Goal: Answer question/provide support: Share knowledge or assist other users

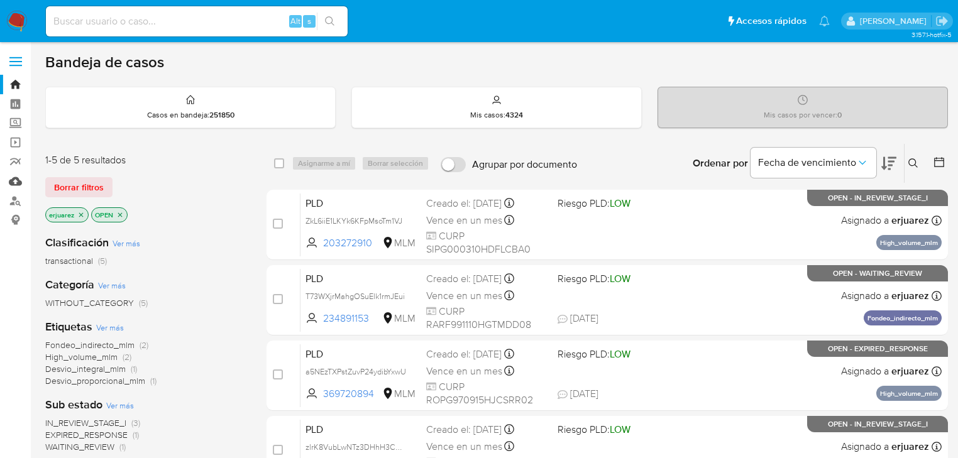
click at [10, 184] on link "Mulan" at bounding box center [75, 181] width 150 height 19
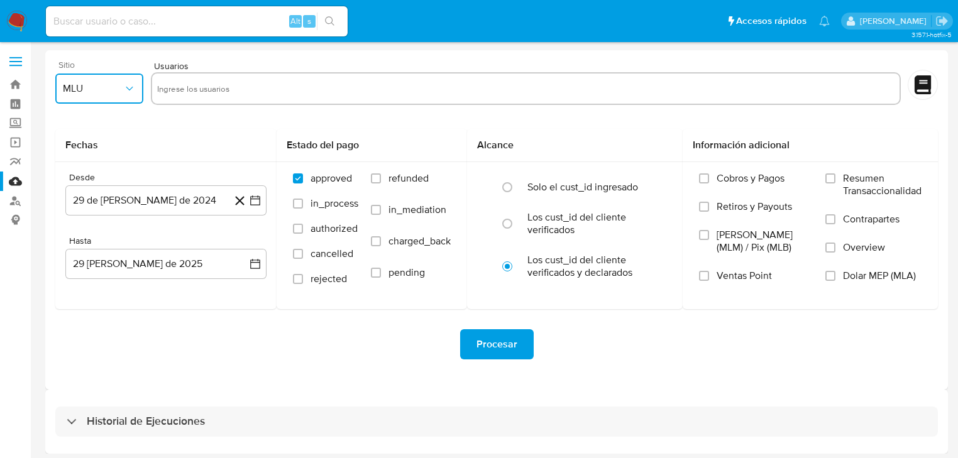
click at [104, 100] on button "MLU" at bounding box center [99, 89] width 88 height 30
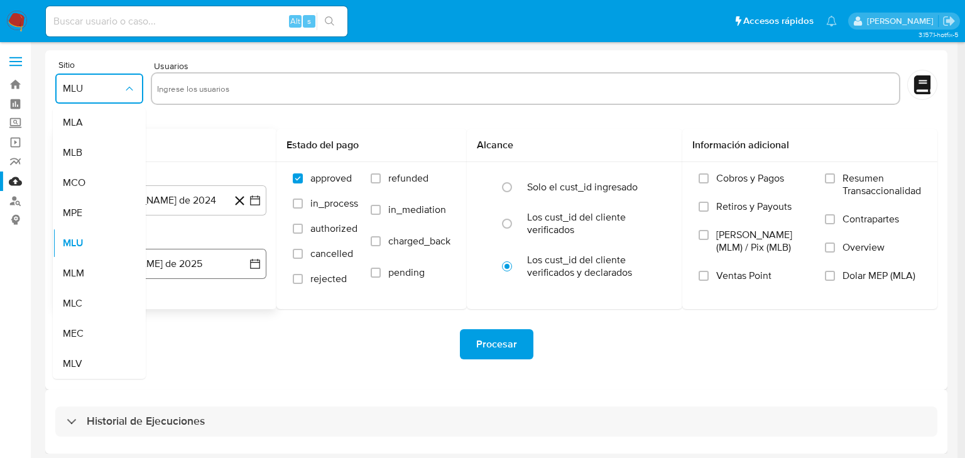
drag, startPoint x: 87, startPoint y: 268, endPoint x: 96, endPoint y: 260, distance: 11.6
click at [92, 263] on div "MLM" at bounding box center [95, 273] width 65 height 30
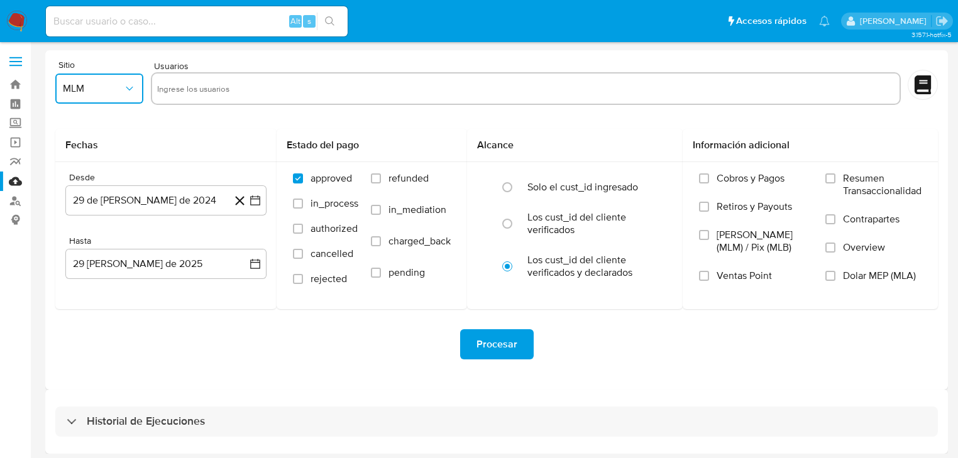
click at [185, 82] on input "text" at bounding box center [525, 89] width 737 height 20
type input "MAYRA CRISTINA RODRIGUEZ PONCE"
click at [18, 122] on label "Screening" at bounding box center [75, 123] width 150 height 19
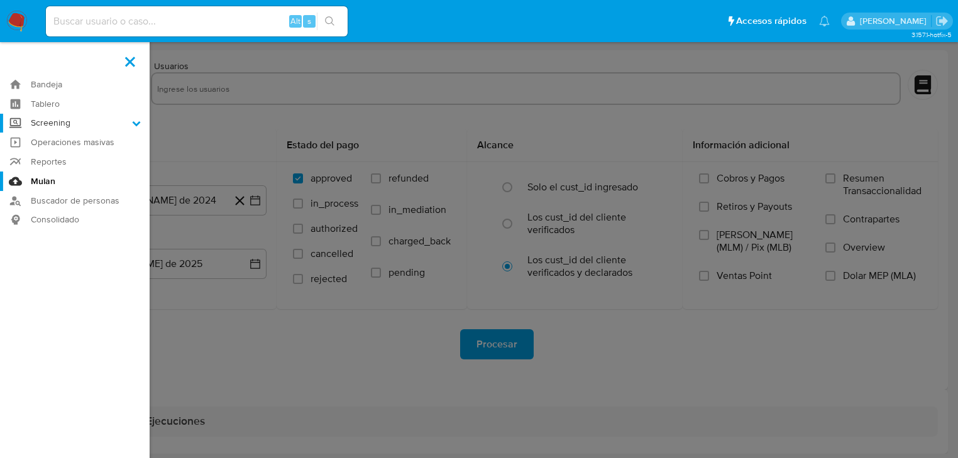
click at [0, 0] on input "Screening" at bounding box center [0, 0] width 0 height 0
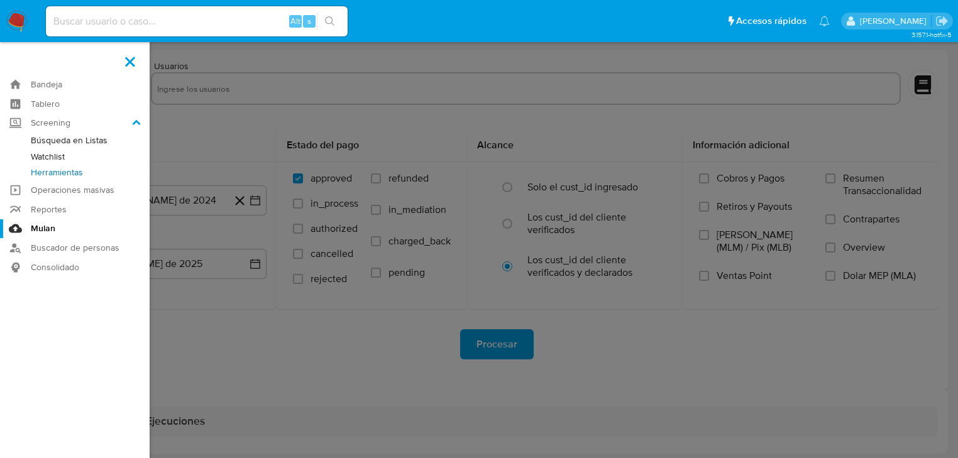
drag, startPoint x: 75, startPoint y: 177, endPoint x: 168, endPoint y: 178, distance: 92.4
click at [75, 177] on link "Herramientas" at bounding box center [75, 173] width 150 height 16
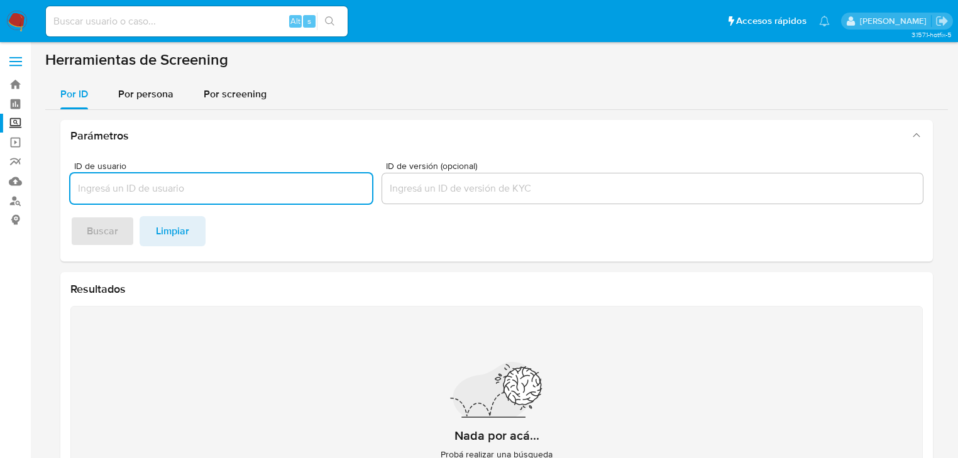
click at [161, 186] on input "ID de usuario" at bounding box center [221, 188] width 302 height 16
click at [152, 96] on span "Por persona" at bounding box center [145, 94] width 55 height 14
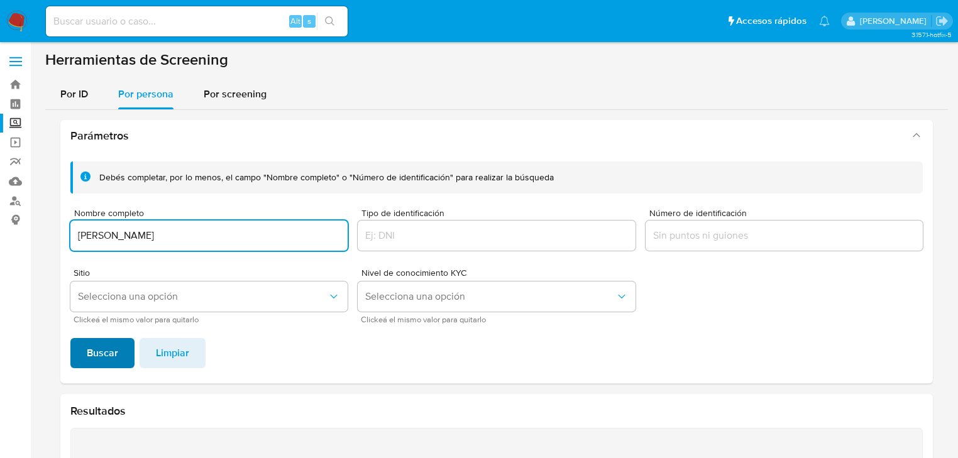
click at [97, 343] on span "Buscar" at bounding box center [102, 353] width 31 height 28
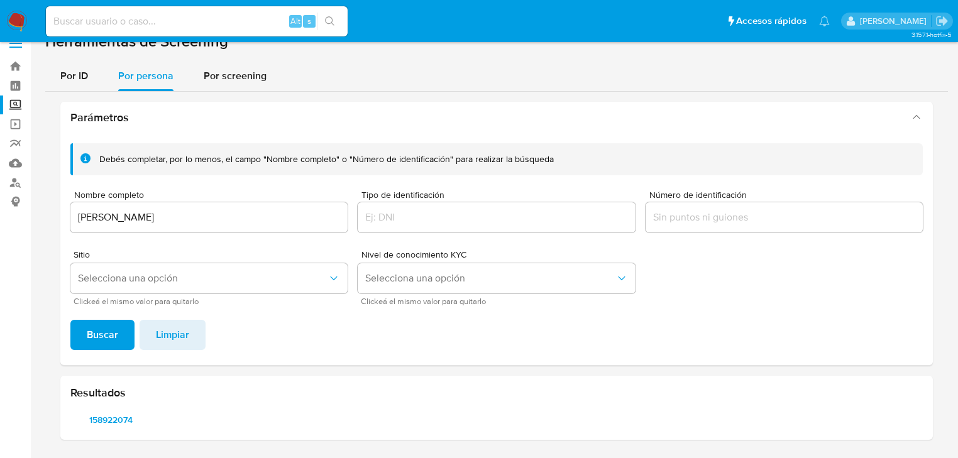
scroll to position [18, 0]
click at [102, 423] on span "158922074" at bounding box center [110, 421] width 63 height 18
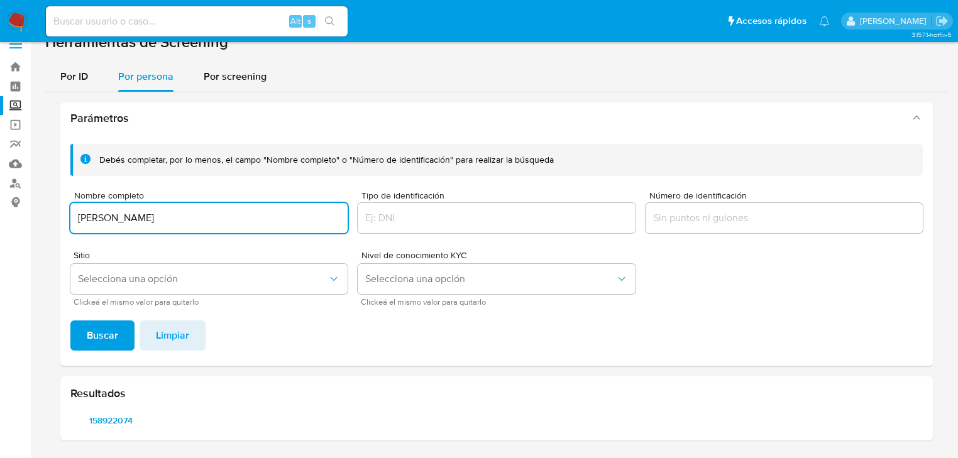
drag, startPoint x: 259, startPoint y: 218, endPoint x: 41, endPoint y: 212, distance: 217.5
click at [41, 212] on main "3.157.1-hotfix-5" at bounding box center [479, 220] width 958 height 476
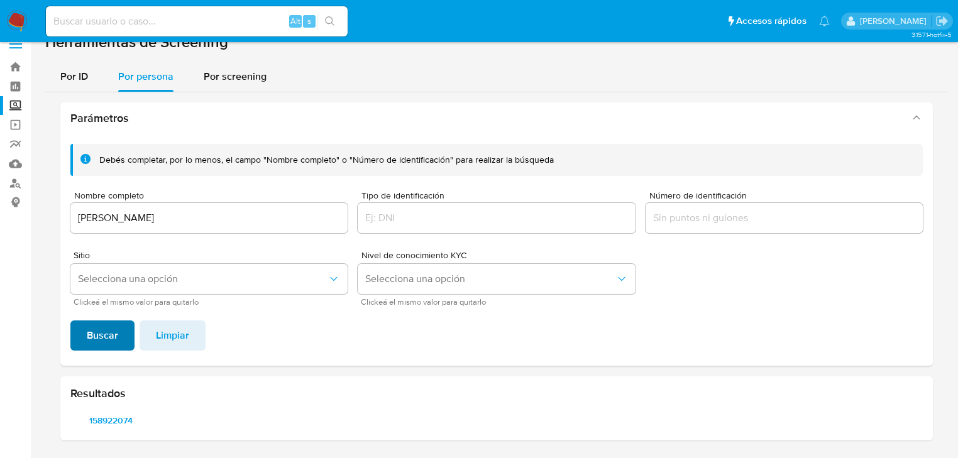
click at [115, 338] on span "Buscar" at bounding box center [102, 336] width 31 height 28
click at [126, 405] on div "Resultados 1241435976 308116425 396721151" at bounding box center [496, 408] width 872 height 64
click at [127, 412] on span "1241435976" at bounding box center [110, 421] width 63 height 18
click at [190, 415] on span "308116425" at bounding box center [196, 421] width 63 height 18
click at [280, 416] on span "396721151" at bounding box center [282, 421] width 63 height 18
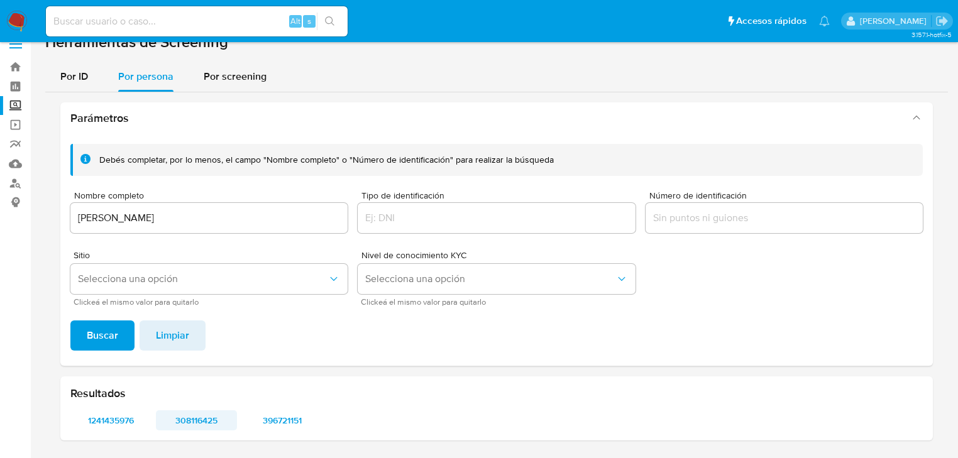
click at [194, 419] on span "308116425" at bounding box center [196, 421] width 63 height 18
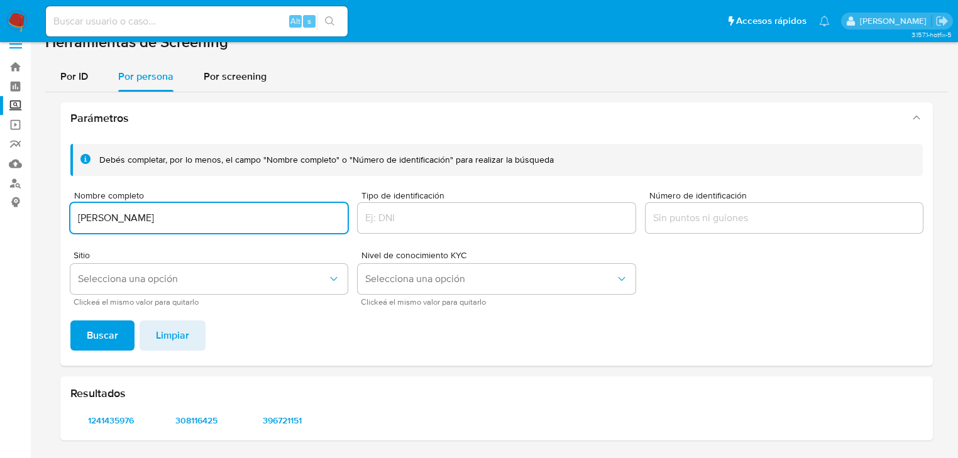
drag, startPoint x: 244, startPoint y: 216, endPoint x: 41, endPoint y: 231, distance: 203.6
click at [0, 189] on html "Pausado Ver notificaciones Alt s Accesos rápidos Presiona las siguientes teclas…" at bounding box center [479, 220] width 958 height 476
click at [111, 322] on span "Buscar" at bounding box center [102, 336] width 31 height 28
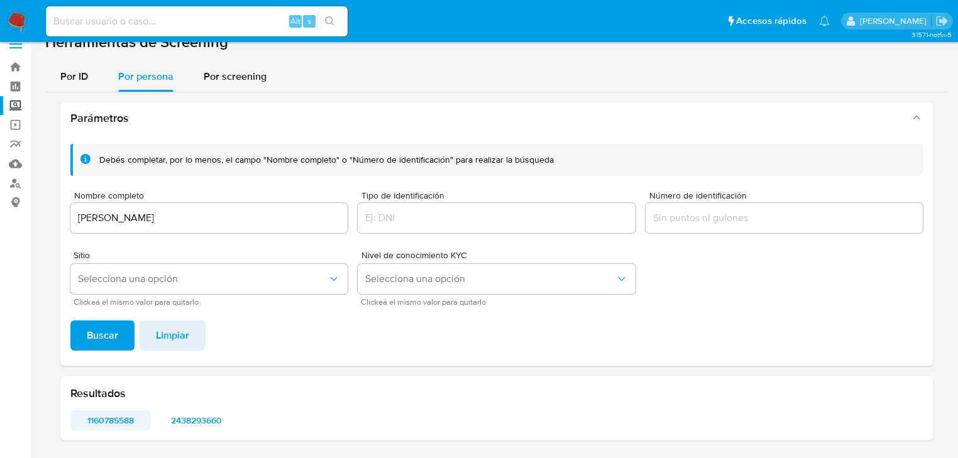
click at [113, 415] on span "1160785588" at bounding box center [110, 421] width 63 height 18
click at [189, 422] on span "2438293660" at bounding box center [196, 421] width 63 height 18
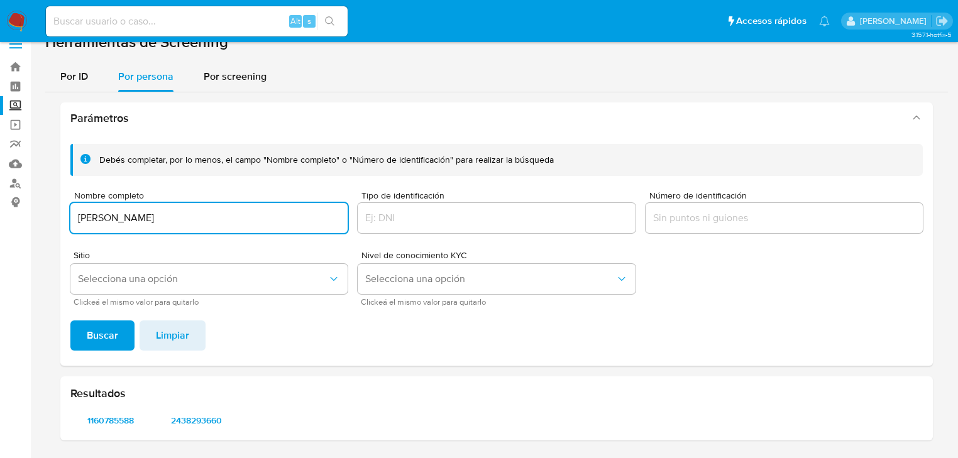
drag, startPoint x: 239, startPoint y: 221, endPoint x: 50, endPoint y: 216, distance: 188.6
click at [50, 216] on div "Parámetros Debés completar, por lo menos, el campo "Nombre completo" o "Número …" at bounding box center [496, 271] width 903 height 358
type input "RAUL LOPEZ MAQUIVAR"
click at [111, 336] on span "Buscar" at bounding box center [102, 336] width 31 height 28
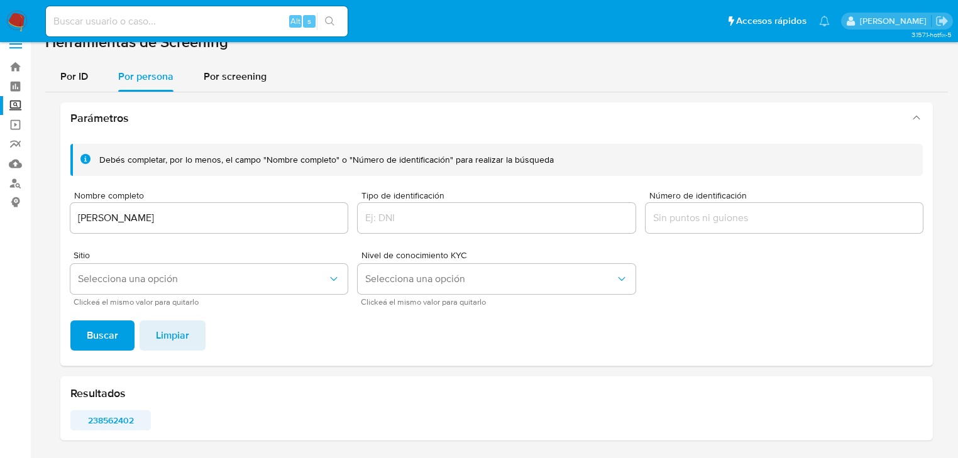
click at [108, 424] on span "238562402" at bounding box center [110, 421] width 63 height 18
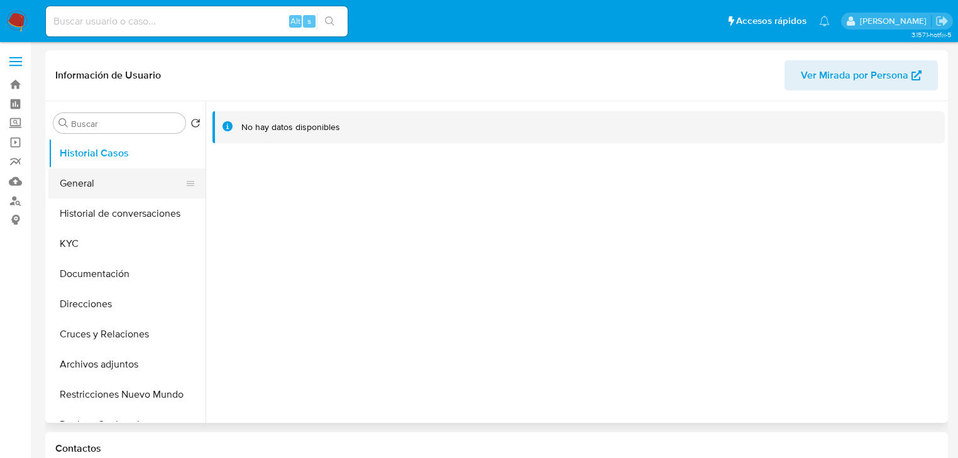
select select "10"
drag, startPoint x: 96, startPoint y: 180, endPoint x: 140, endPoint y: 201, distance: 48.1
click at [111, 187] on button "General" at bounding box center [126, 183] width 157 height 30
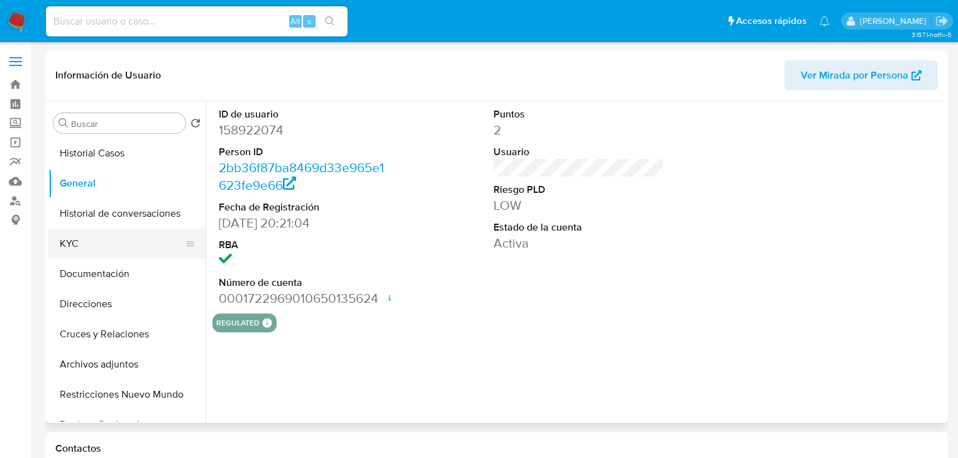
click at [64, 248] on button "KYC" at bounding box center [121, 244] width 147 height 30
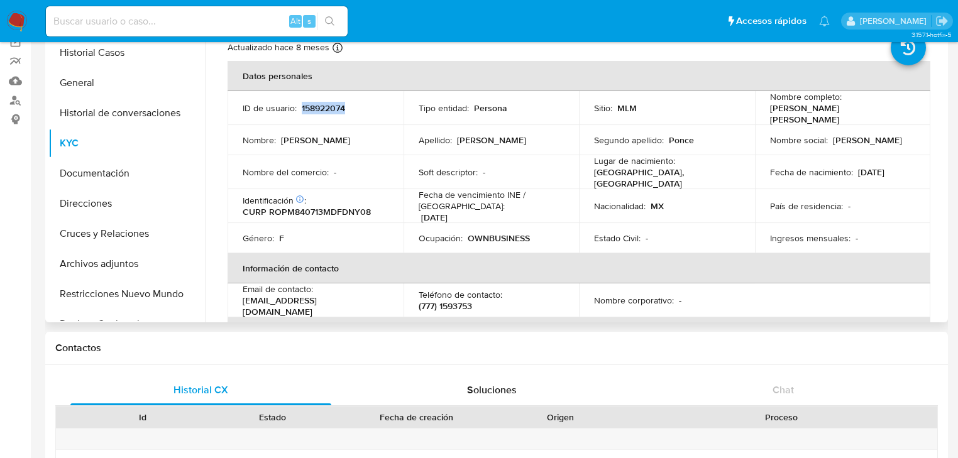
drag, startPoint x: 361, startPoint y: 106, endPoint x: 300, endPoint y: 106, distance: 61.6
click at [300, 106] on div "ID de usuario : 158922074" at bounding box center [316, 107] width 146 height 11
copy p "158922074"
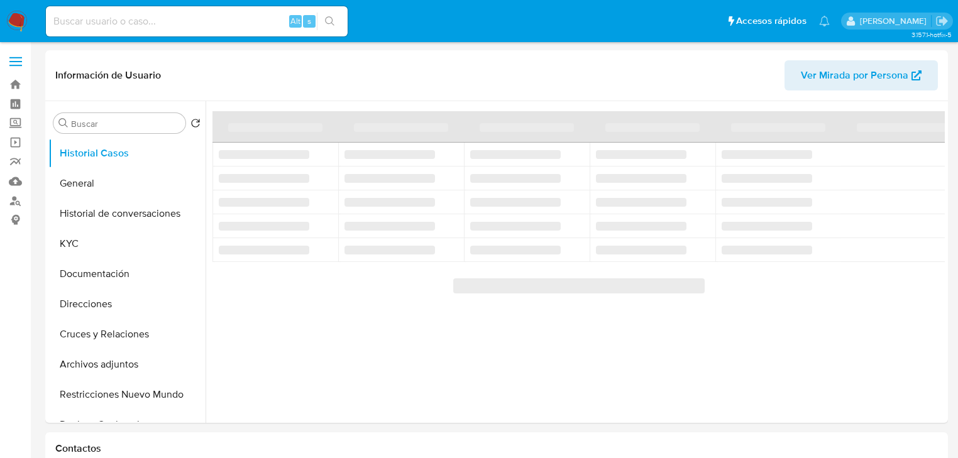
select select "10"
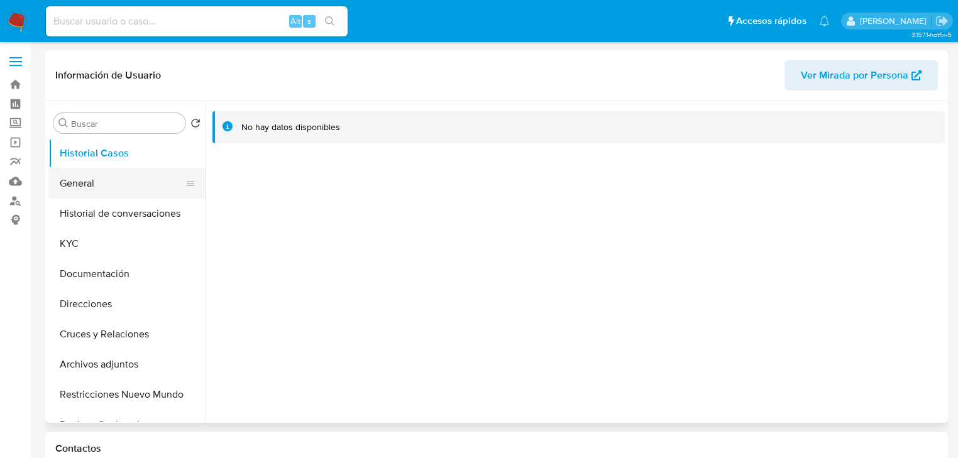
click at [63, 173] on button "General" at bounding box center [121, 183] width 147 height 30
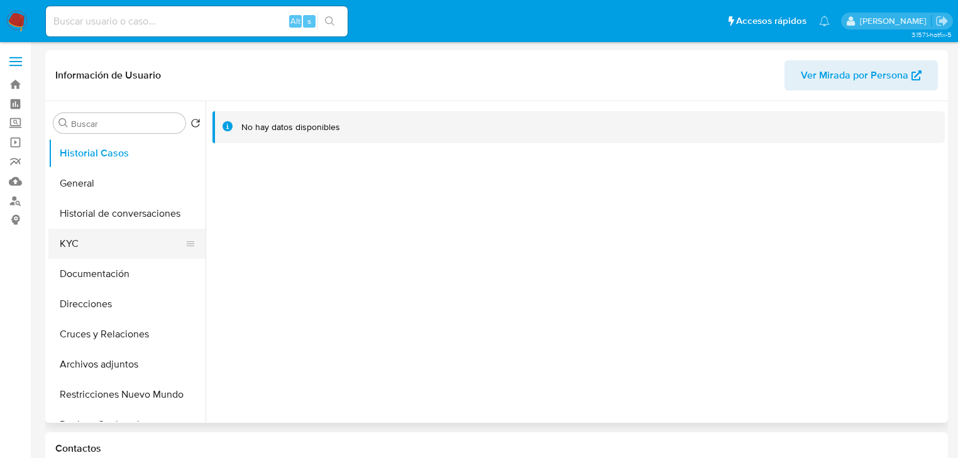
select select "10"
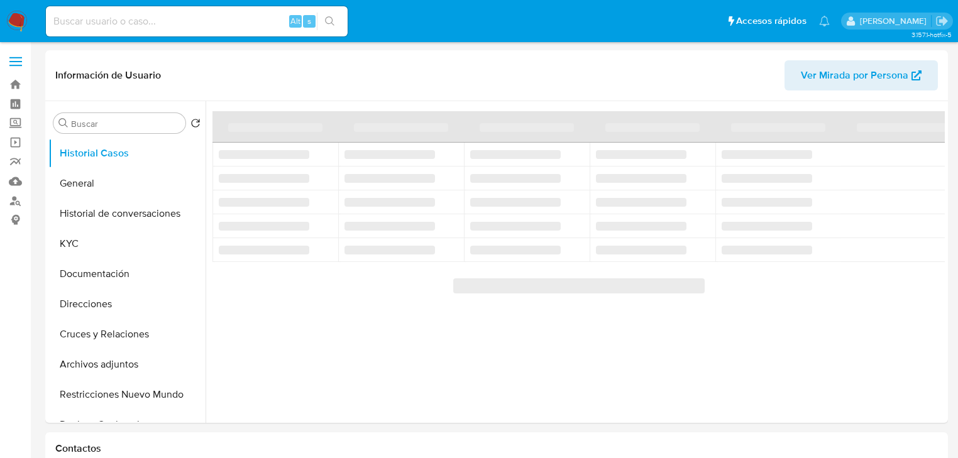
select select "10"
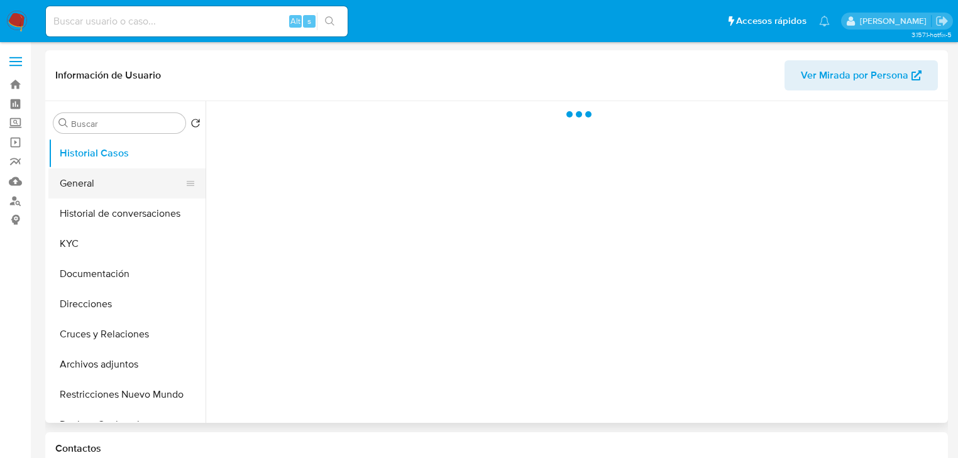
drag, startPoint x: 74, startPoint y: 171, endPoint x: 78, endPoint y: 177, distance: 7.2
click at [75, 173] on button "General" at bounding box center [121, 183] width 147 height 30
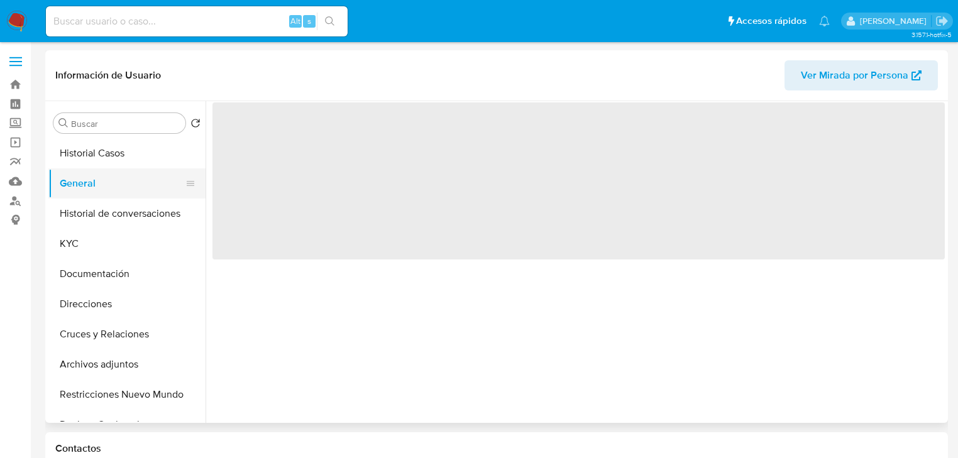
click at [80, 181] on button "General" at bounding box center [121, 183] width 147 height 30
select select "10"
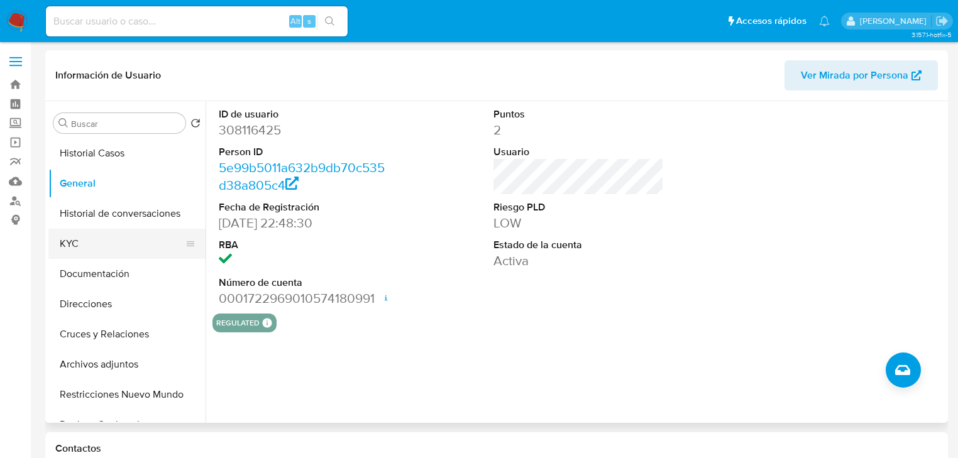
click at [65, 246] on button "KYC" at bounding box center [121, 244] width 147 height 30
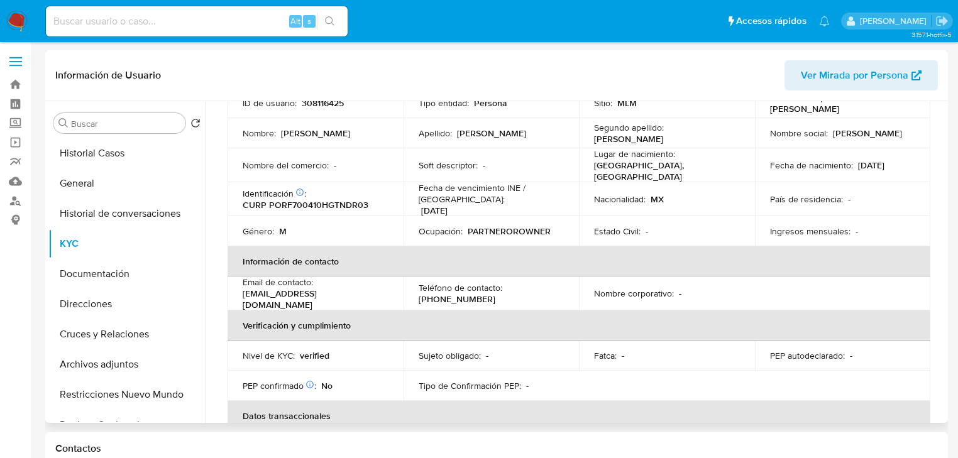
scroll to position [50, 0]
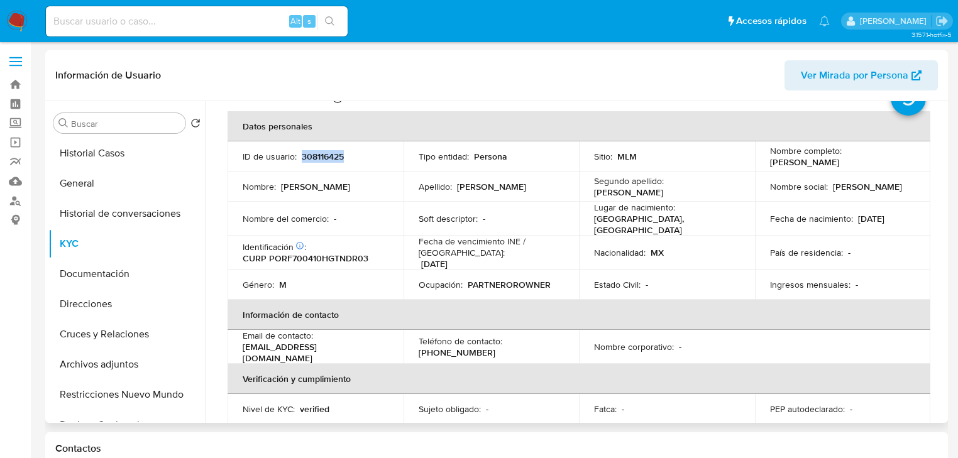
drag, startPoint x: 307, startPoint y: 158, endPoint x: 337, endPoint y: 166, distance: 31.1
click at [364, 159] on div "ID de usuario : 308116425" at bounding box center [316, 156] width 146 height 11
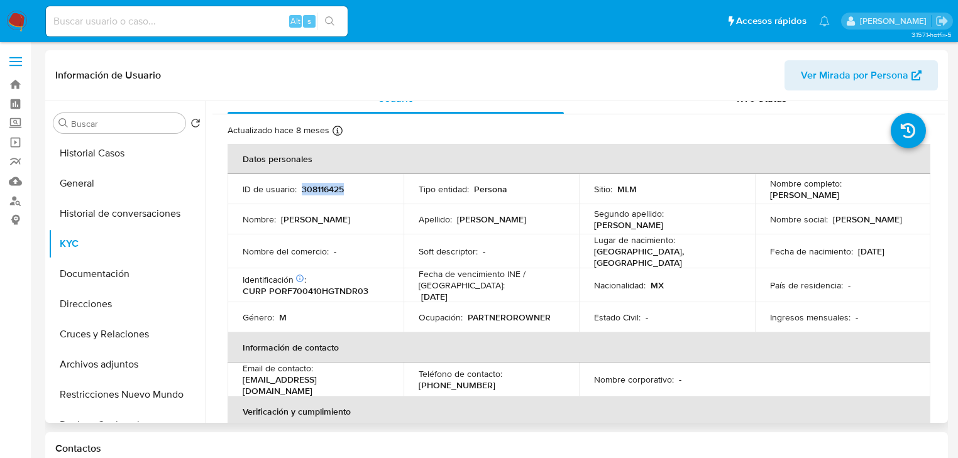
scroll to position [0, 0]
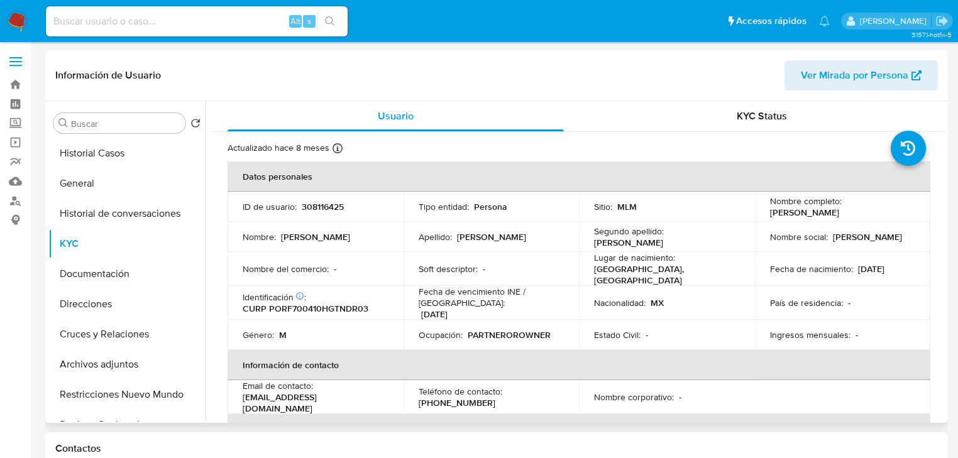
drag, startPoint x: 343, startPoint y: 221, endPoint x: 331, endPoint y: 211, distance: 15.6
click at [347, 222] on td "Nombre : Fernando" at bounding box center [316, 237] width 176 height 30
drag, startPoint x: 299, startPoint y: 206, endPoint x: 373, endPoint y: 206, distance: 74.2
click at [373, 206] on div "ID de usuario : 308116425" at bounding box center [316, 206] width 146 height 11
copy div "308116425"
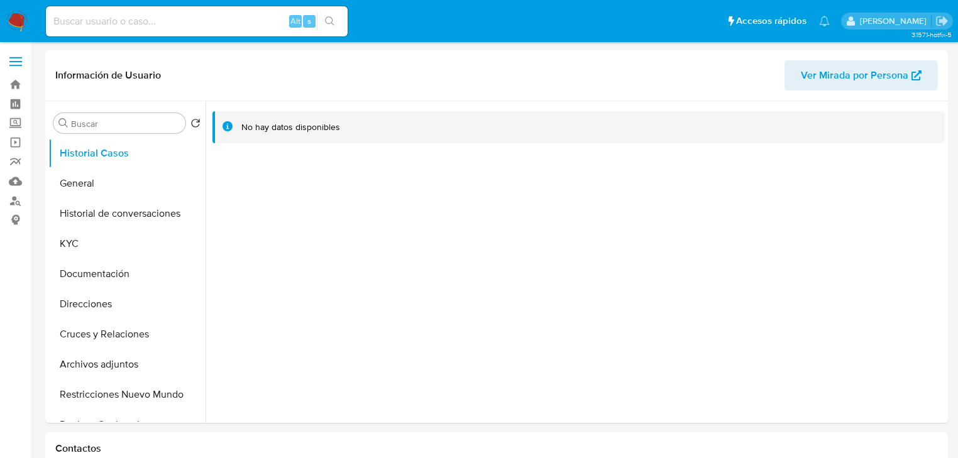
select select "10"
click at [90, 182] on button "General" at bounding box center [121, 183] width 147 height 30
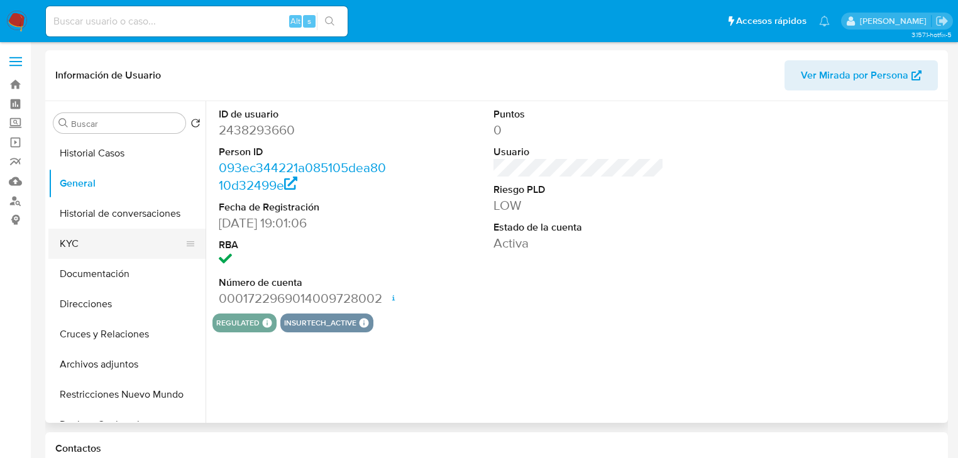
click at [58, 239] on button "KYC" at bounding box center [121, 244] width 147 height 30
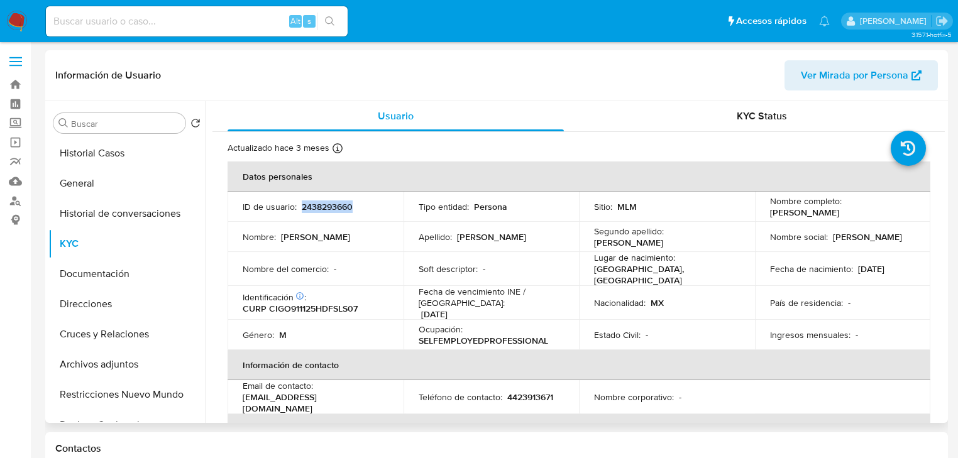
drag, startPoint x: 354, startPoint y: 206, endPoint x: 300, endPoint y: 207, distance: 54.7
click at [300, 206] on div "ID de usuario : 2438293660" at bounding box center [316, 206] width 146 height 11
copy p "2438293660"
click at [107, 184] on button "General" at bounding box center [121, 183] width 147 height 30
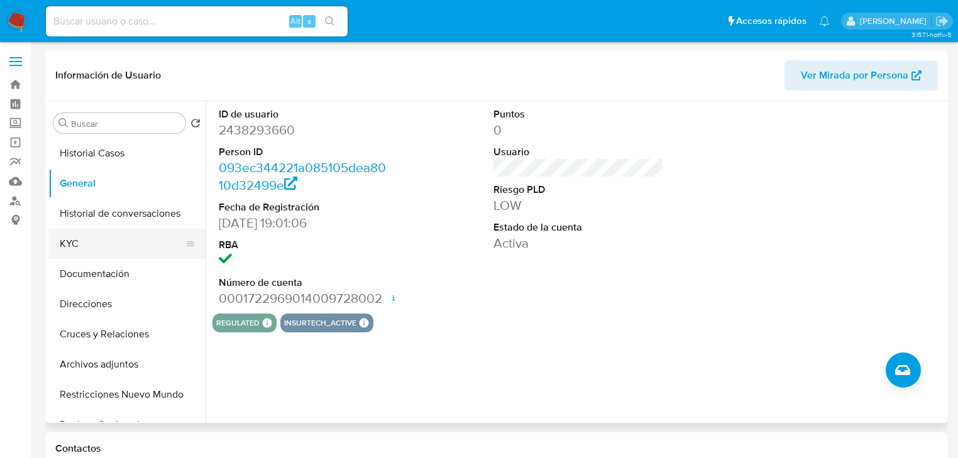
drag, startPoint x: 78, startPoint y: 234, endPoint x: 195, endPoint y: 234, distance: 117.5
click at [80, 234] on button "KYC" at bounding box center [121, 244] width 147 height 30
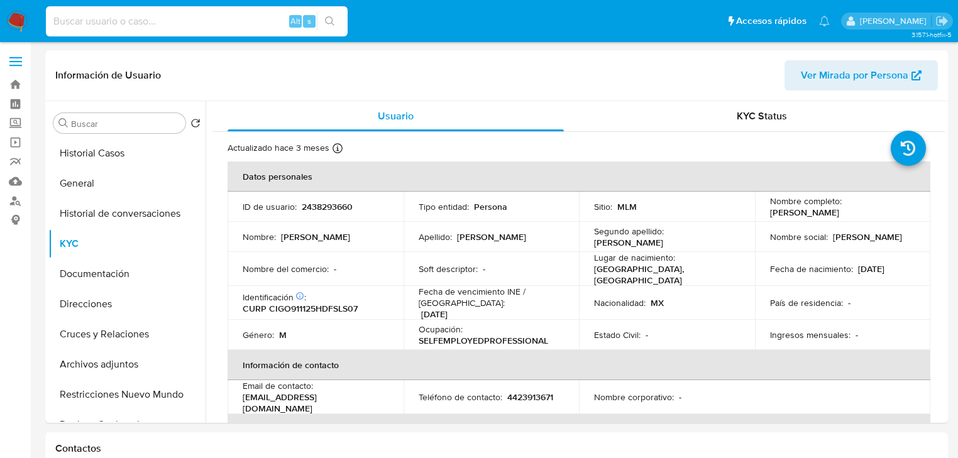
click at [114, 28] on input at bounding box center [197, 21] width 302 height 16
paste input "141236728"
type input "141236728"
click at [336, 23] on button "search-icon" at bounding box center [330, 22] width 26 height 18
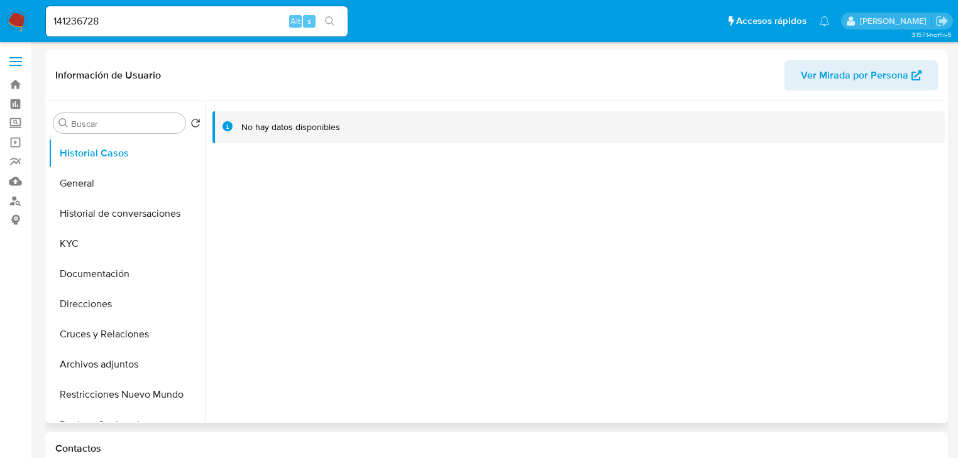
select select "10"
click at [108, 241] on button "KYC" at bounding box center [121, 244] width 147 height 30
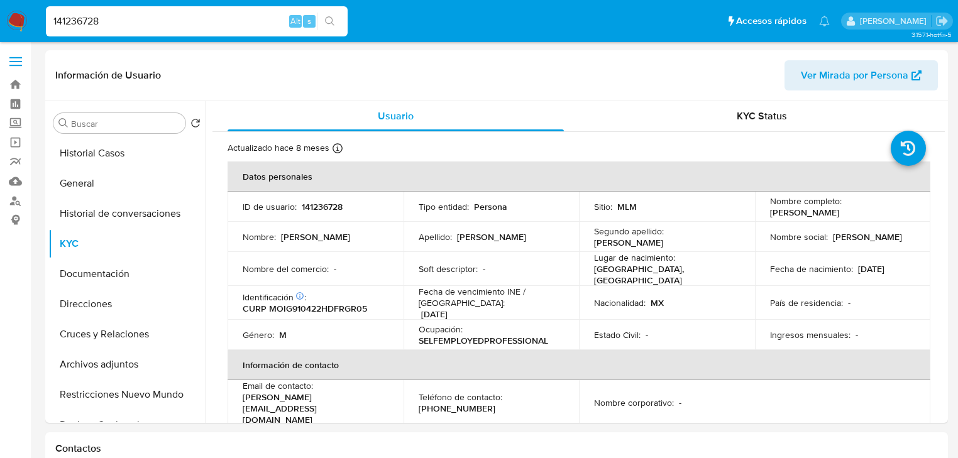
drag, startPoint x: 44, startPoint y: 23, endPoint x: 266, endPoint y: 25, distance: 221.9
paste input "2476413723"
type input "2476413723"
click at [332, 17] on icon "search-icon" at bounding box center [330, 21] width 10 height 10
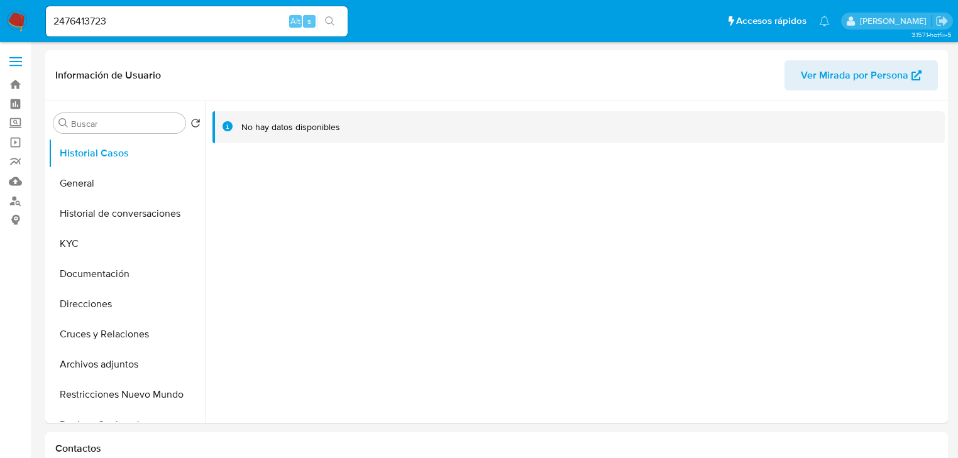
select select "10"
click at [108, 189] on button "General" at bounding box center [121, 183] width 147 height 30
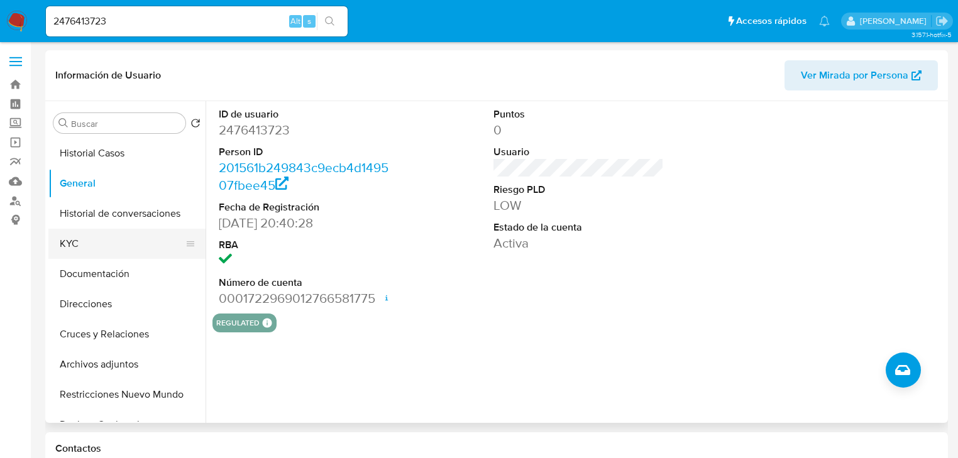
click at [121, 254] on button "KYC" at bounding box center [121, 244] width 147 height 30
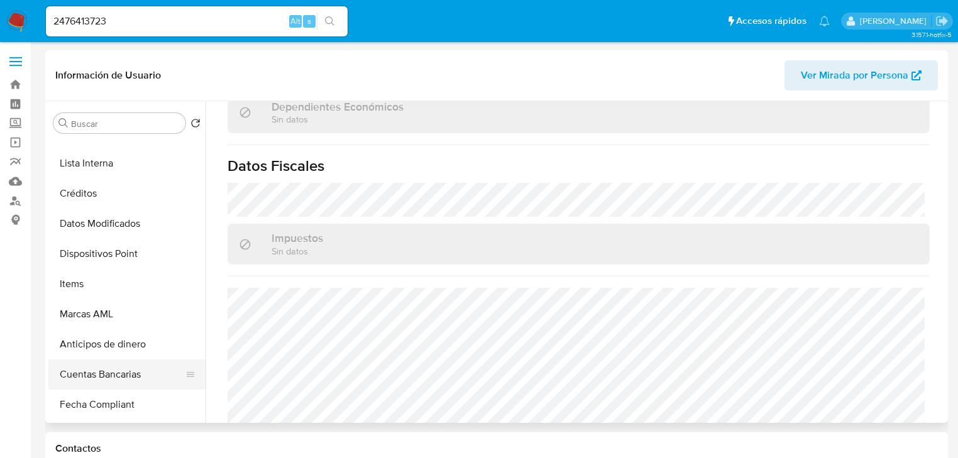
scroll to position [794, 0]
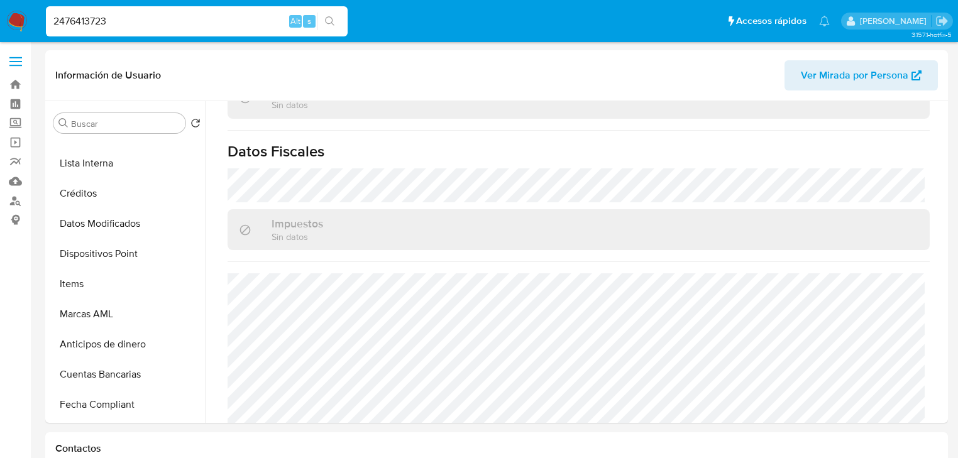
drag, startPoint x: 118, startPoint y: 22, endPoint x: 50, endPoint y: 23, distance: 67.9
paste input "65254264"
type input "65254264"
click at [329, 18] on icon "search-icon" at bounding box center [330, 21] width 10 height 10
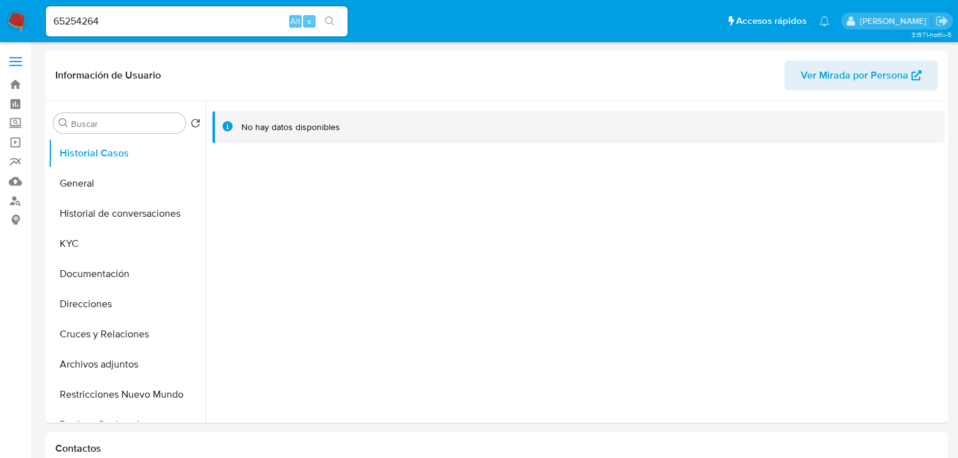
select select "10"
drag, startPoint x: 102, startPoint y: 21, endPoint x: -92, endPoint y: -15, distance: 198.1
click at [327, 13] on button "search-icon" at bounding box center [330, 22] width 26 height 18
click at [84, 184] on button "General" at bounding box center [121, 183] width 147 height 30
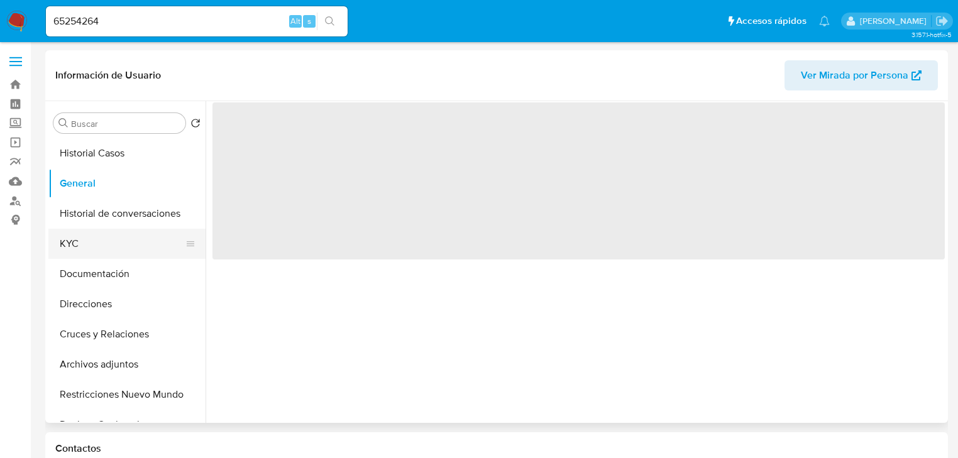
click at [85, 237] on button "KYC" at bounding box center [121, 244] width 147 height 30
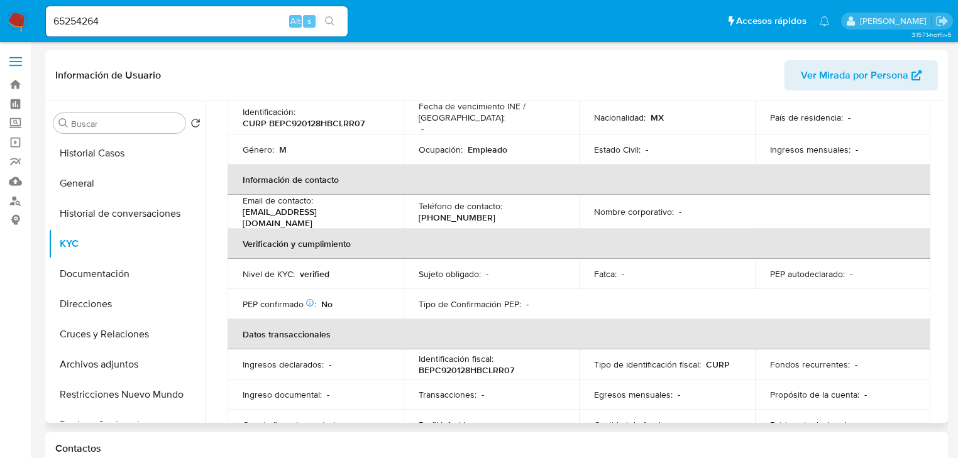
scroll to position [40, 0]
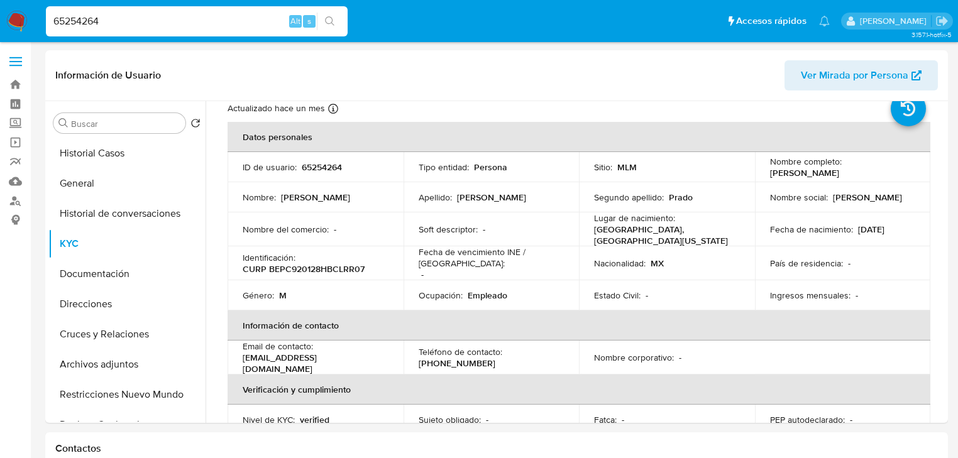
drag, startPoint x: 79, startPoint y: 11, endPoint x: 45, endPoint y: 8, distance: 33.4
paste input "189891256"
type input "189891256"
click at [334, 17] on icon "search-icon" at bounding box center [330, 21] width 10 height 10
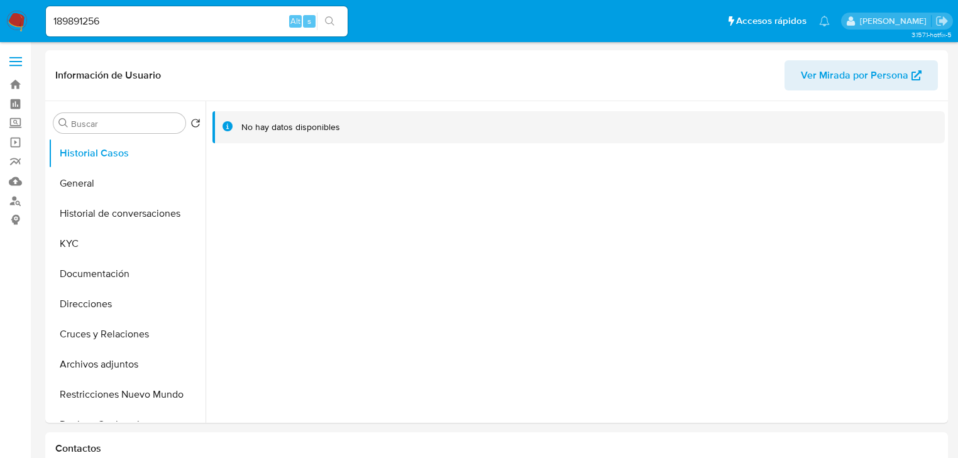
select select "10"
drag, startPoint x: 68, startPoint y: 258, endPoint x: 77, endPoint y: 256, distance: 9.6
click at [70, 258] on button "KYC" at bounding box center [121, 244] width 147 height 30
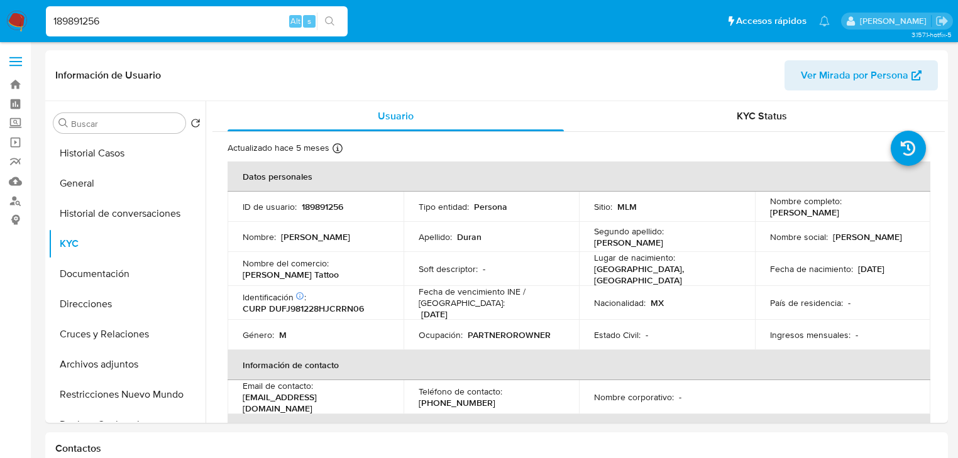
drag, startPoint x: 121, startPoint y: 16, endPoint x: 47, endPoint y: 12, distance: 74.9
click at [40, 11] on ul "Pausado Ver notificaciones 189891256 Alt s Accesos rápidos Presiona las siguien…" at bounding box center [438, 20] width 796 height 31
paste input "4347734"
type input "1434773456"
drag, startPoint x: 327, startPoint y: 17, endPoint x: 310, endPoint y: 16, distance: 16.4
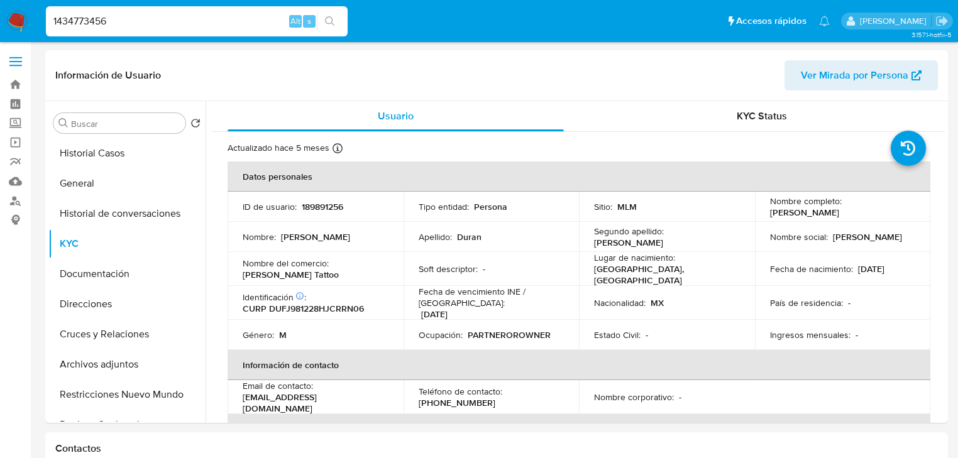
click at [322, 17] on button "search-icon" at bounding box center [330, 22] width 26 height 18
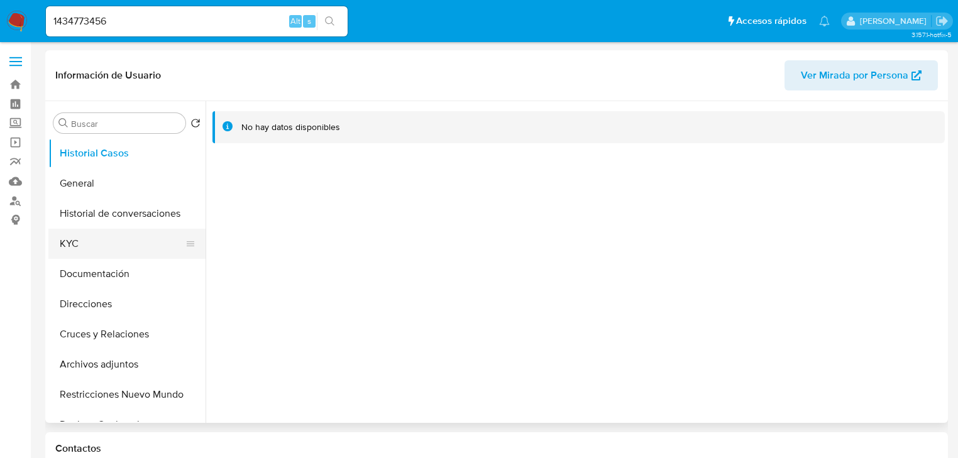
select select "10"
click at [80, 253] on button "KYC" at bounding box center [121, 244] width 147 height 30
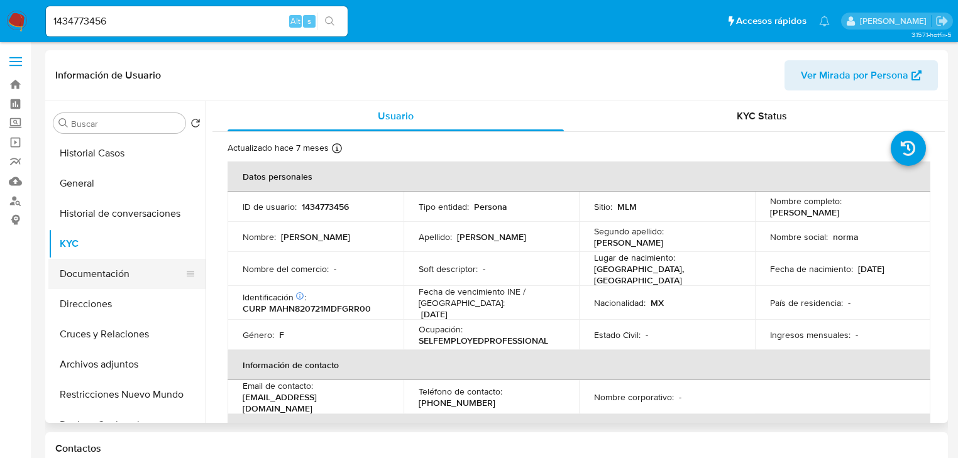
click at [98, 270] on button "Documentación" at bounding box center [121, 274] width 147 height 30
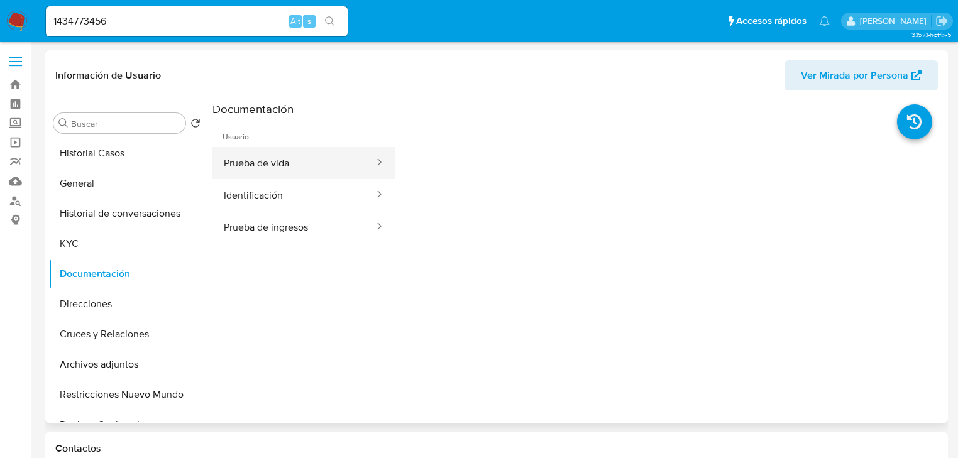
click at [320, 163] on button "Prueba de vida" at bounding box center [293, 163] width 163 height 32
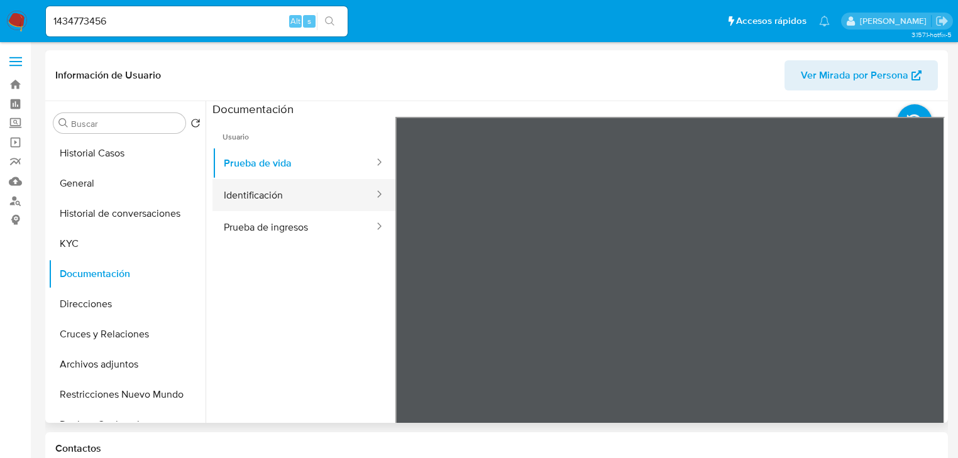
click at [322, 205] on button "Identificación" at bounding box center [293, 195] width 163 height 32
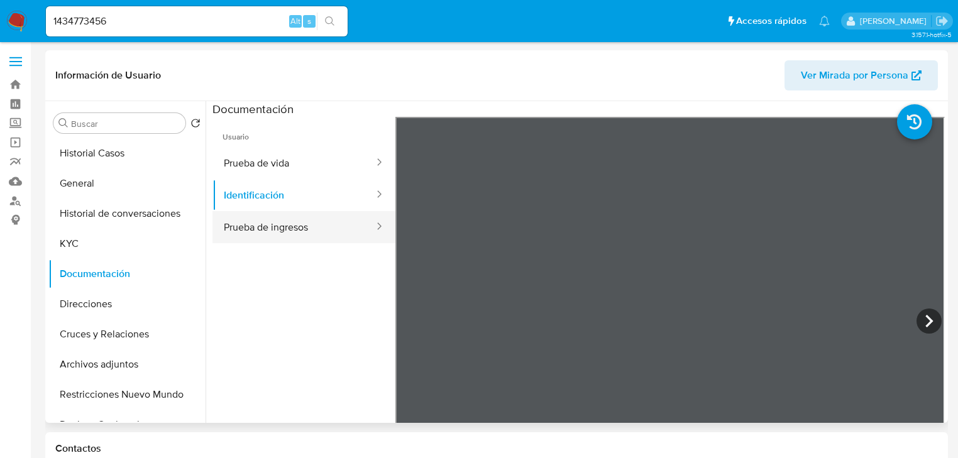
click at [294, 232] on button "Prueba de ingresos" at bounding box center [293, 227] width 163 height 32
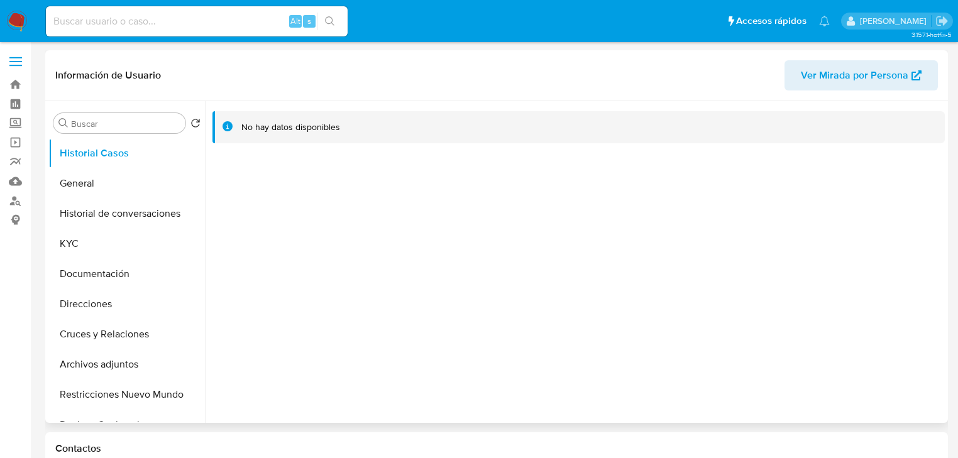
select select "10"
click at [111, 177] on button "General" at bounding box center [121, 183] width 147 height 30
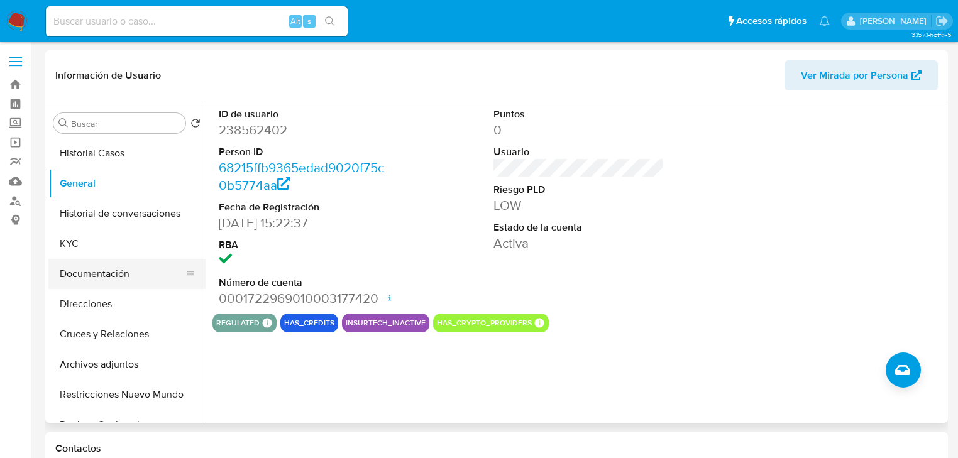
click at [96, 277] on button "Documentación" at bounding box center [121, 274] width 147 height 30
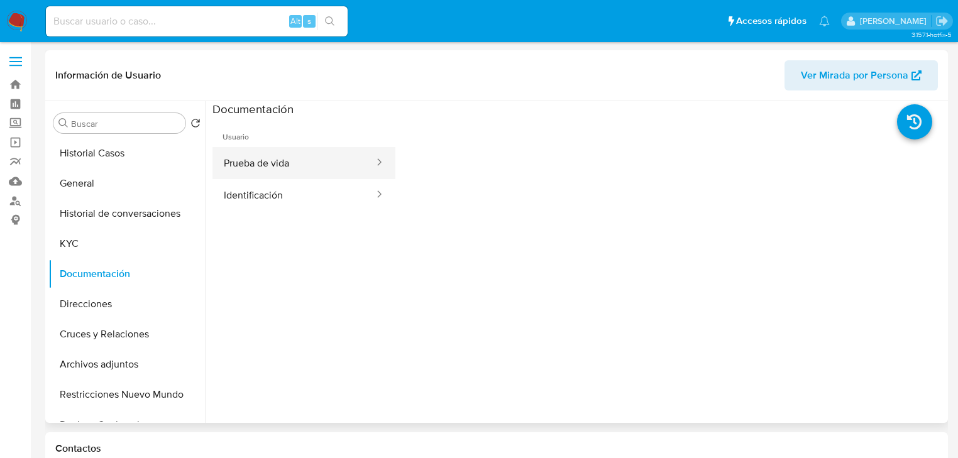
click at [264, 177] on button "Prueba de vida" at bounding box center [293, 163] width 163 height 32
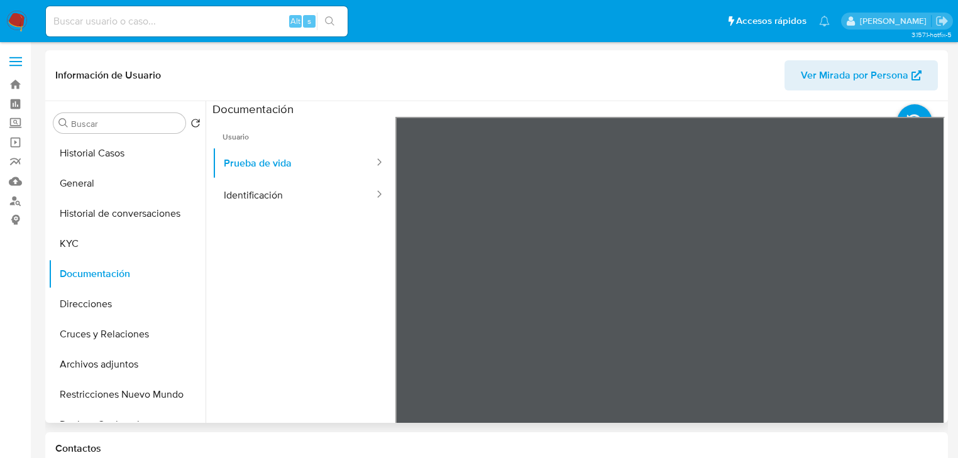
click at [299, 216] on ul "Usuario Prueba de vida Identificación" at bounding box center [303, 298] width 183 height 362
click at [294, 190] on button "Identificación" at bounding box center [293, 195] width 163 height 32
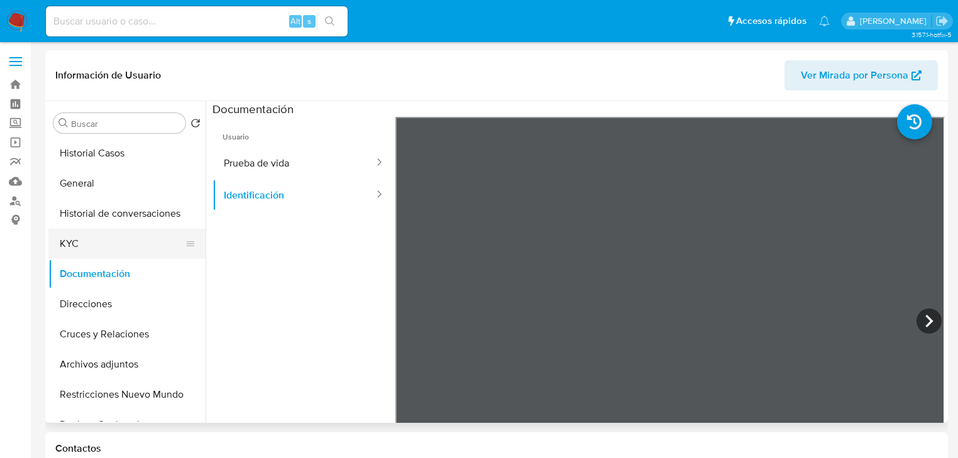
click at [121, 242] on button "KYC" at bounding box center [121, 244] width 147 height 30
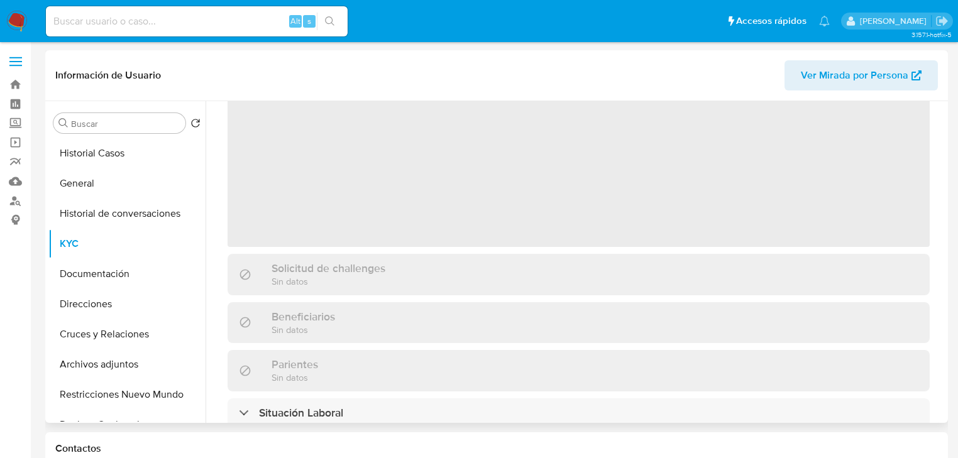
scroll to position [50, 0]
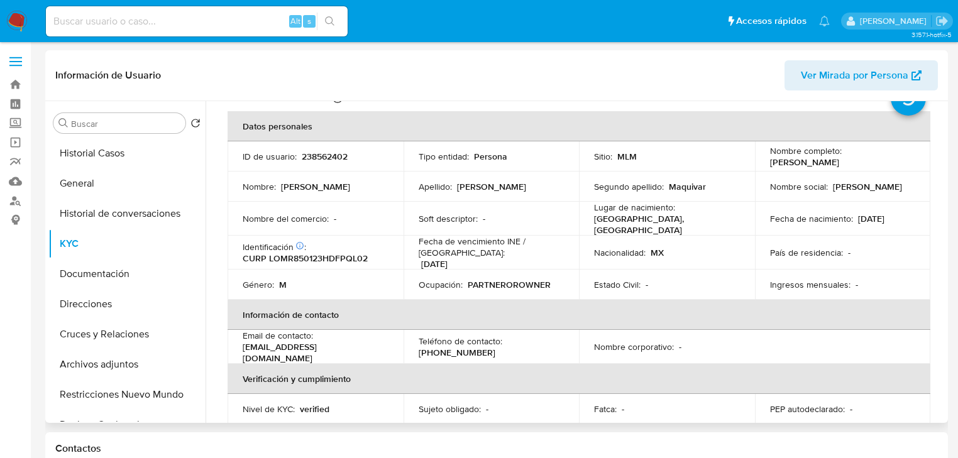
click at [130, 16] on input at bounding box center [197, 21] width 302 height 16
paste input "2310646978"
type input "2310646978"
click at [327, 23] on icon "search-icon" at bounding box center [329, 20] width 9 height 9
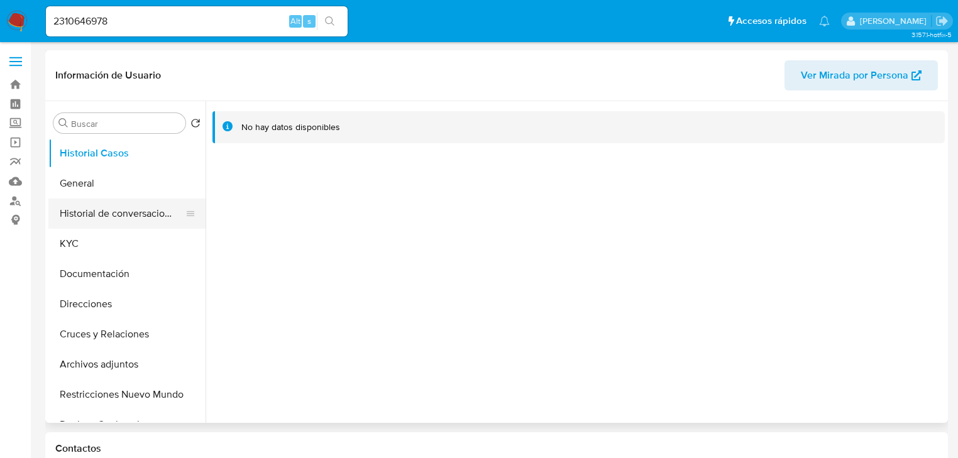
click at [51, 201] on button "Historial de conversaciones" at bounding box center [121, 214] width 147 height 30
select select "10"
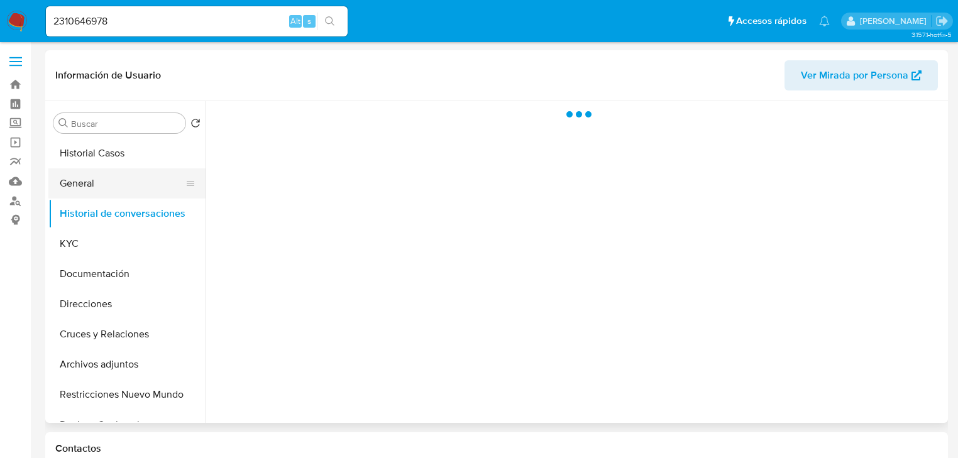
click at [72, 189] on button "General" at bounding box center [121, 183] width 147 height 30
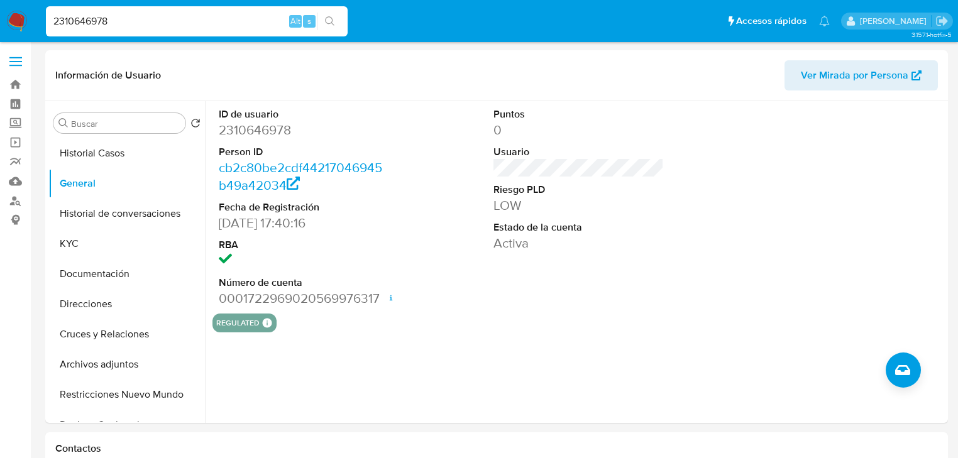
drag, startPoint x: 112, startPoint y: 16, endPoint x: 2, endPoint y: 3, distance: 110.8
paste input "1514706540"
type input "1514706540"
click at [332, 17] on icon "search-icon" at bounding box center [330, 21] width 10 height 10
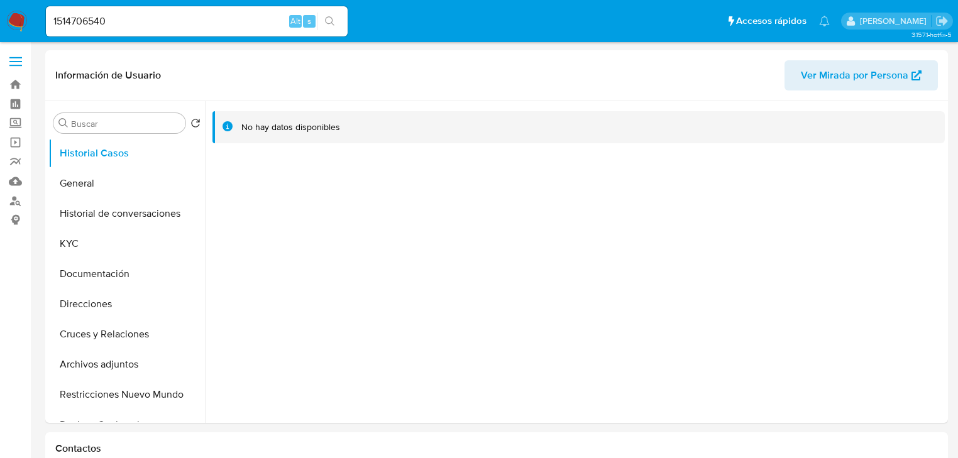
select select "10"
click at [69, 237] on button "KYC" at bounding box center [121, 244] width 147 height 30
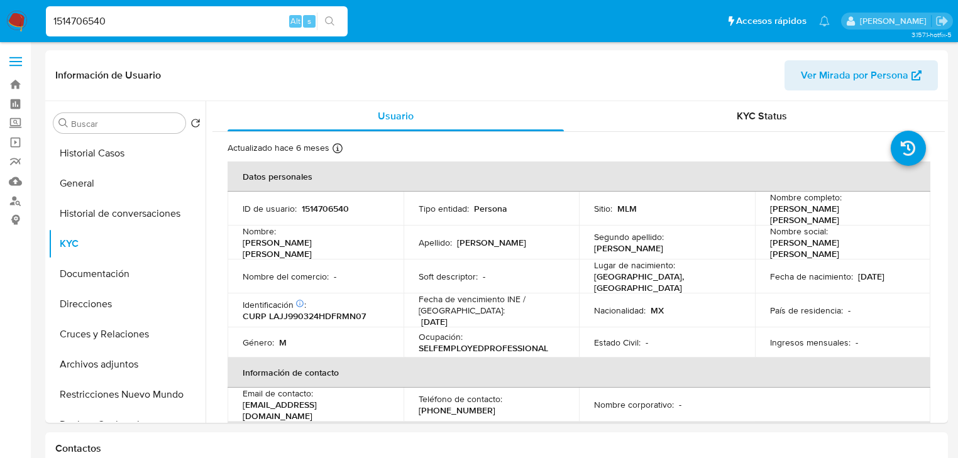
drag, startPoint x: 127, startPoint y: 20, endPoint x: 8, endPoint y: 14, distance: 119.6
click at [8, 14] on nav "Pausado Ver notificaciones 1514706540 Alt s Accesos rápidos Presiona las siguie…" at bounding box center [479, 21] width 958 height 42
paste input "91838362"
type input "191838362"
click at [332, 20] on icon "search-icon" at bounding box center [330, 21] width 10 height 10
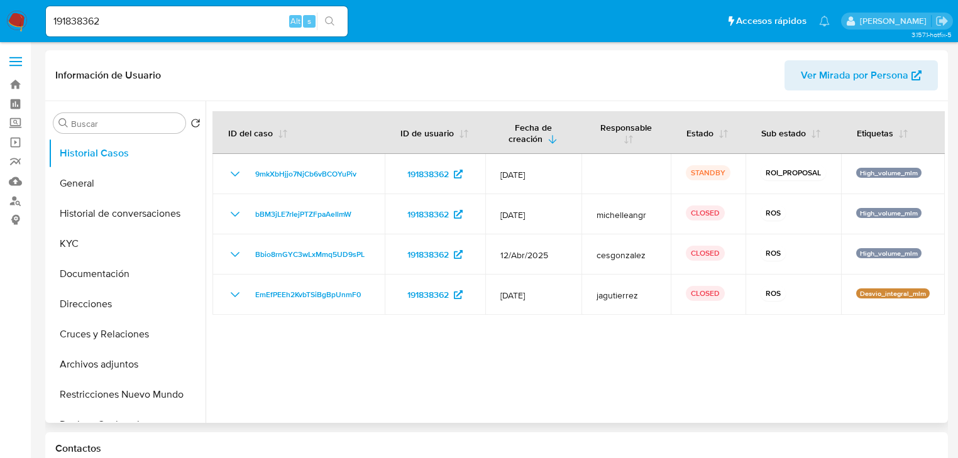
select select "10"
drag, startPoint x: 111, startPoint y: 20, endPoint x: 8, endPoint y: 2, distance: 105.3
click at [8, 2] on nav "Pausado Ver notificaciones 191838362 Alt s Accesos rápidos Presiona las siguien…" at bounding box center [479, 21] width 958 height 42
paste input "413306638"
type input "1413306638"
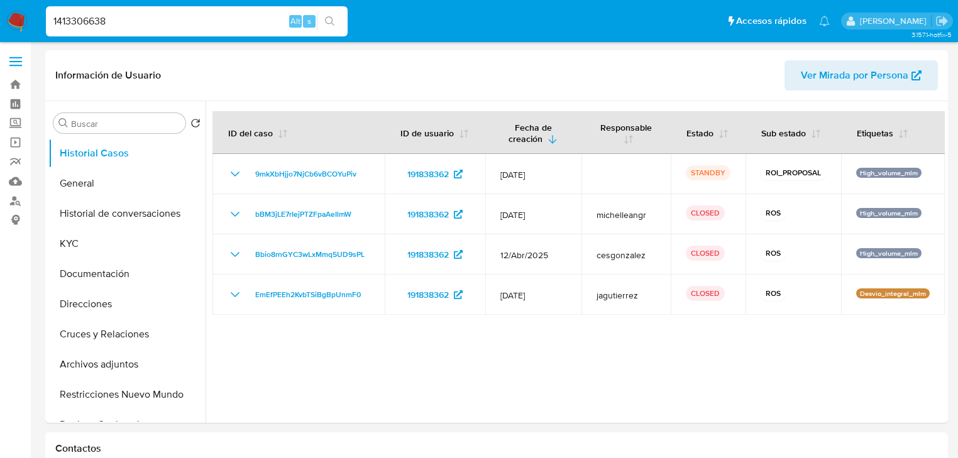
click at [325, 18] on icon "search-icon" at bounding box center [330, 21] width 10 height 10
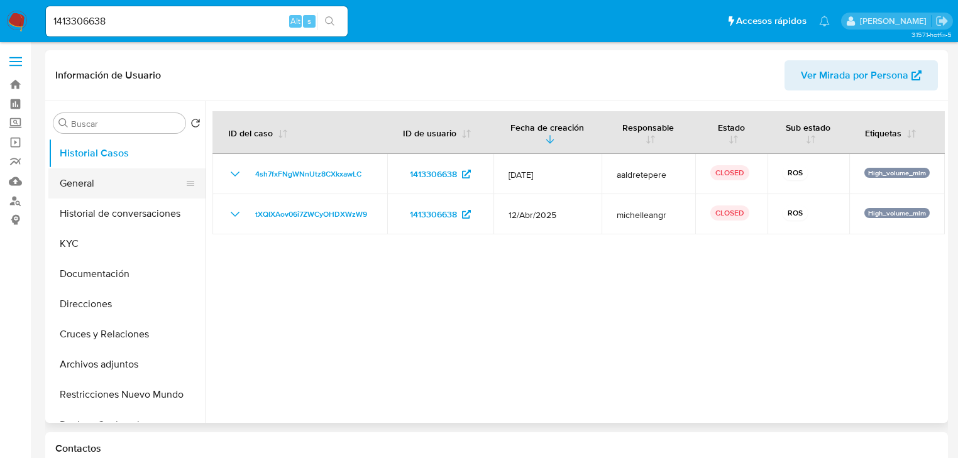
select select "10"
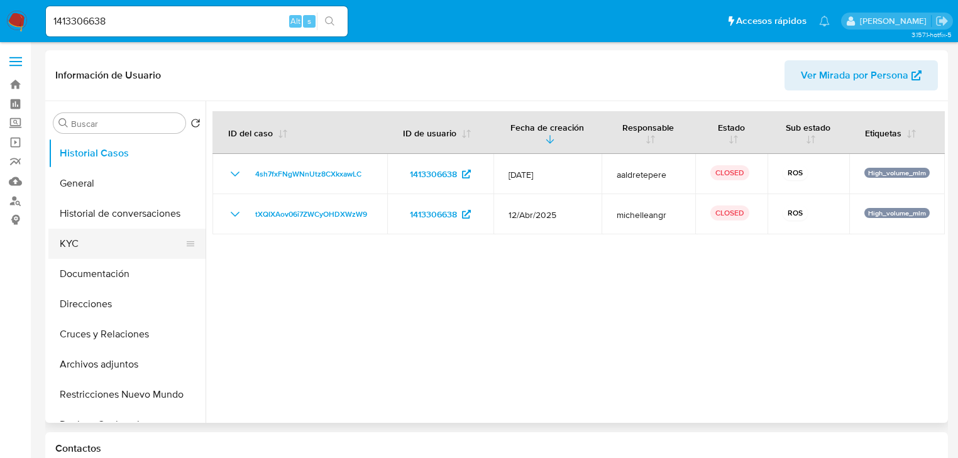
drag, startPoint x: 89, startPoint y: 249, endPoint x: 156, endPoint y: 252, distance: 68.0
click at [89, 249] on button "KYC" at bounding box center [121, 244] width 147 height 30
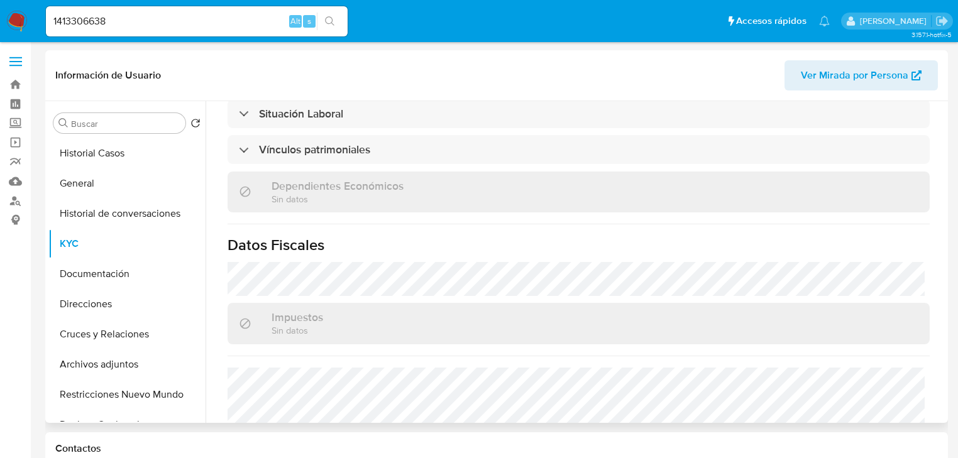
scroll to position [772, 0]
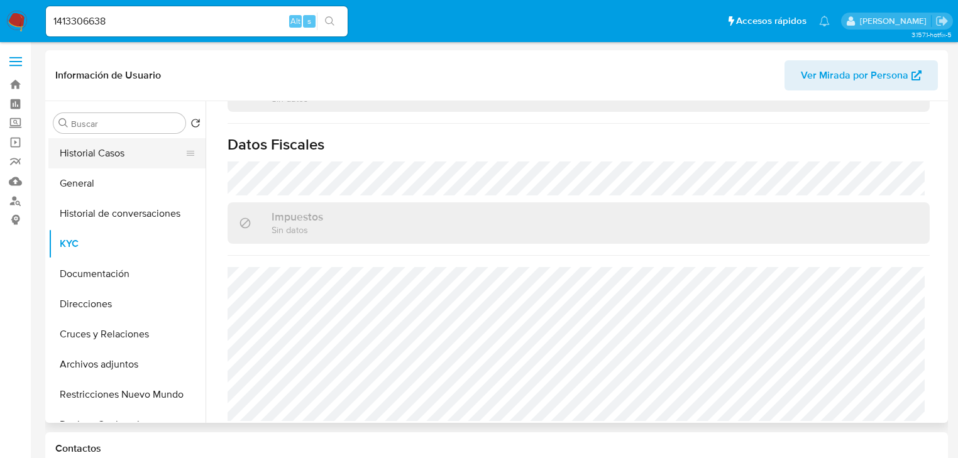
click at [121, 141] on button "Historial Casos" at bounding box center [121, 153] width 147 height 30
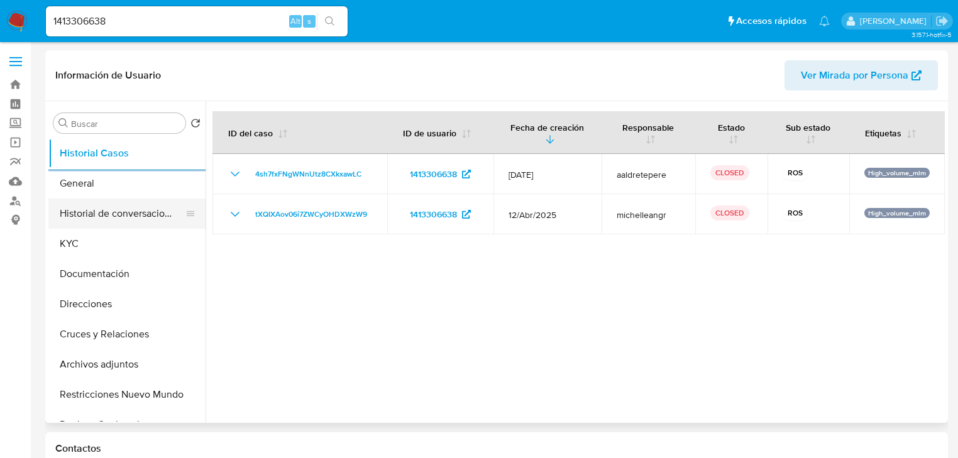
click at [48, 138] on button "Historial Casos" at bounding box center [126, 153] width 157 height 30
drag, startPoint x: 59, startPoint y: 10, endPoint x: -26, endPoint y: -5, distance: 86.2
paste input "91838362,"
click at [158, 19] on input "191838362," at bounding box center [197, 21] width 302 height 16
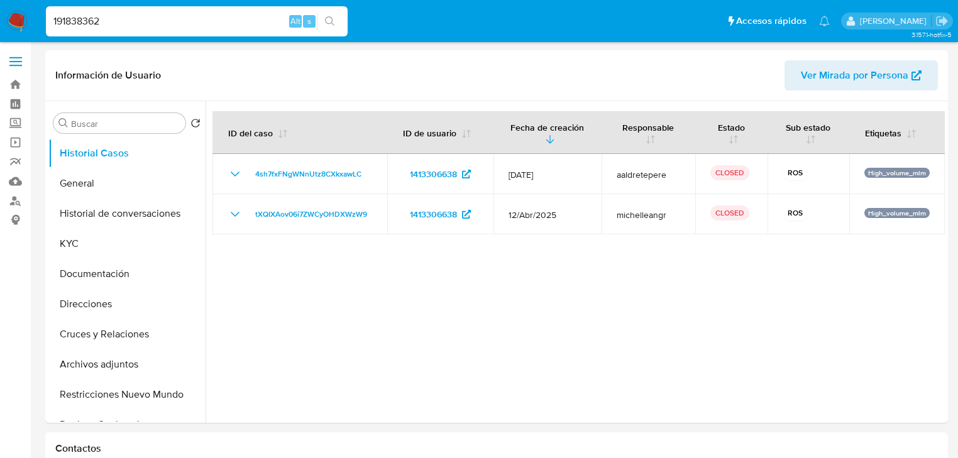
type input "191838362"
click at [330, 13] on button "search-icon" at bounding box center [330, 22] width 26 height 18
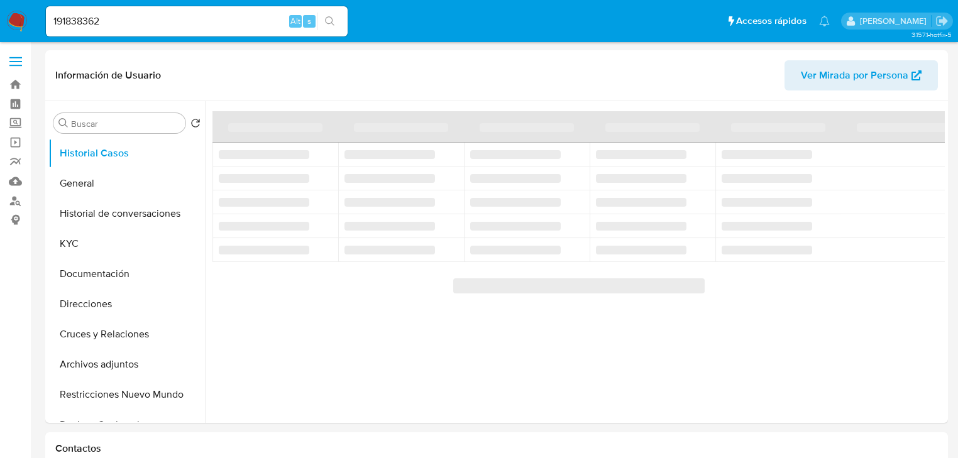
select select "10"
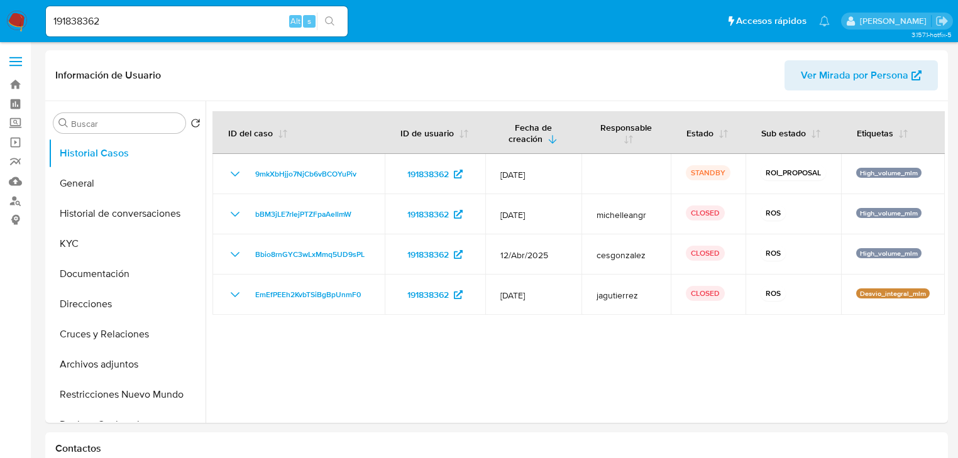
click at [65, 243] on button "KYC" at bounding box center [126, 244] width 157 height 30
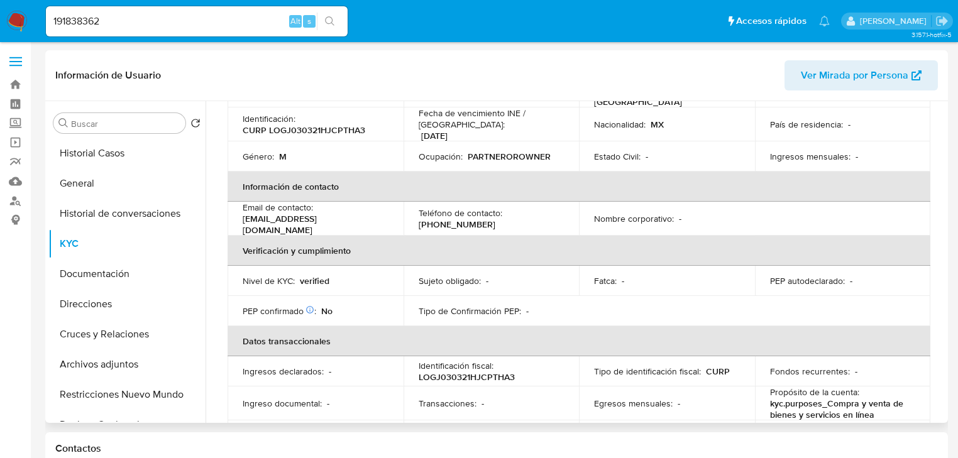
scroll to position [50, 0]
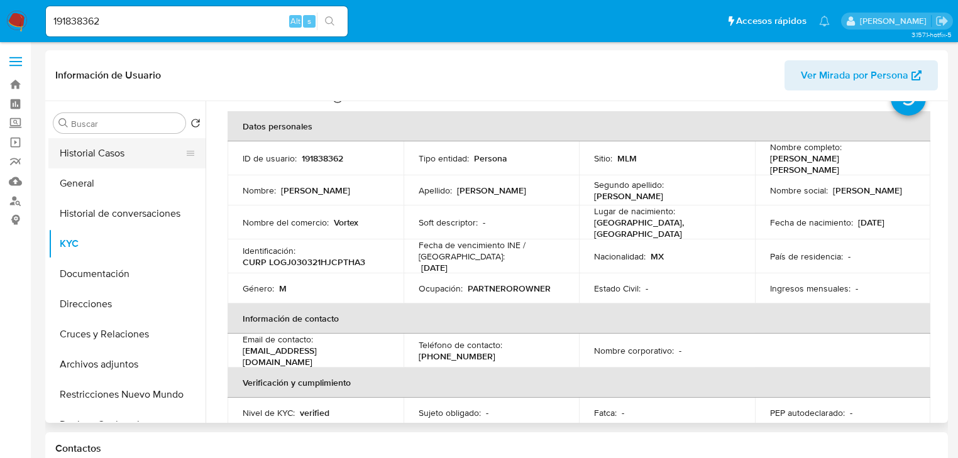
click at [119, 148] on button "Historial Casos" at bounding box center [121, 153] width 147 height 30
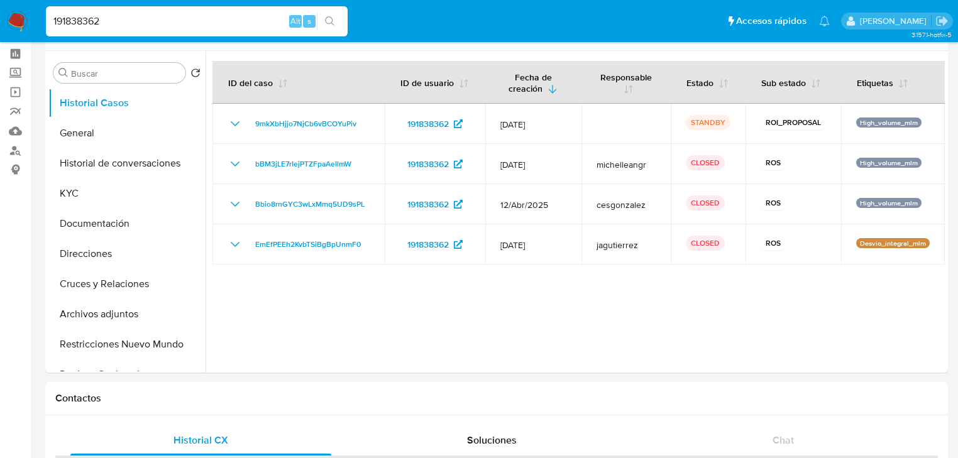
drag, startPoint x: 111, startPoint y: 18, endPoint x: -8, endPoint y: 14, distance: 118.2
paste input "71114068"
type input "711140682"
drag, startPoint x: 327, startPoint y: 16, endPoint x: 30, endPoint y: 41, distance: 298.3
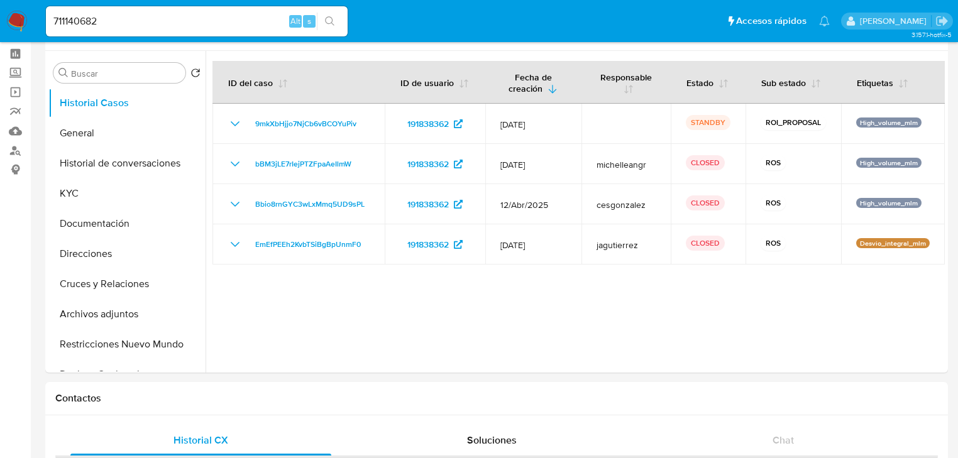
click at [325, 17] on icon "search-icon" at bounding box center [330, 21] width 10 height 10
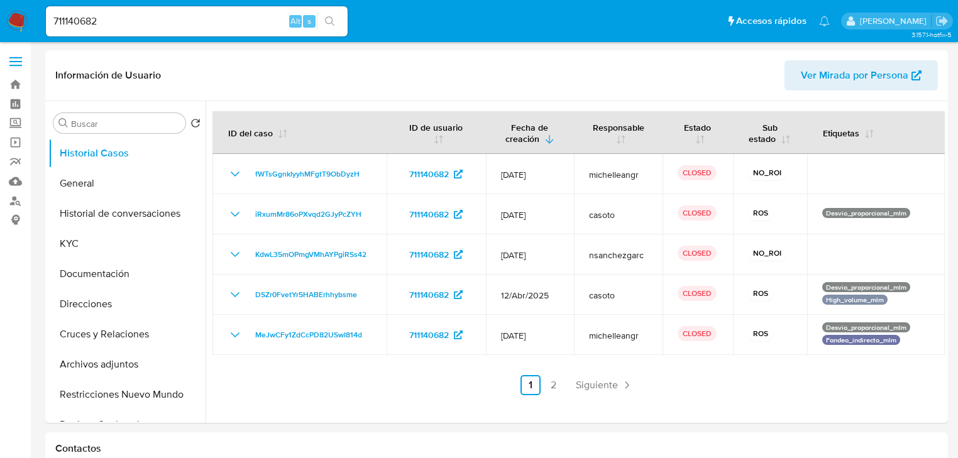
select select "10"
click at [80, 180] on button "General" at bounding box center [121, 183] width 147 height 30
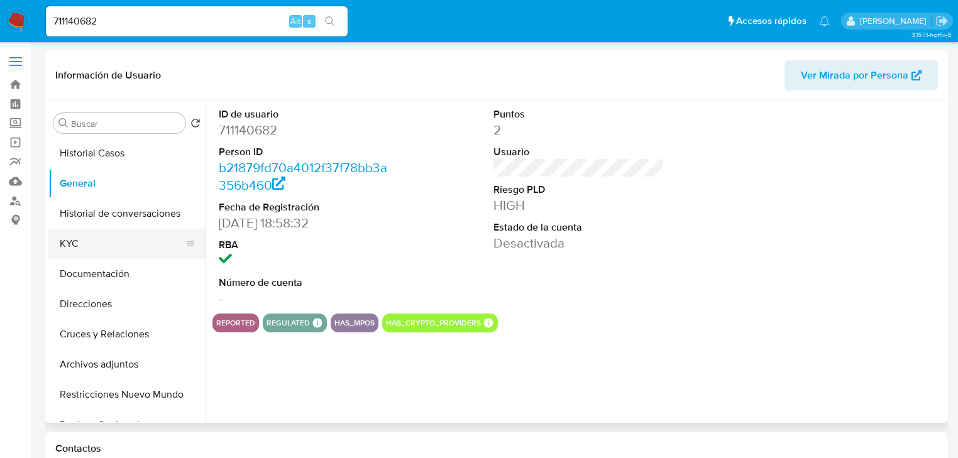
click at [87, 234] on button "KYC" at bounding box center [121, 244] width 147 height 30
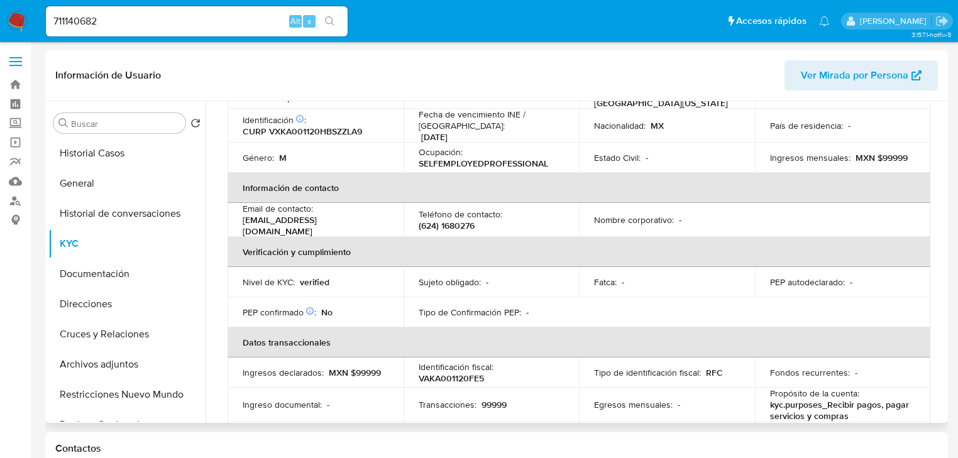
scroll to position [80, 0]
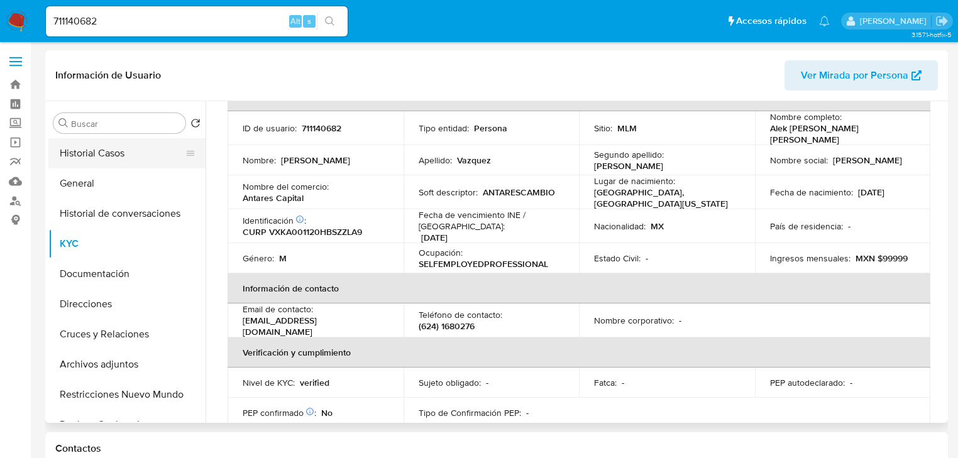
click at [95, 167] on button "Historial Casos" at bounding box center [121, 153] width 147 height 30
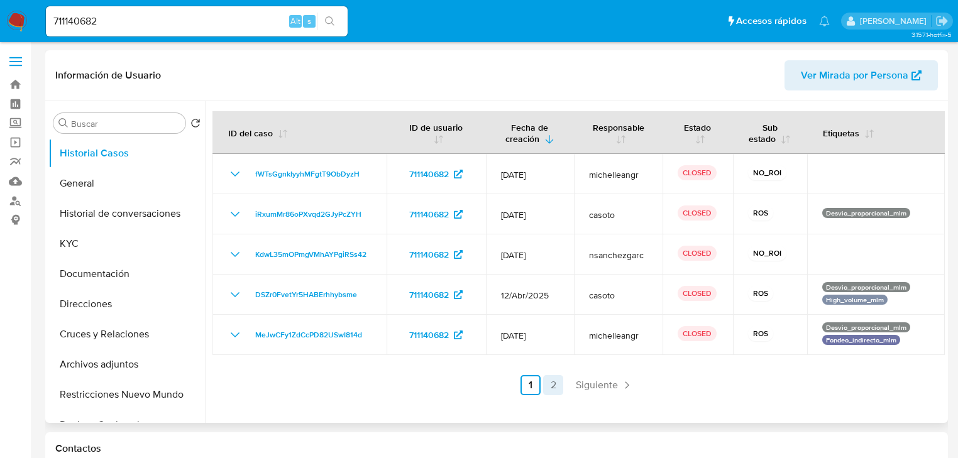
click at [552, 395] on link "2" at bounding box center [553, 385] width 20 height 20
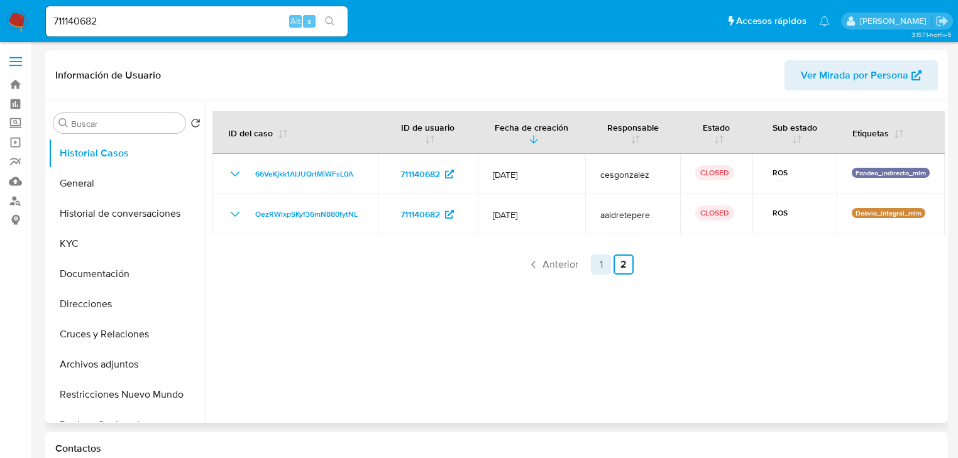
click at [598, 266] on link "1" at bounding box center [601, 265] width 20 height 20
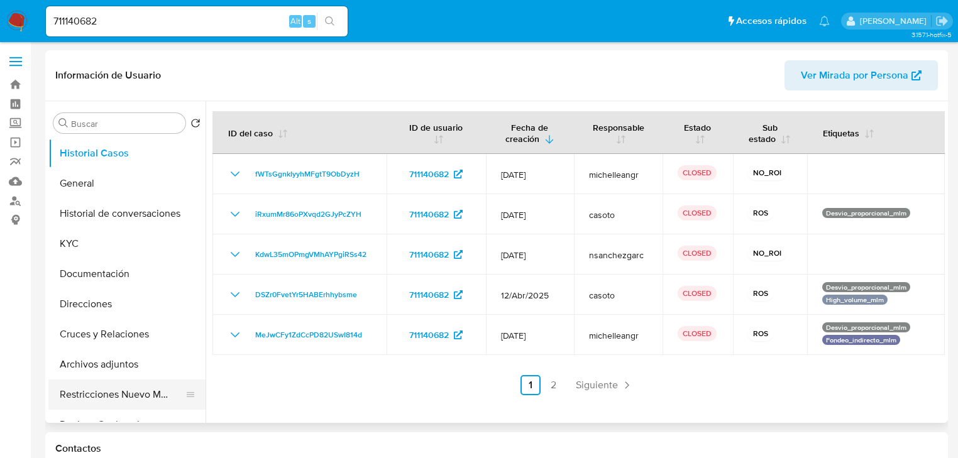
click at [96, 396] on button "Restricciones Nuevo Mundo" at bounding box center [121, 395] width 147 height 30
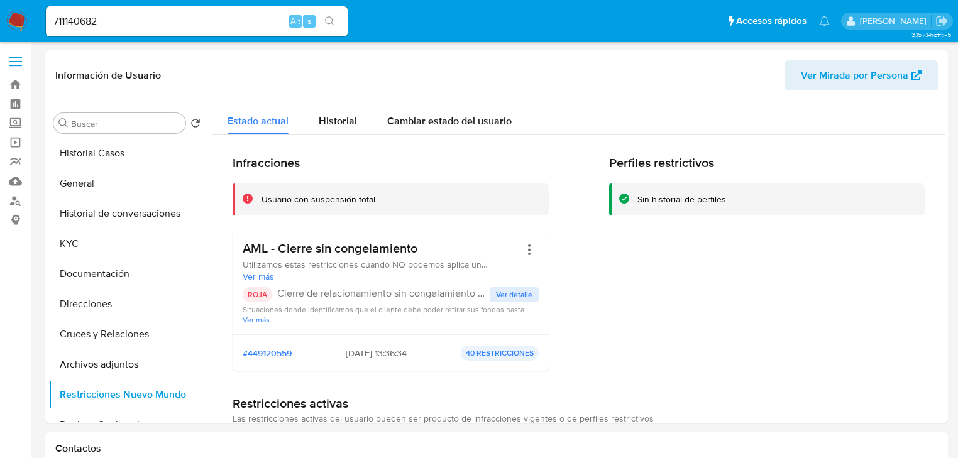
click at [513, 297] on span "Ver detalle" at bounding box center [514, 294] width 36 height 13
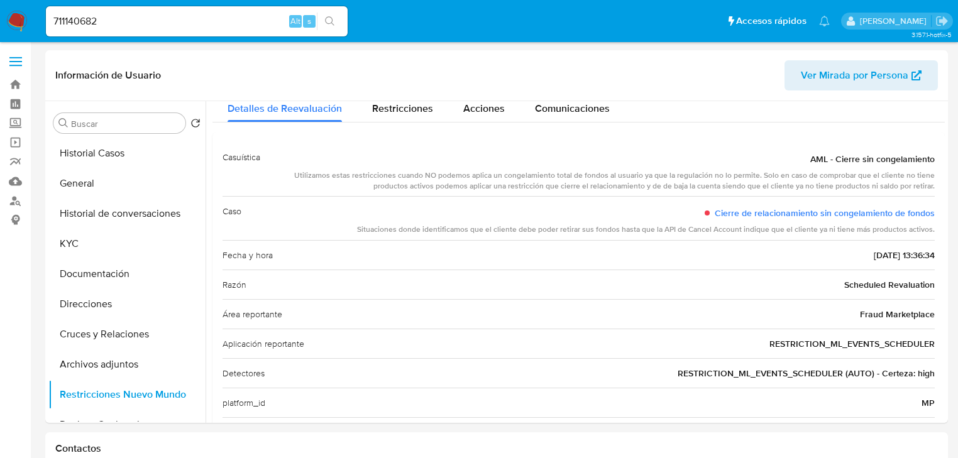
scroll to position [50, 0]
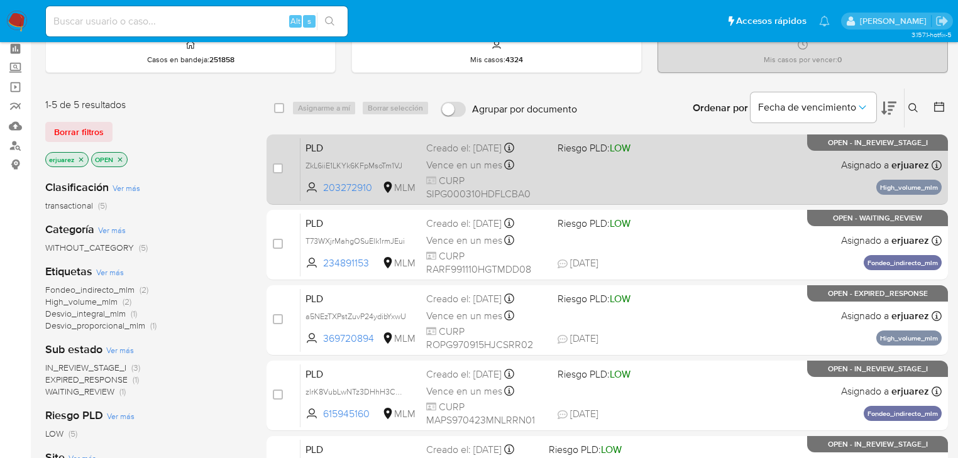
scroll to position [101, 0]
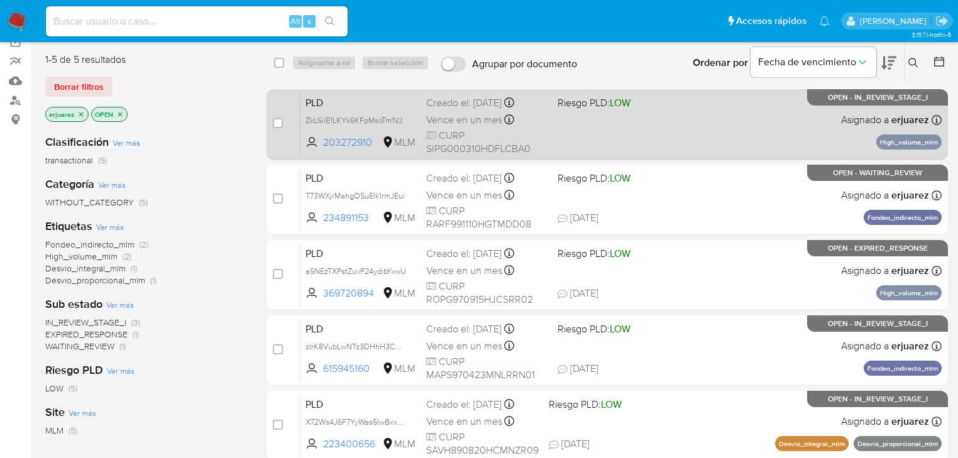
click at [630, 113] on div "PLD ZkL6iiE1LKYk6KFpMsoTm1VJ 203272910 MLM Riesgo PLD: LOW Creado el: 12/08/202…" at bounding box center [620, 123] width 641 height 63
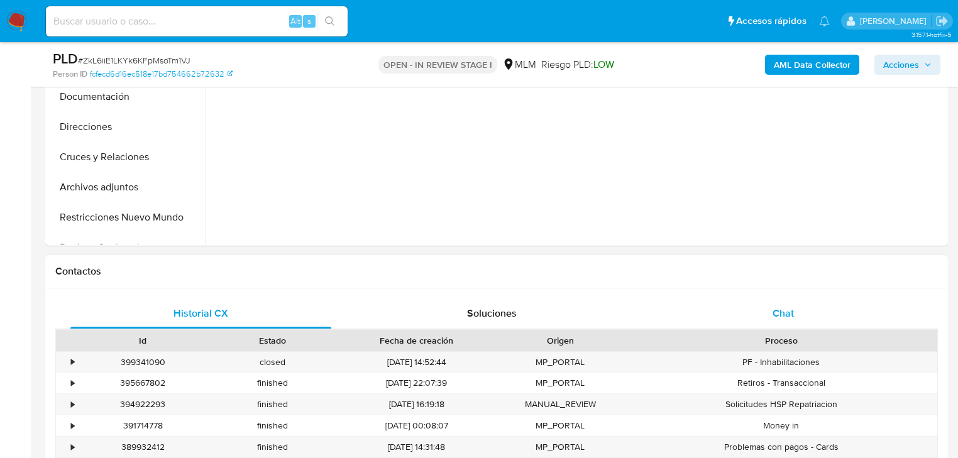
click at [776, 304] on div "Chat" at bounding box center [783, 314] width 261 height 30
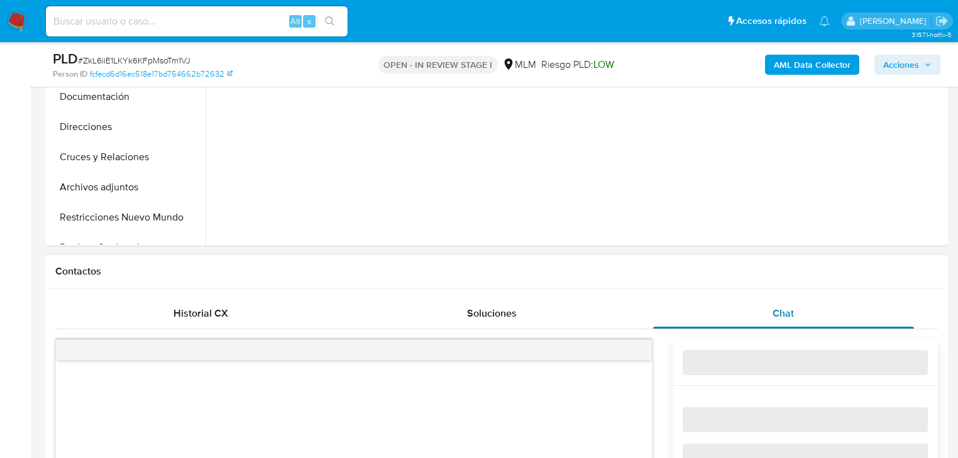
select select "10"
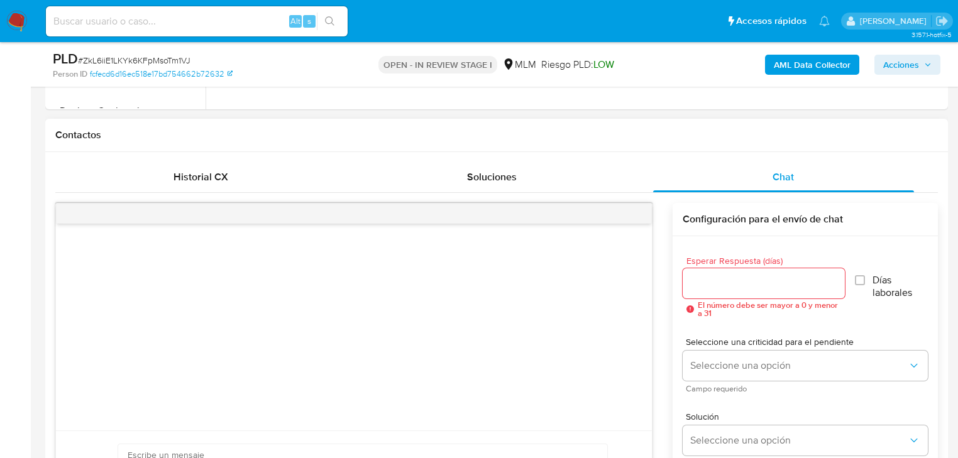
scroll to position [553, 0]
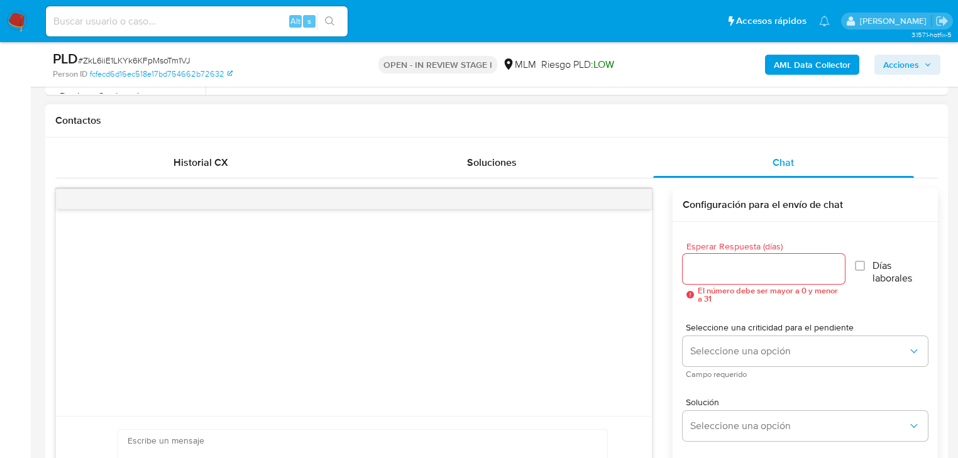
drag, startPoint x: 734, startPoint y: 262, endPoint x: 738, endPoint y: 268, distance: 7.3
click at [736, 263] on input "Esperar Respuesta (días)" at bounding box center [764, 269] width 162 height 16
type input "5"
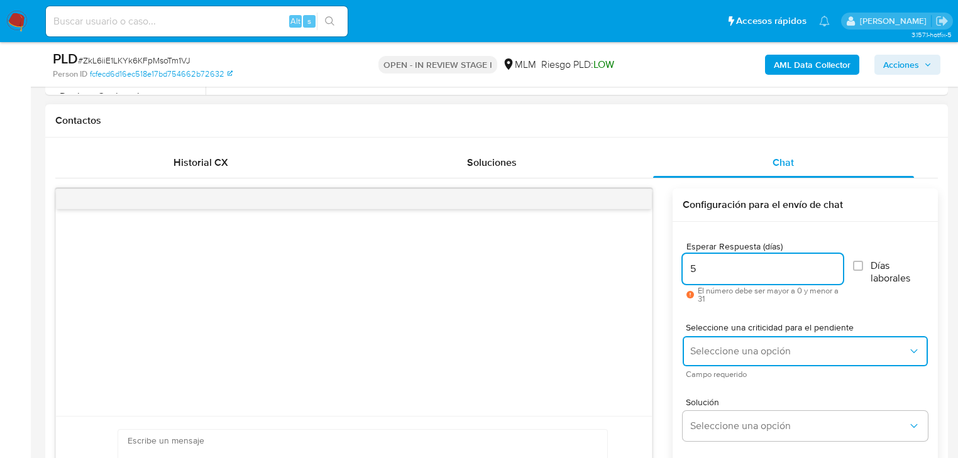
click at [747, 344] on button "Seleccione una opción" at bounding box center [805, 351] width 245 height 30
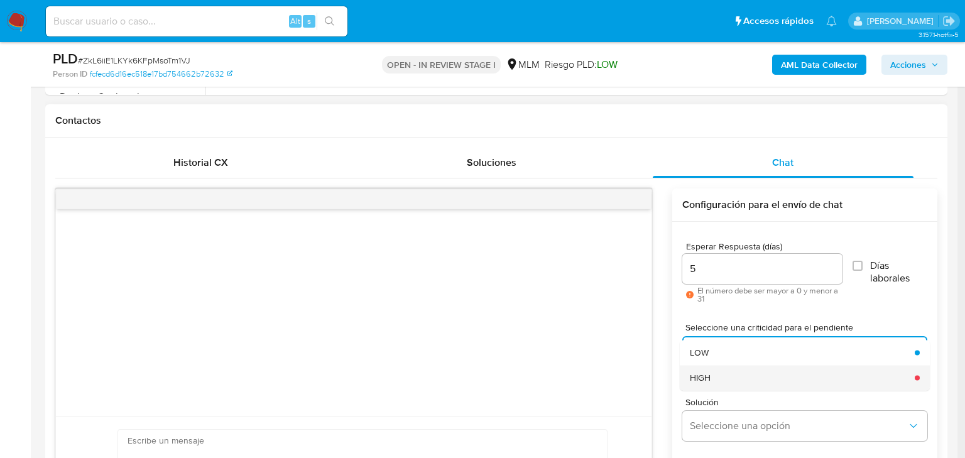
click at [767, 377] on div "HIGH" at bounding box center [798, 377] width 217 height 25
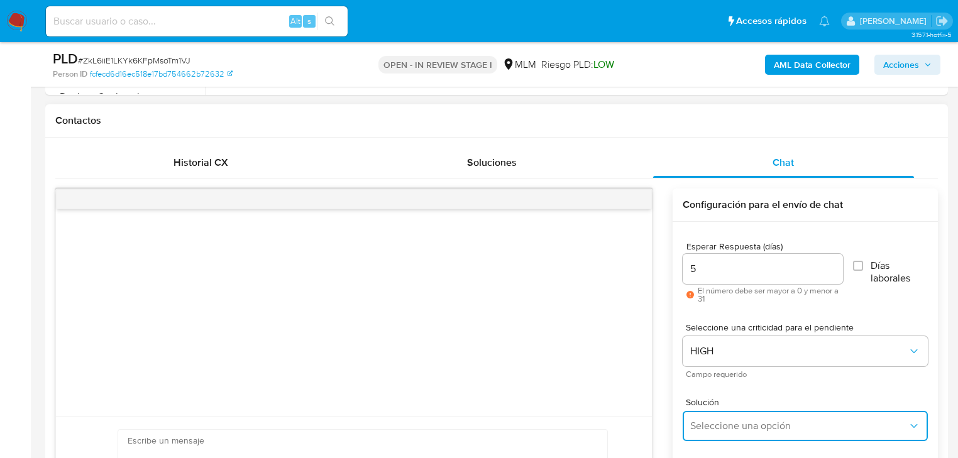
drag, startPoint x: 787, startPoint y: 432, endPoint x: 823, endPoint y: 410, distance: 41.7
click at [788, 432] on button "Seleccione una opción" at bounding box center [805, 426] width 245 height 30
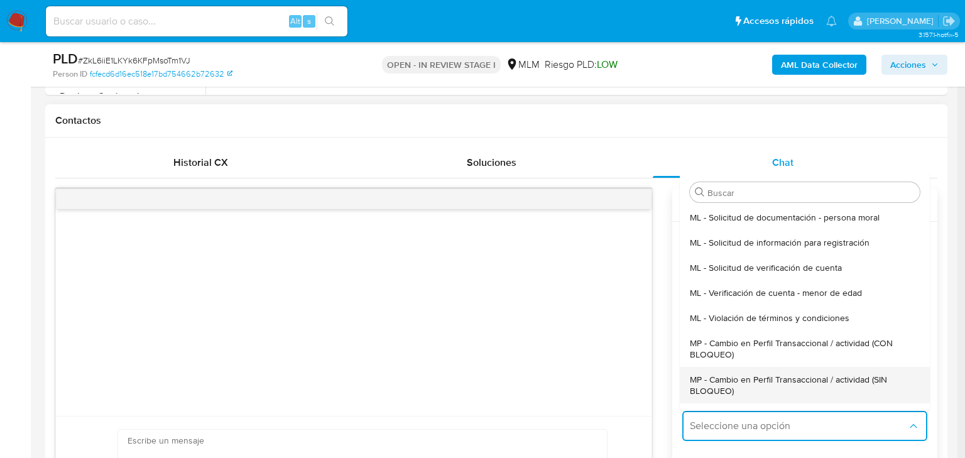
click at [825, 374] on span "MP - Cambio en Perfil Transaccional / actividad (SIN BLOQUEO)" at bounding box center [801, 385] width 222 height 23
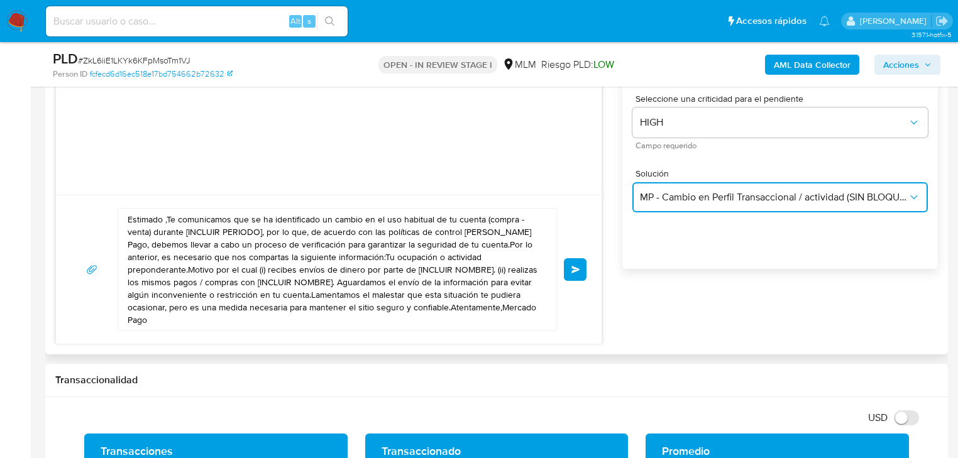
scroll to position [804, 0]
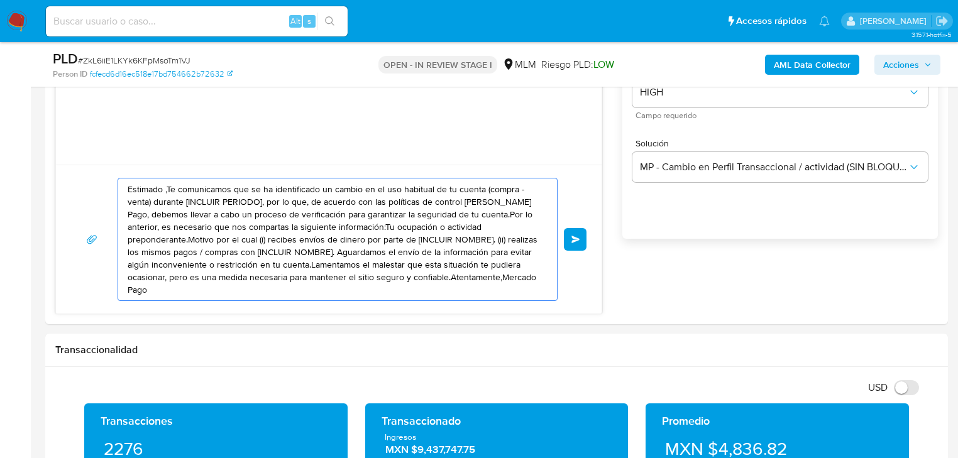
drag, startPoint x: 507, startPoint y: 276, endPoint x: 99, endPoint y: 158, distance: 423.9
click at [99, 158] on div "Estimado ,Te comunicamos que se ha identificado un cambio en el uso habitual de…" at bounding box center [328, 125] width 547 height 377
paste textarea "José Gabriel se ha identificado un cambio en el uso habitual de tu cuenta para …"
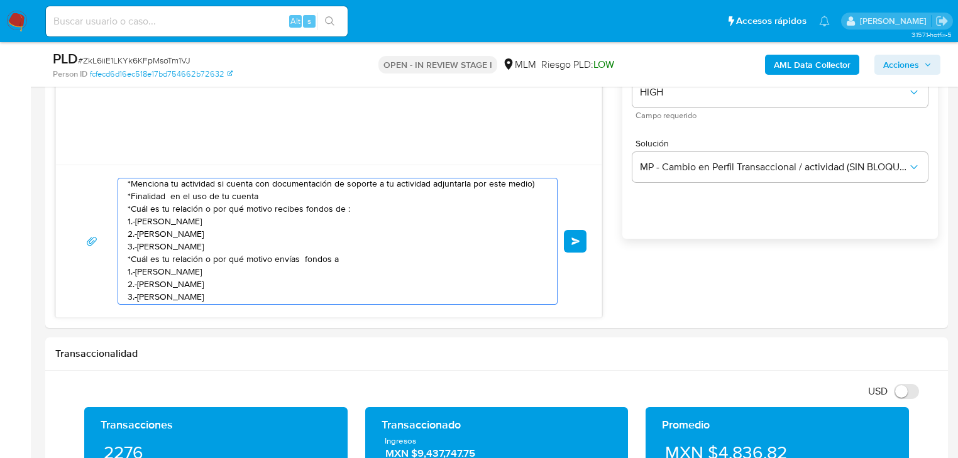
scroll to position [47, 0]
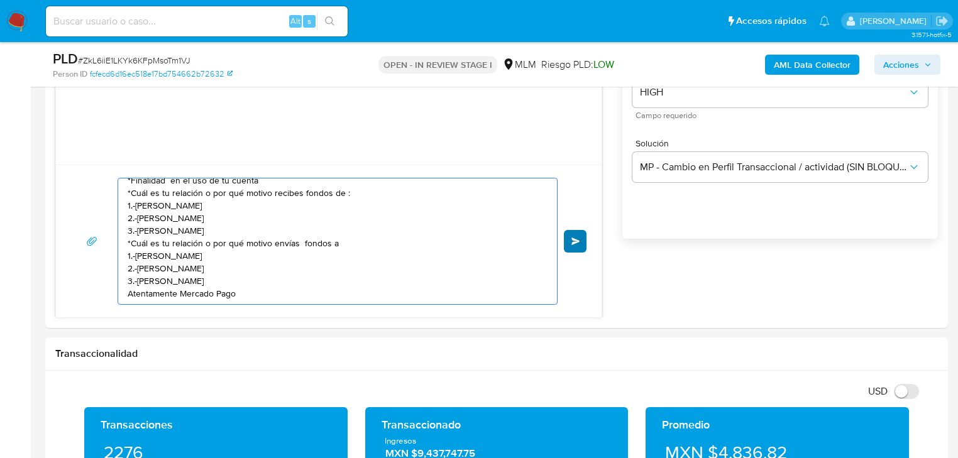
type textarea "Estimado José Gabriel se ha identificado un cambio en el uso habitual de tu cue…"
click at [570, 239] on button "Enviar" at bounding box center [575, 241] width 23 height 23
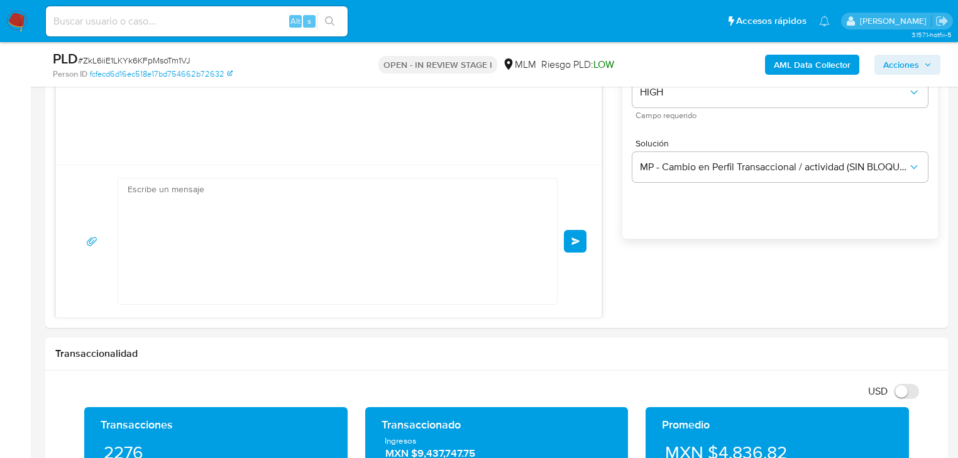
scroll to position [0, 0]
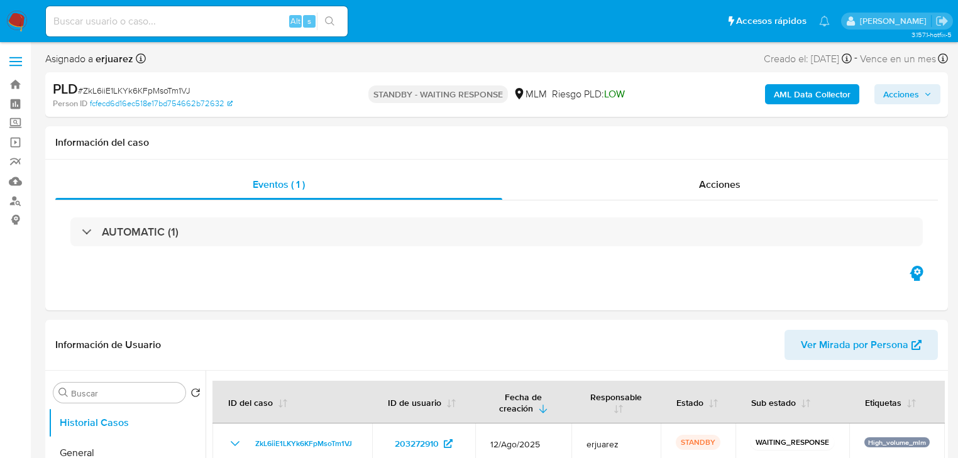
select select "10"
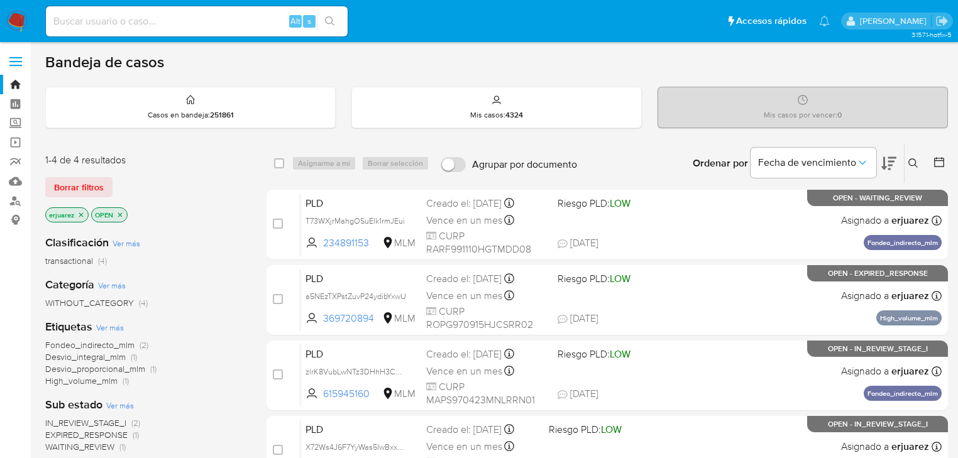
click at [81, 217] on icon "close-filter" at bounding box center [81, 215] width 8 height 8
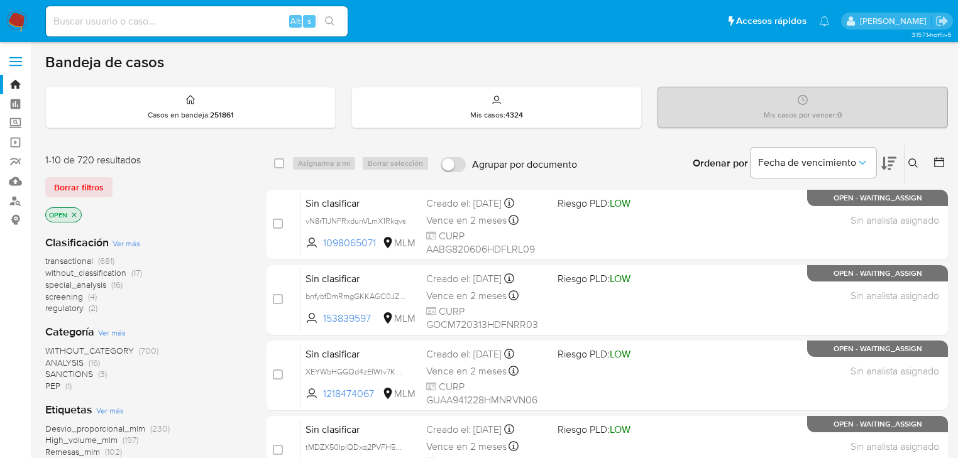
click at [908, 163] on button at bounding box center [914, 163] width 21 height 15
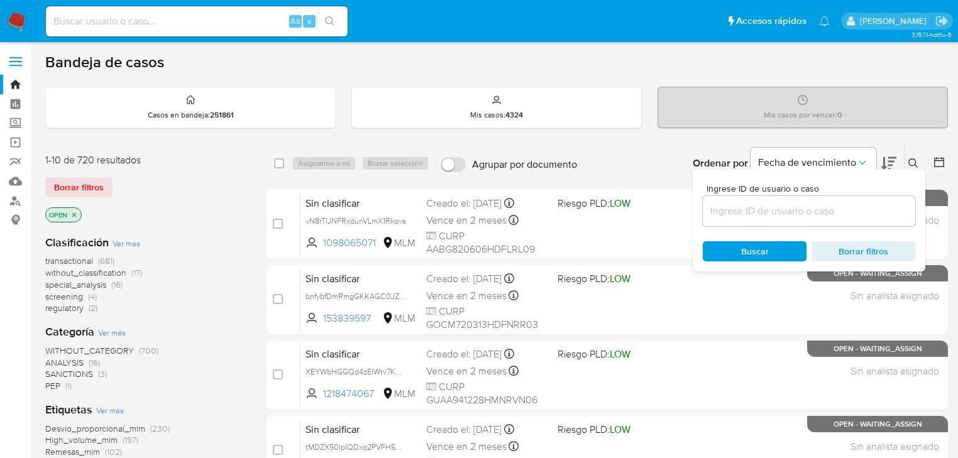
click at [735, 216] on input at bounding box center [809, 211] width 212 height 16
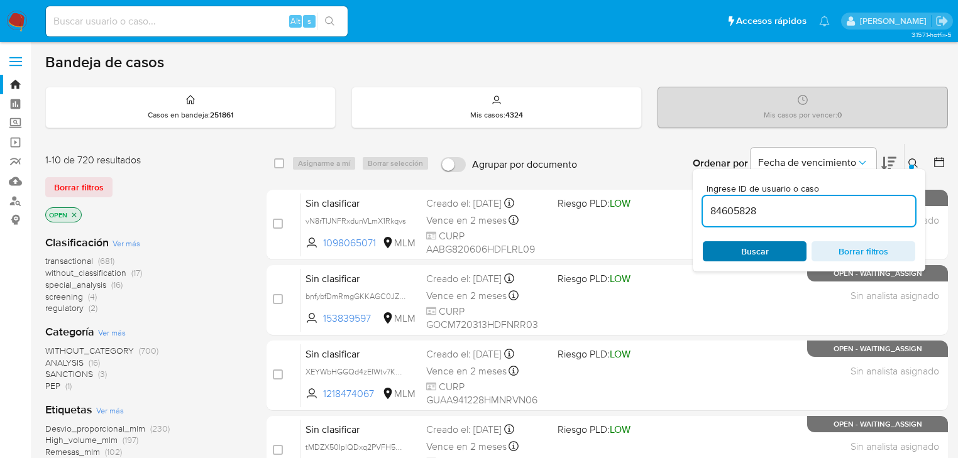
type input "84605828"
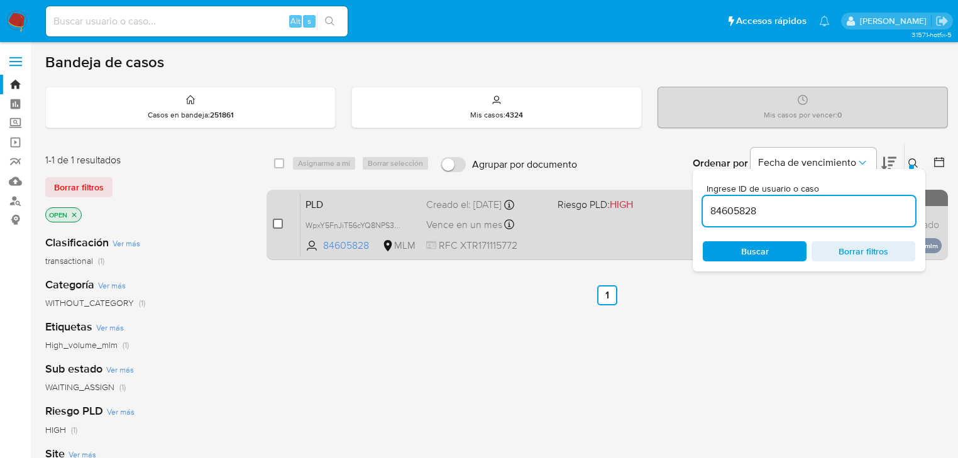
click at [282, 226] on input "checkbox" at bounding box center [278, 224] width 10 height 10
checkbox input "true"
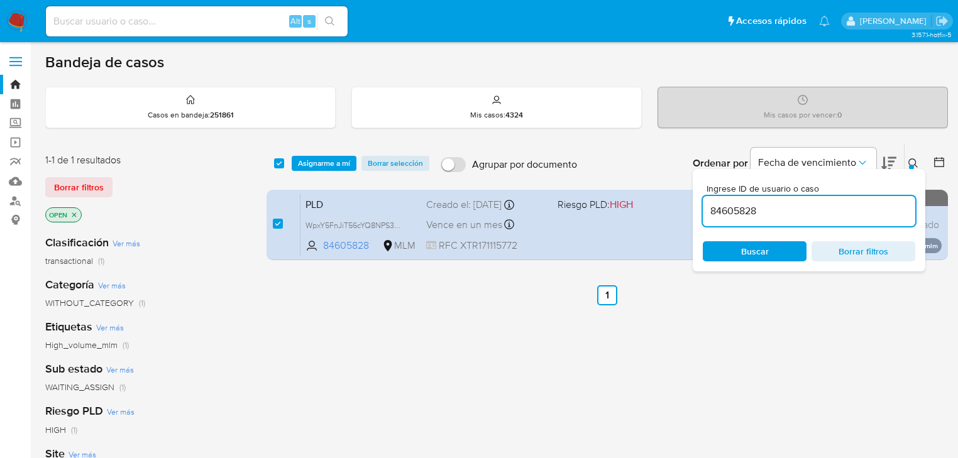
click at [321, 154] on div "select-all-cases-checkbox Asignarme a mí Borrar selección Agrupar por documento…" at bounding box center [606, 163] width 681 height 39
click at [323, 164] on span "Asignarme a mí" at bounding box center [324, 163] width 52 height 13
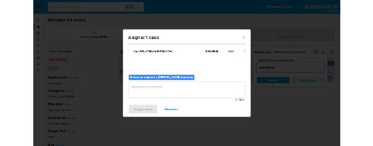
scroll to position [65, 0]
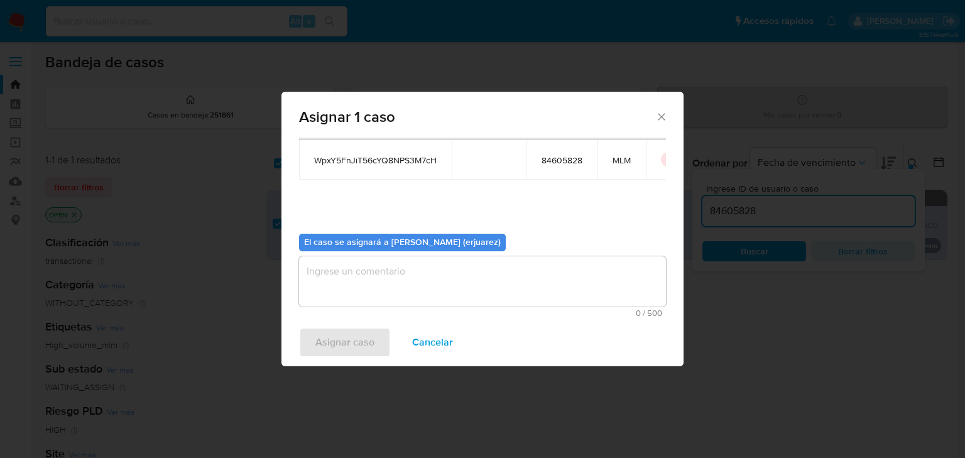
click at [371, 286] on textarea "assign-modal" at bounding box center [482, 281] width 367 height 50
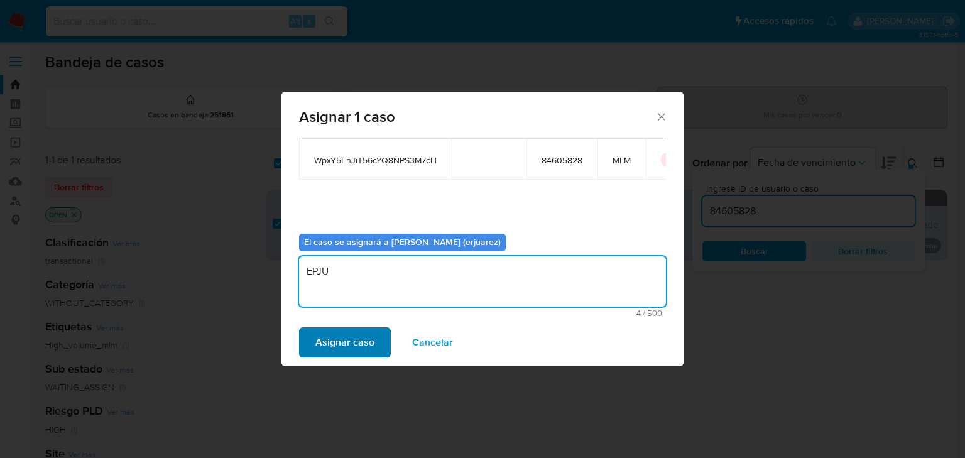
type textarea "EPJU"
click at [348, 331] on span "Asignar caso" at bounding box center [345, 343] width 59 height 28
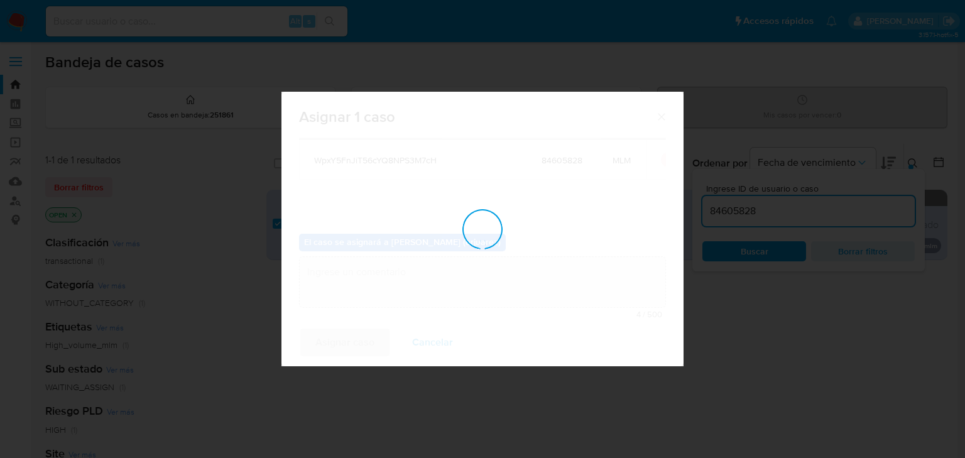
checkbox input "false"
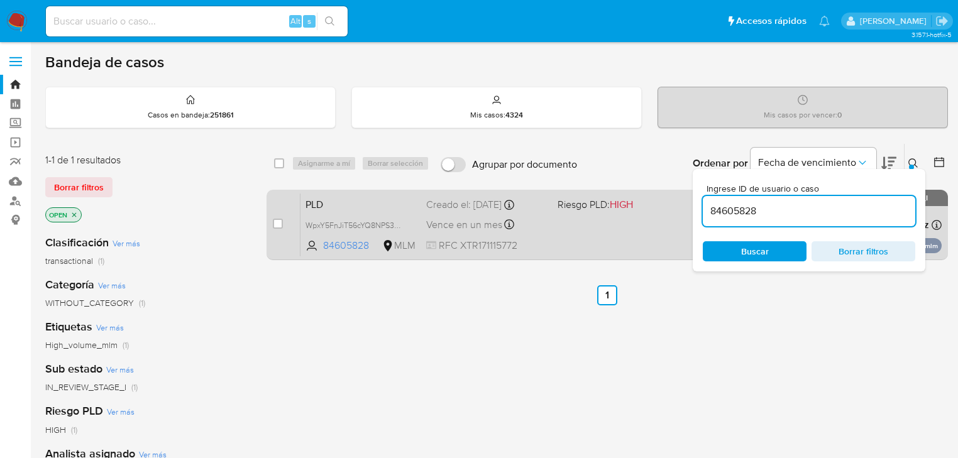
click at [572, 224] on div "PLD WpxY5FnJiT56cYQ8NPS3M7cH 84605828 MLM Riesgo PLD: HIGH Creado el: [DATE] Cr…" at bounding box center [620, 224] width 641 height 63
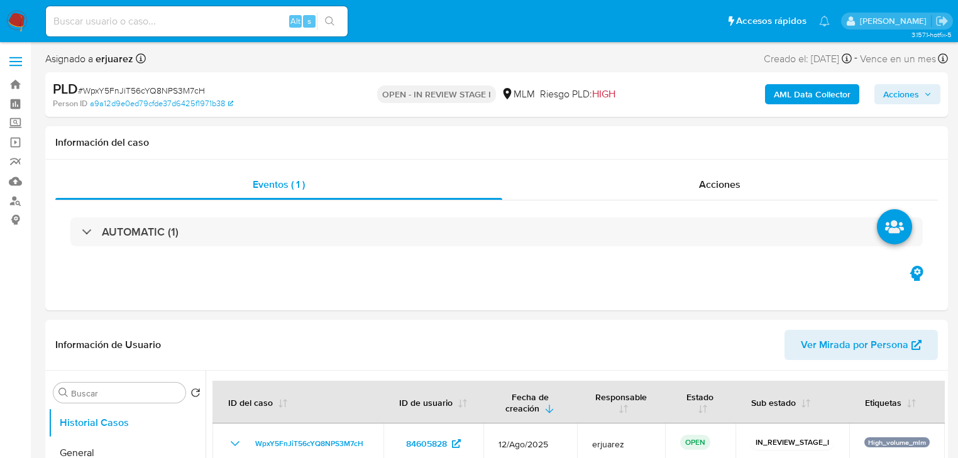
select select "10"
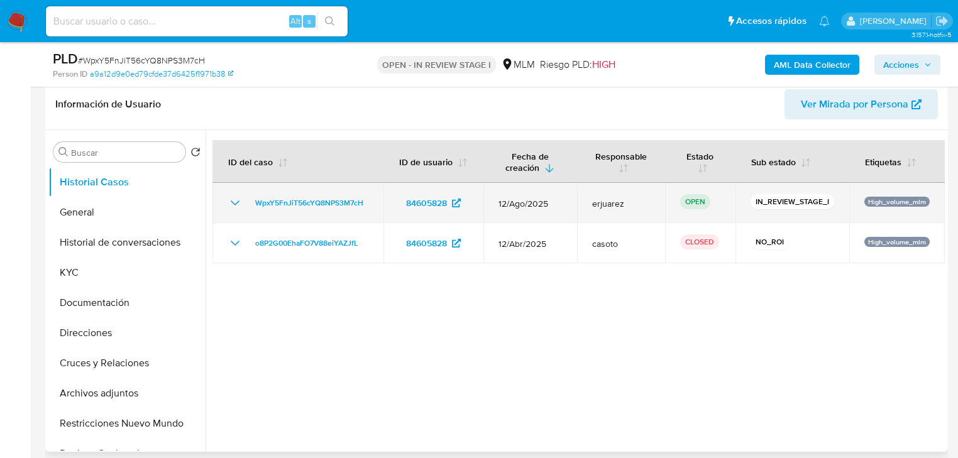
scroll to position [201, 0]
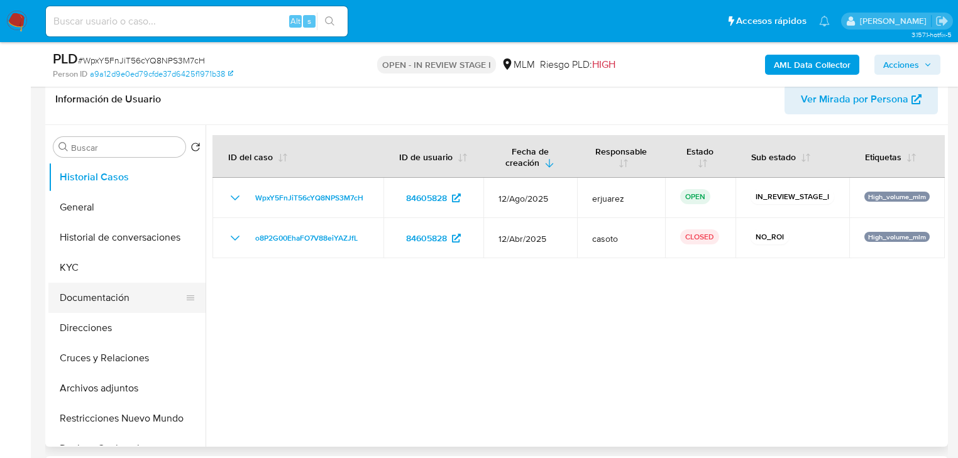
click at [96, 288] on button "Documentación" at bounding box center [121, 298] width 147 height 30
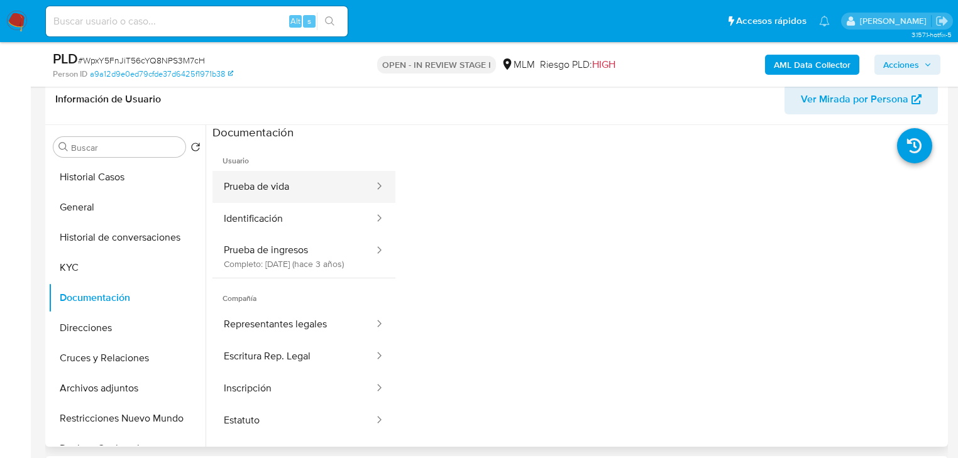
click at [269, 194] on button "Prueba de vida" at bounding box center [293, 187] width 163 height 32
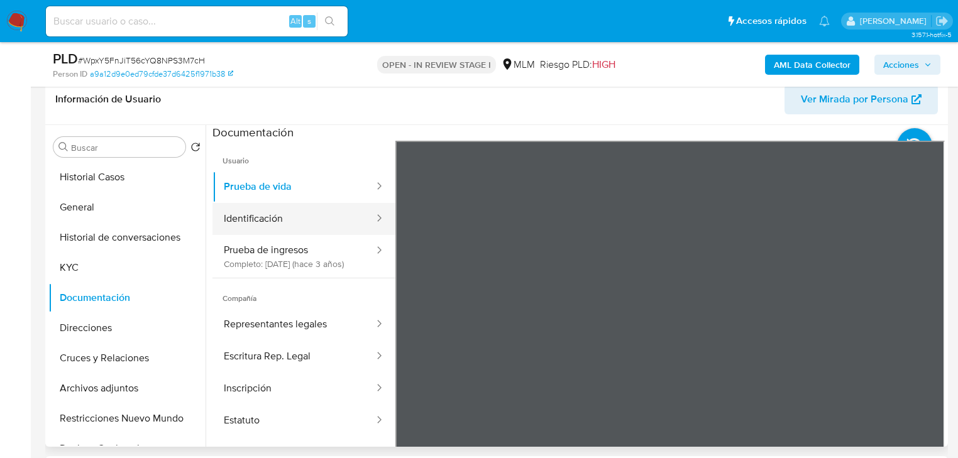
drag, startPoint x: 264, startPoint y: 214, endPoint x: 388, endPoint y: 238, distance: 126.7
click at [266, 214] on button "Identificación" at bounding box center [293, 219] width 163 height 32
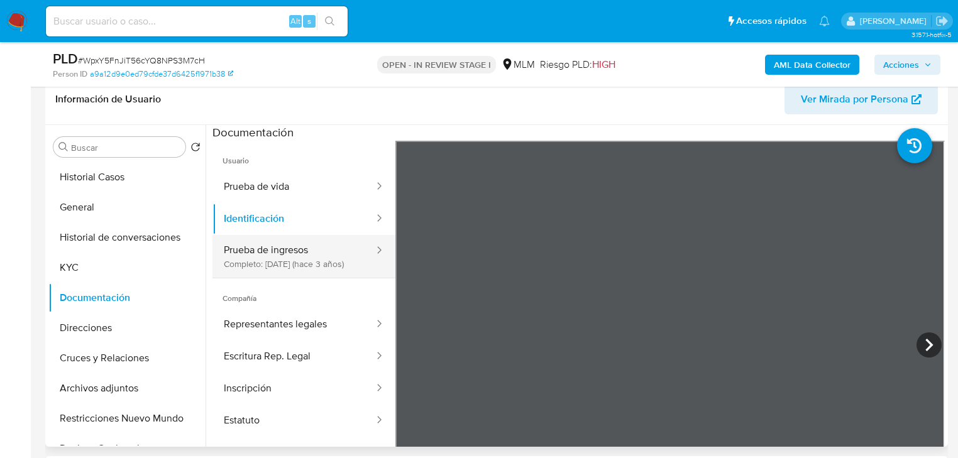
click at [322, 246] on button "Prueba de ingresos Completo: [DATE] (hace 3 años)" at bounding box center [293, 256] width 163 height 43
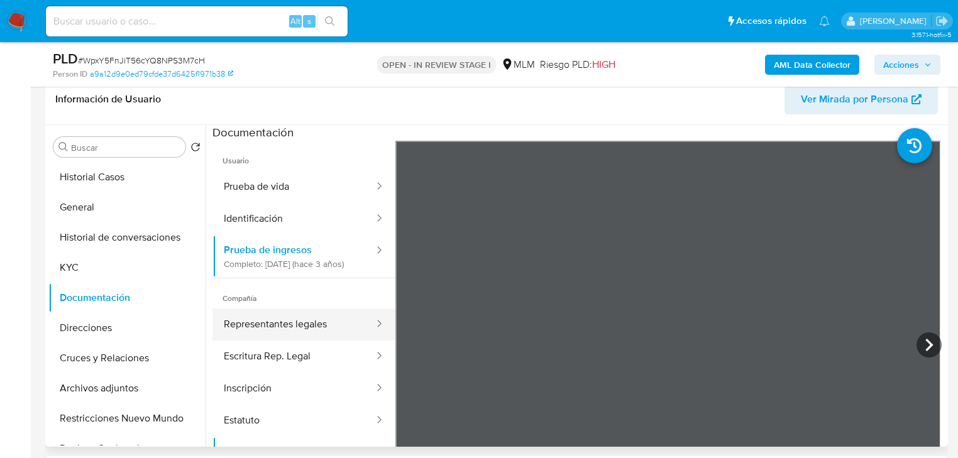
click at [256, 334] on button "Representantes legales" at bounding box center [293, 325] width 163 height 32
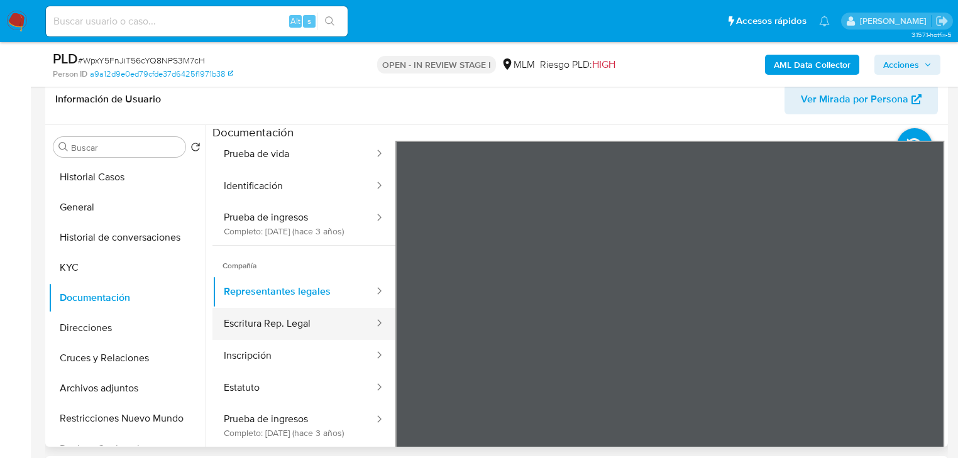
scroll to position [50, 0]
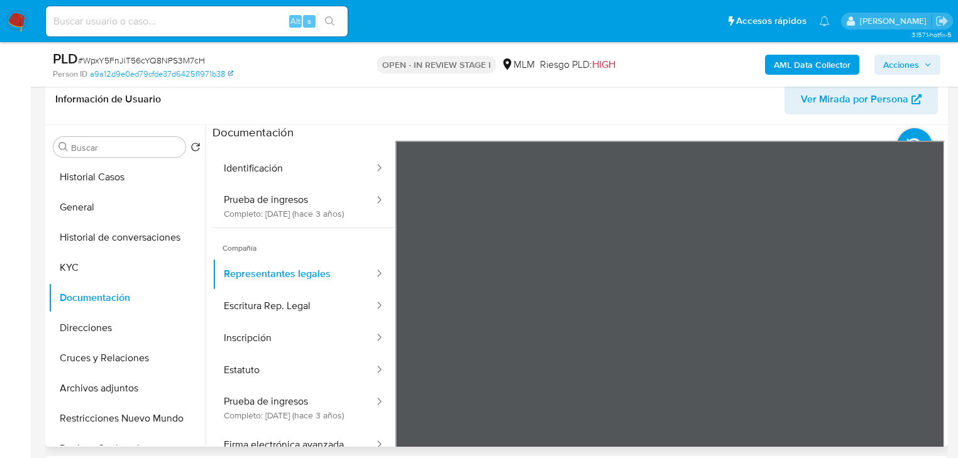
click at [393, 288] on div "Usuario Prueba de vida Identificación Prueba de ingresos Completo: [DATE] (hace…" at bounding box center [578, 342] width 732 height 402
click at [280, 319] on button "Escritura Rep. Legal" at bounding box center [293, 306] width 163 height 32
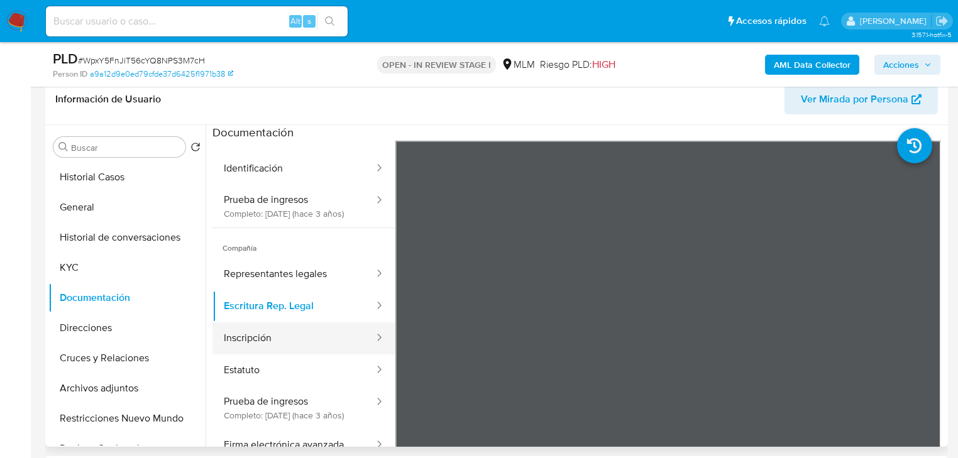
click at [304, 337] on button "Inscripción" at bounding box center [293, 338] width 163 height 32
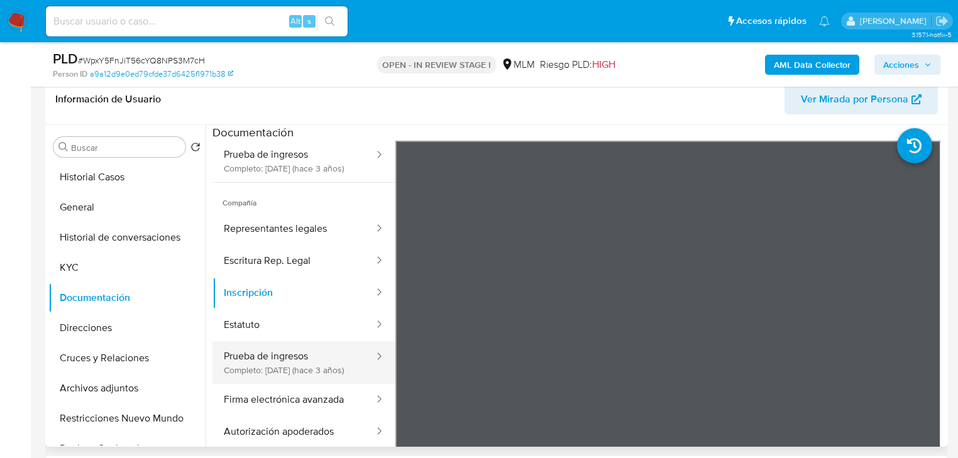
scroll to position [151, 0]
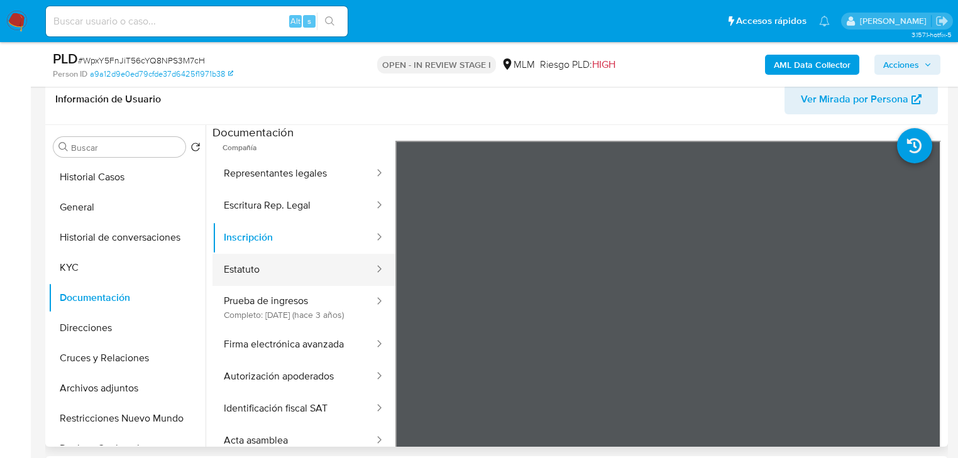
click at [246, 270] on button "Estatuto" at bounding box center [293, 270] width 163 height 32
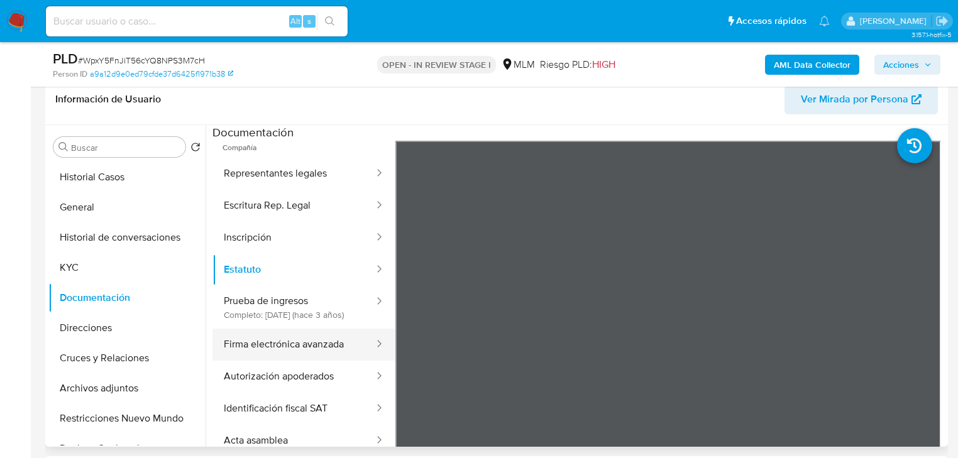
drag, startPoint x: 307, startPoint y: 427, endPoint x: 385, endPoint y: 353, distance: 107.1
click at [307, 425] on button "Identificación fiscal SAT" at bounding box center [293, 409] width 163 height 32
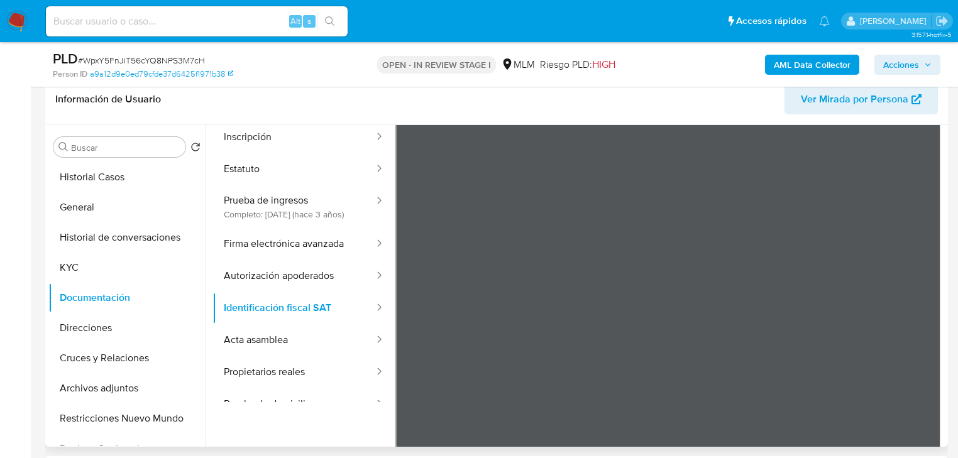
scroll to position [0, 0]
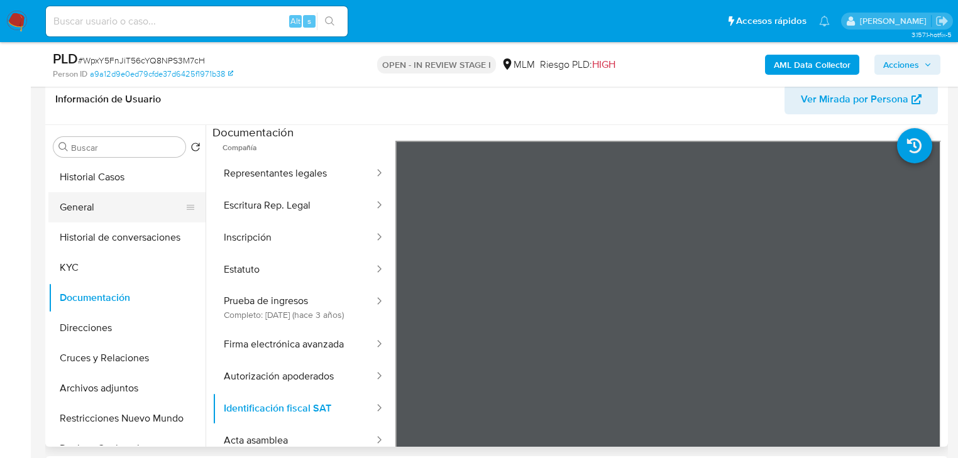
click at [80, 204] on button "General" at bounding box center [121, 207] width 147 height 30
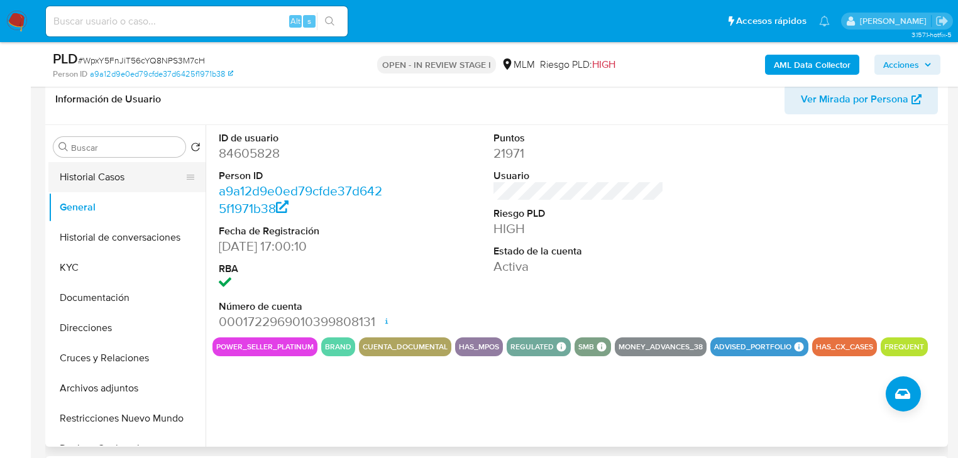
click at [99, 170] on button "Historial Casos" at bounding box center [121, 177] width 147 height 30
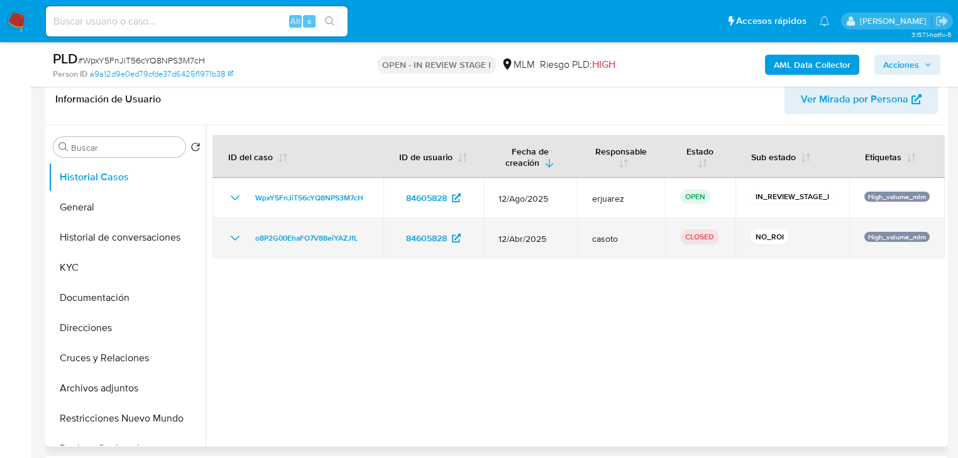
drag, startPoint x: 229, startPoint y: 299, endPoint x: 343, endPoint y: 251, distance: 123.4
click at [244, 297] on div at bounding box center [575, 286] width 739 height 322
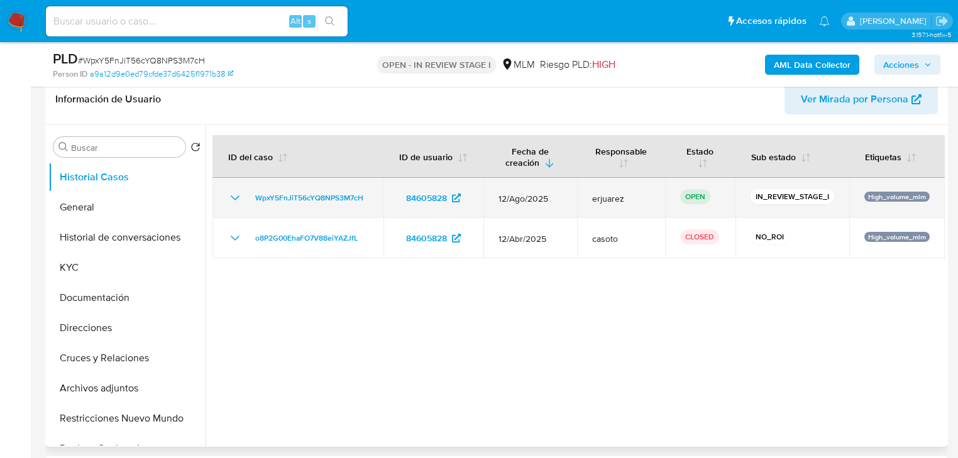
drag, startPoint x: 370, startPoint y: 192, endPoint x: 249, endPoint y: 199, distance: 120.8
click at [249, 199] on td "WpxY5FnJiT56cYQ8NPS3M7cH" at bounding box center [297, 198] width 171 height 40
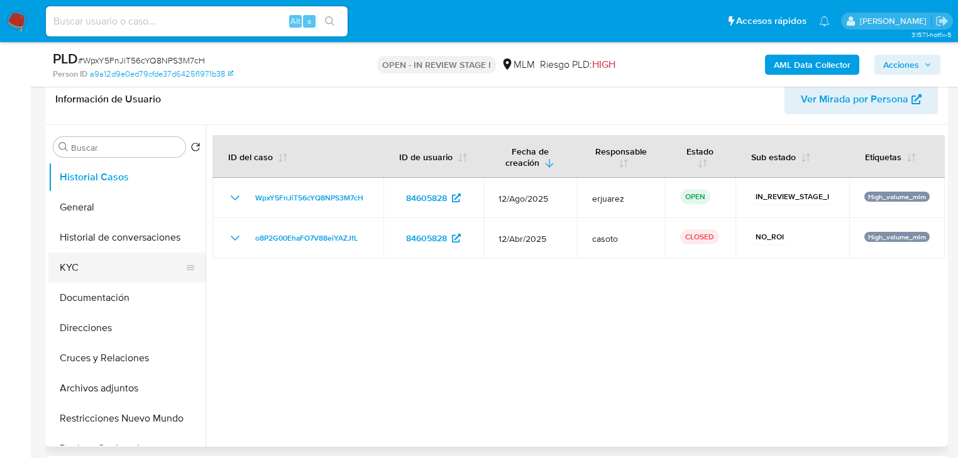
drag, startPoint x: 85, startPoint y: 266, endPoint x: 79, endPoint y: 261, distance: 8.5
click at [85, 268] on button "KYC" at bounding box center [121, 268] width 147 height 30
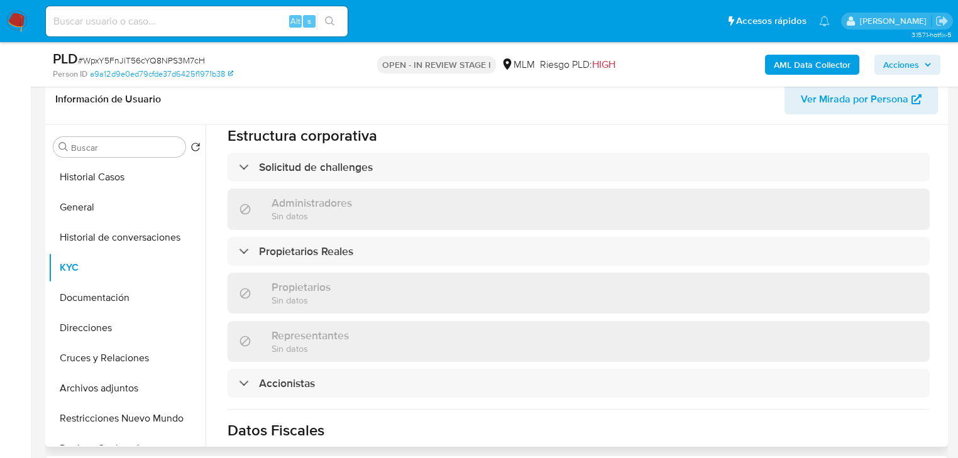
scroll to position [654, 0]
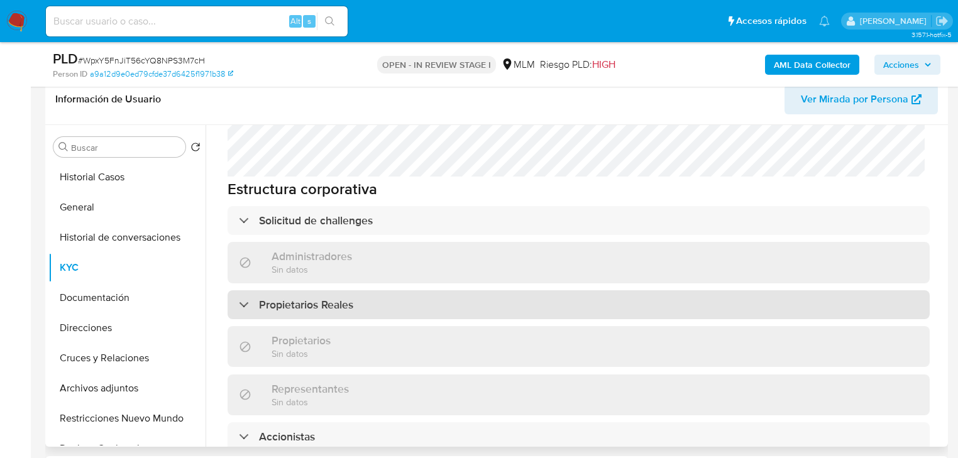
drag, startPoint x: 356, startPoint y: 255, endPoint x: 410, endPoint y: 259, distance: 54.2
click at [356, 290] on div "Propietarios Reales" at bounding box center [579, 304] width 702 height 29
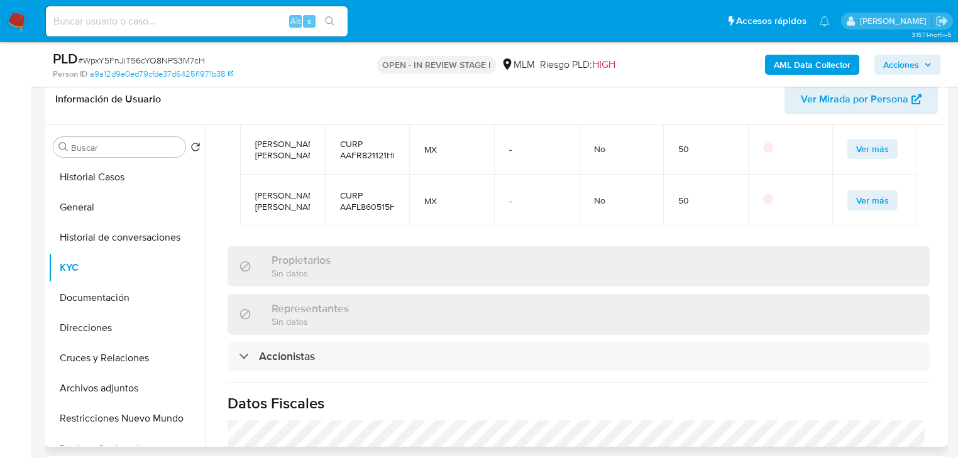
scroll to position [1056, 0]
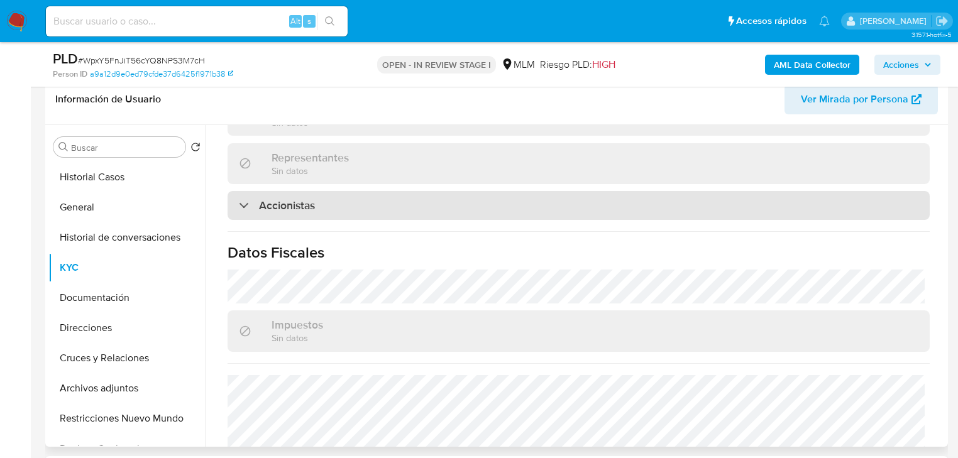
click at [299, 199] on h3 "Accionistas" at bounding box center [287, 206] width 56 height 14
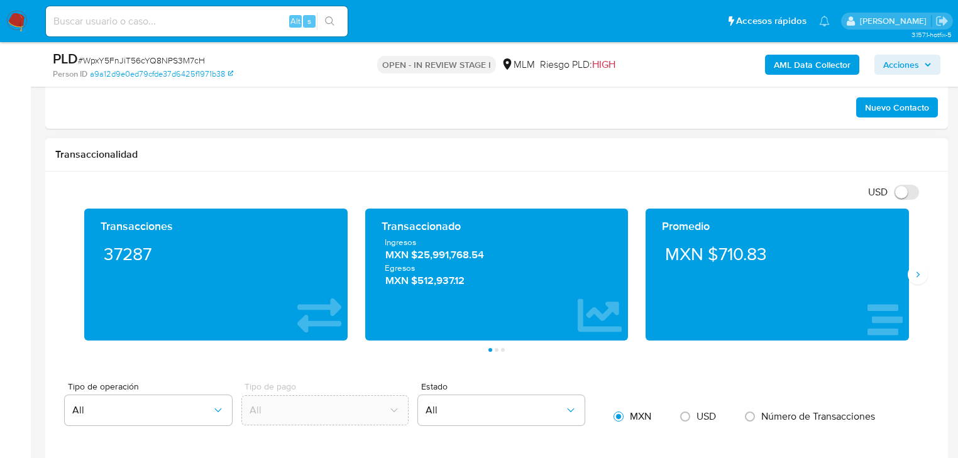
scroll to position [855, 0]
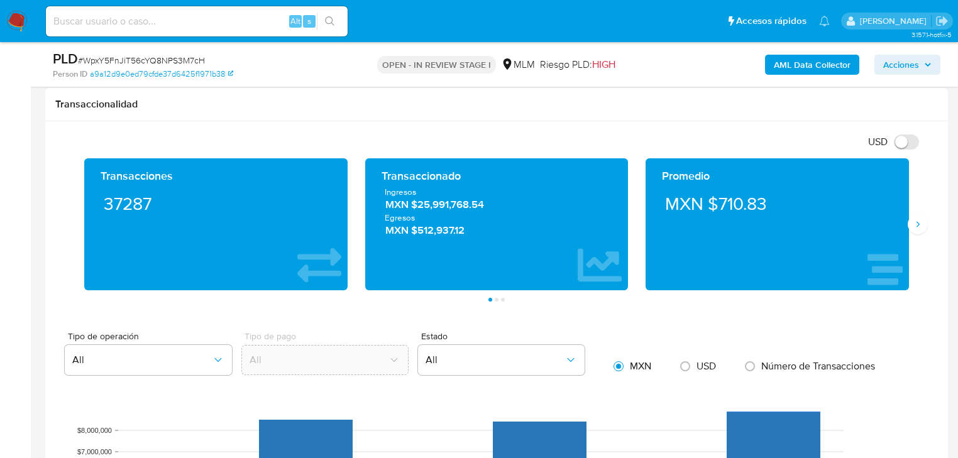
drag, startPoint x: 913, startPoint y: 222, endPoint x: 869, endPoint y: 197, distance: 50.1
click at [913, 222] on icon "Siguiente" at bounding box center [918, 224] width 10 height 10
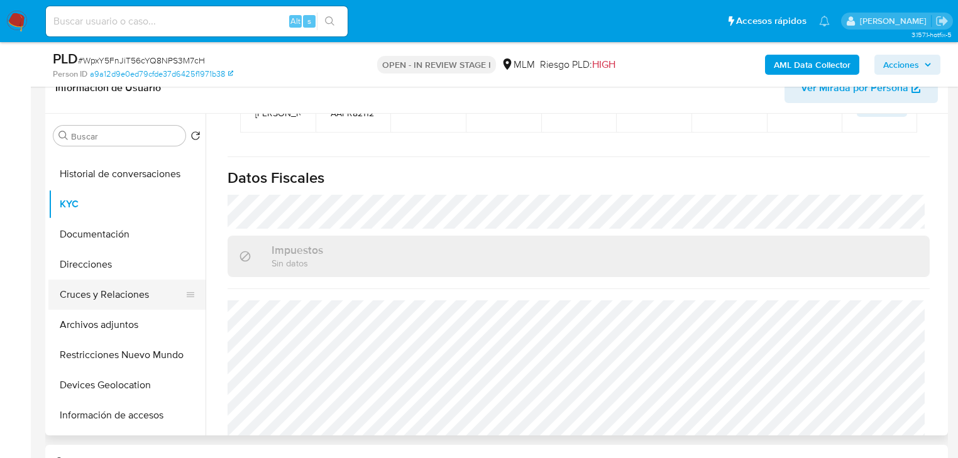
scroll to position [151, 0]
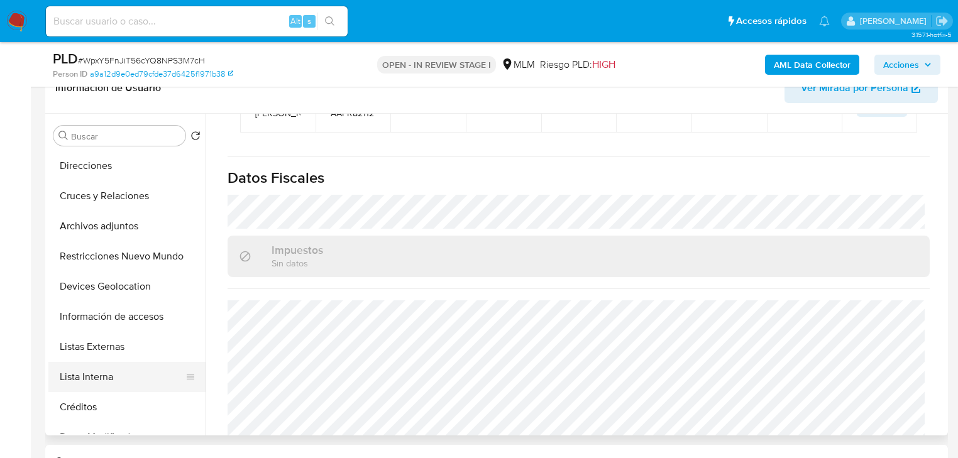
click at [78, 376] on button "Lista Interna" at bounding box center [121, 377] width 147 height 30
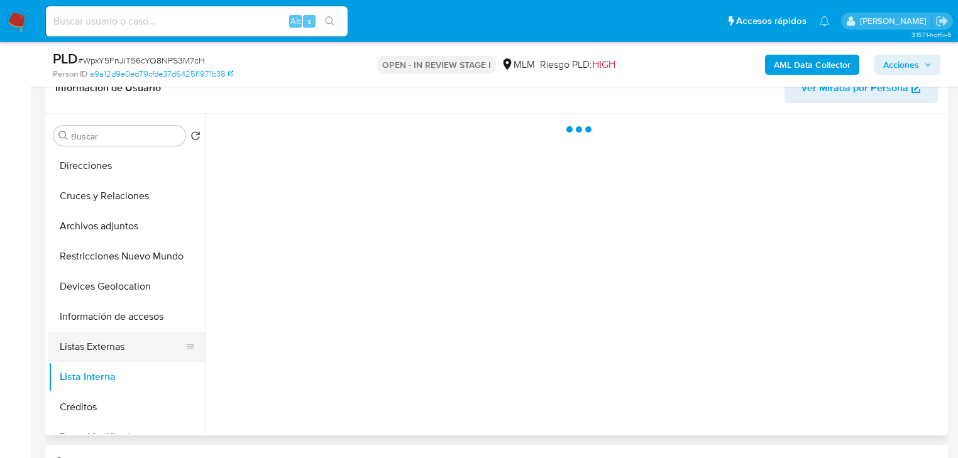
scroll to position [0, 0]
click at [98, 356] on button "Listas Externas" at bounding box center [121, 347] width 147 height 30
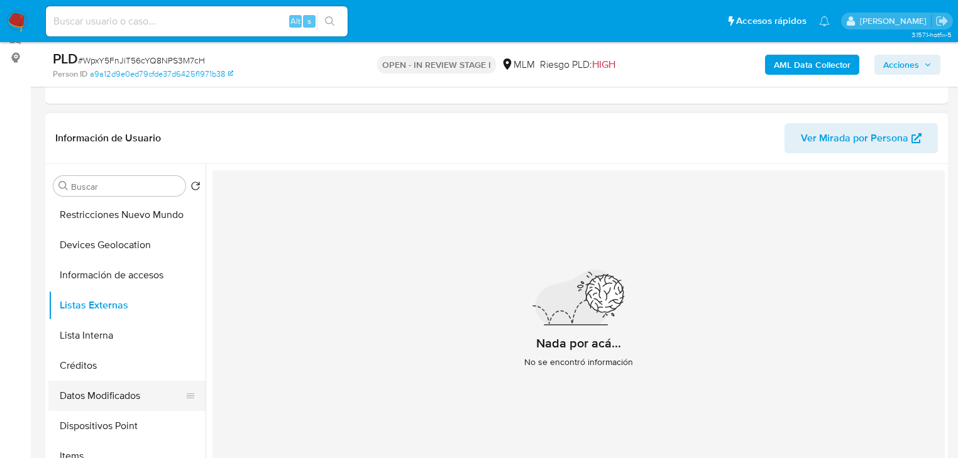
scroll to position [251, 0]
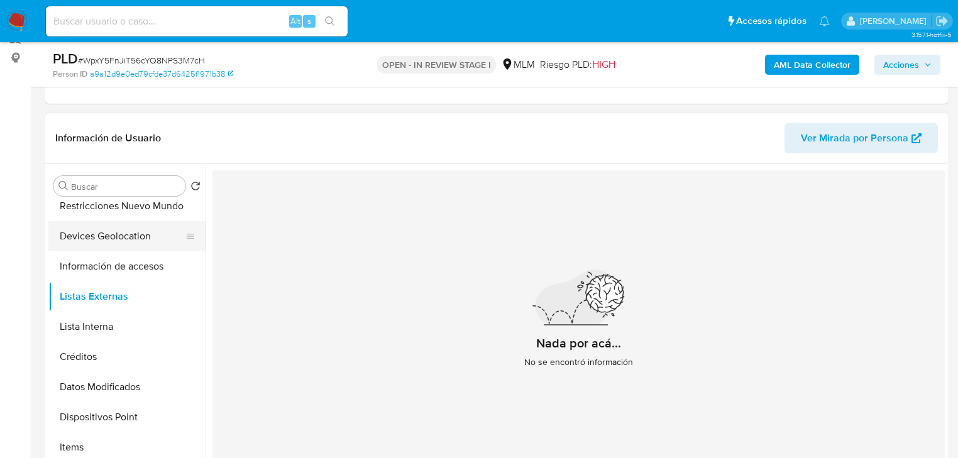
click at [125, 239] on button "Devices Geolocation" at bounding box center [121, 236] width 147 height 30
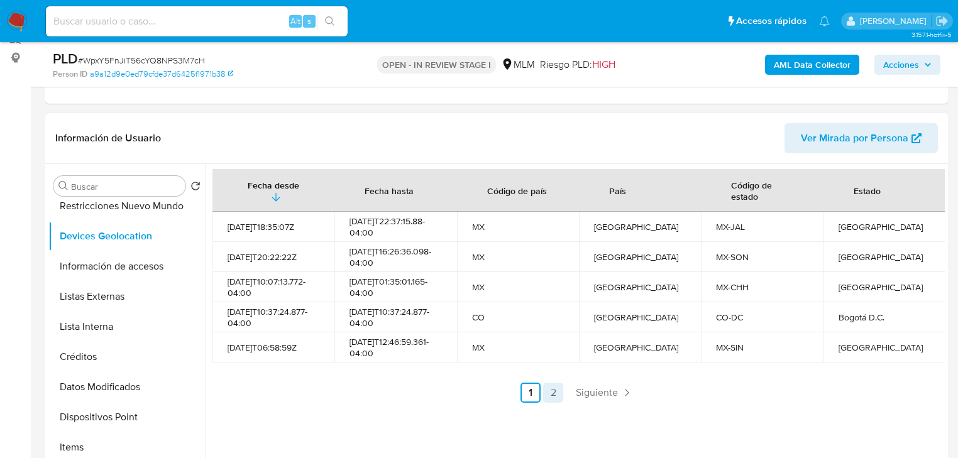
click at [550, 393] on link "2" at bounding box center [553, 393] width 20 height 20
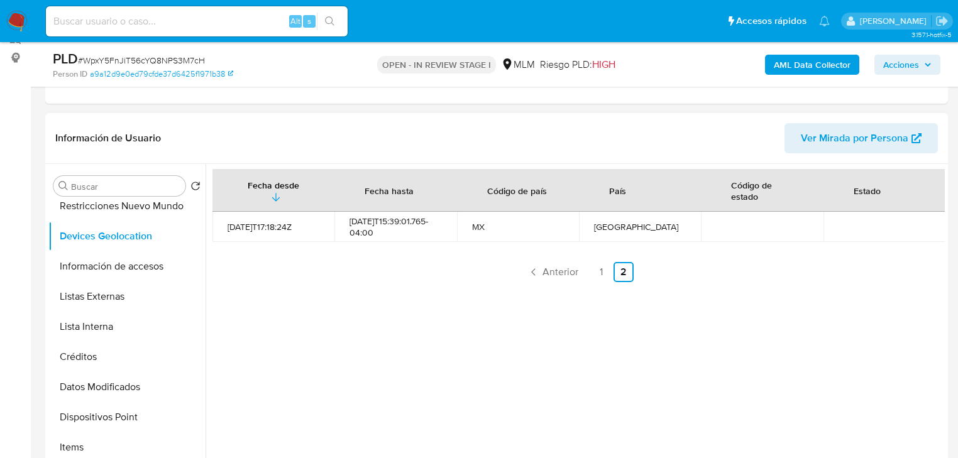
click at [586, 268] on ul "Anterior 1 2 Siguiente" at bounding box center [578, 272] width 732 height 20
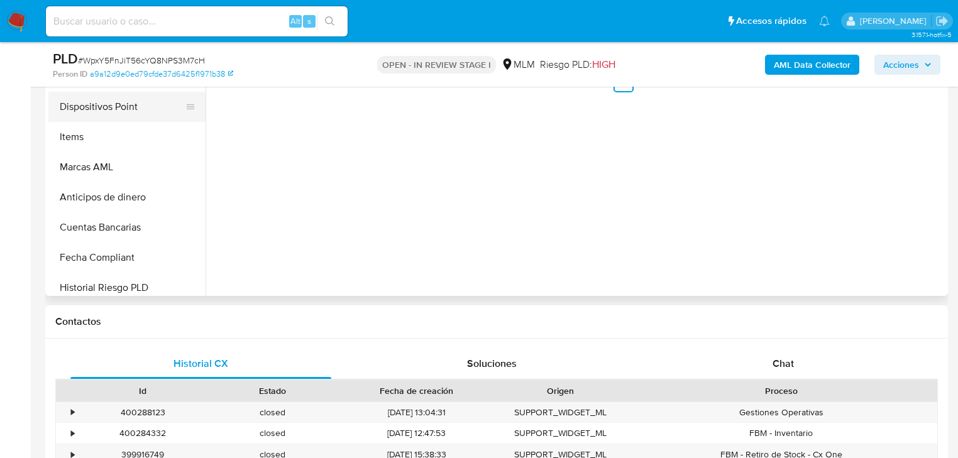
scroll to position [302, 0]
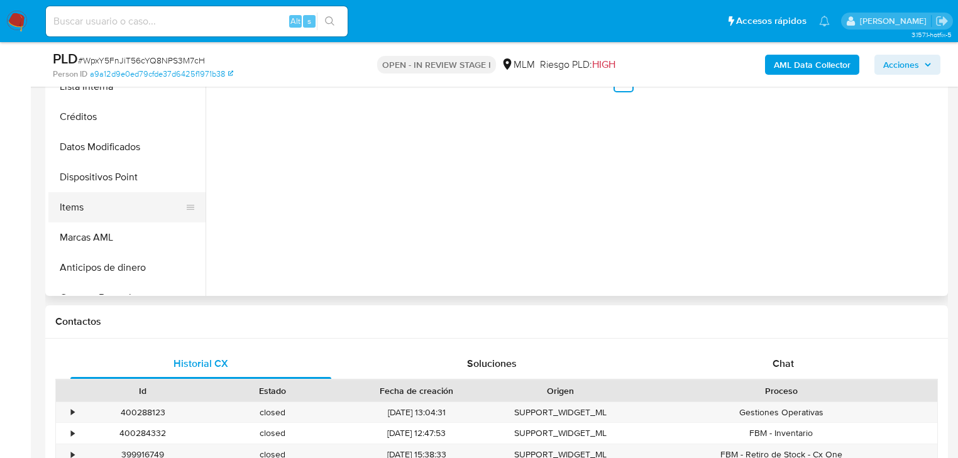
click at [79, 204] on button "Items" at bounding box center [121, 207] width 147 height 30
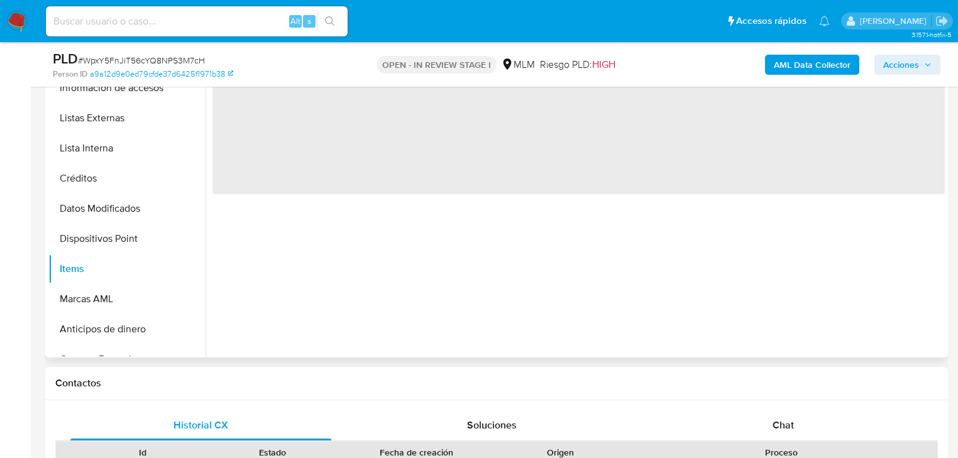
scroll to position [251, 0]
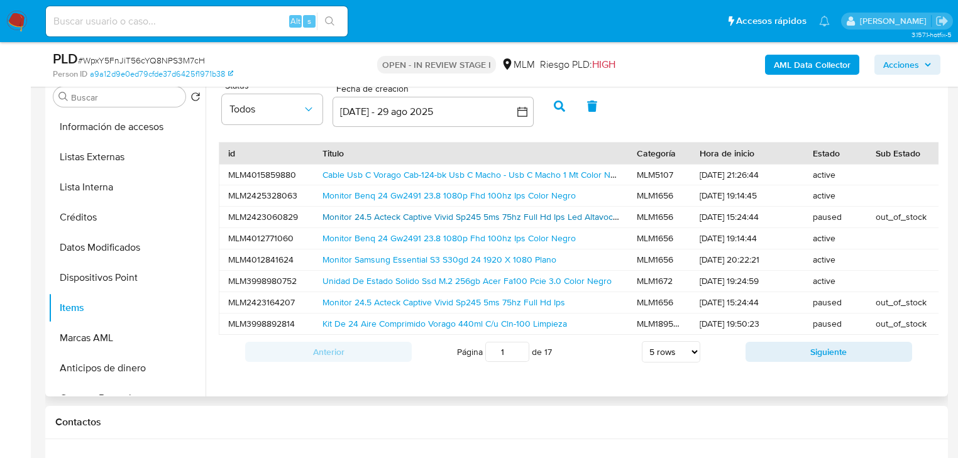
click at [348, 219] on link "Monitor 24.5 Acteck Captive Vivid Sp245 5ms 75hz Full Hd Ips Led Altavoces Ineg…" at bounding box center [525, 217] width 407 height 13
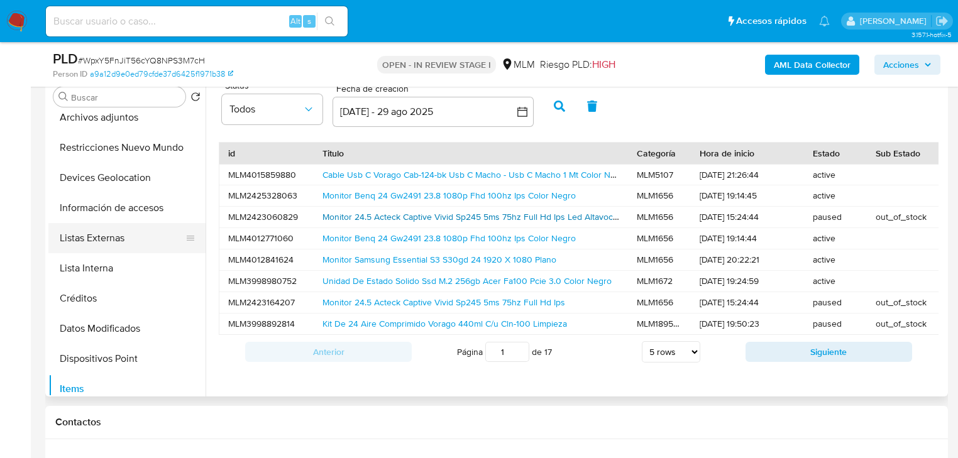
scroll to position [151, 0]
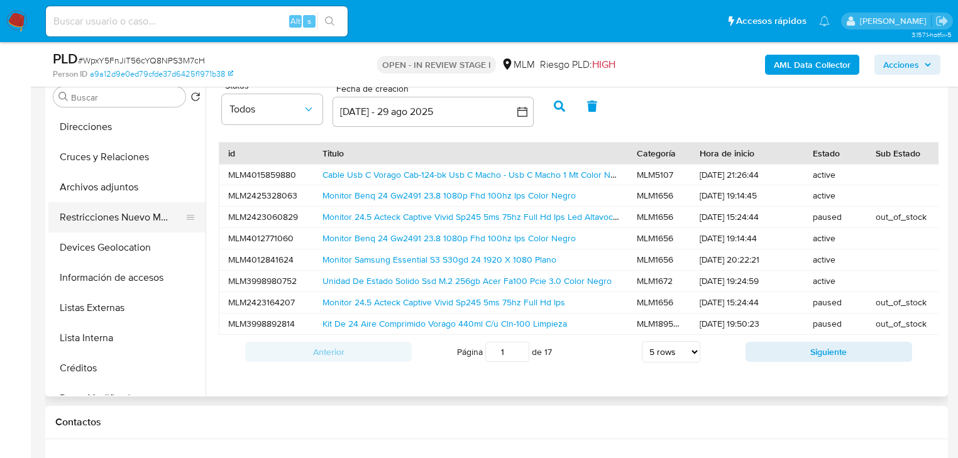
click at [113, 246] on button "Devices Geolocation" at bounding box center [126, 248] width 157 height 30
click at [111, 222] on button "Restricciones Nuevo Mundo" at bounding box center [121, 217] width 147 height 30
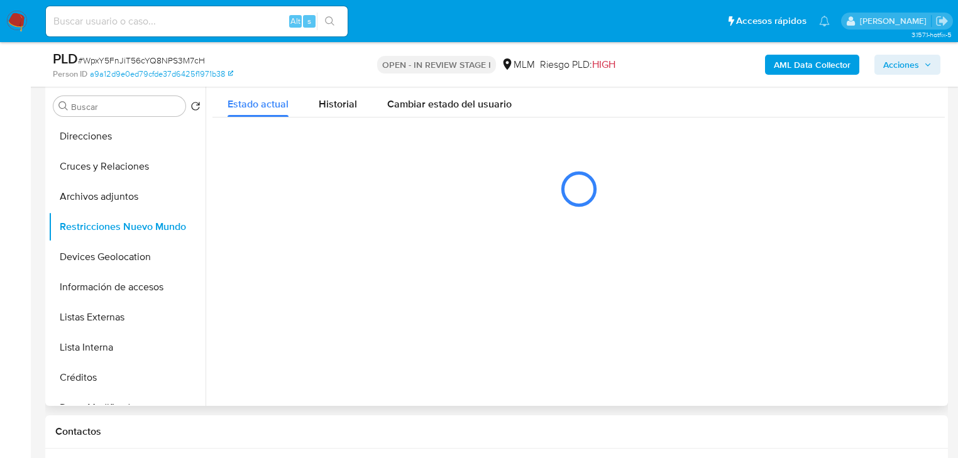
scroll to position [201, 0]
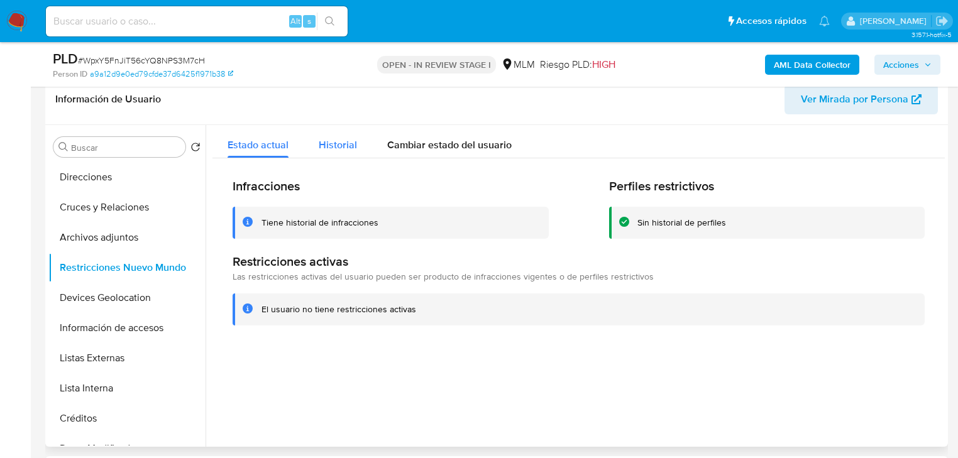
click at [340, 136] on div "Historial" at bounding box center [338, 141] width 38 height 33
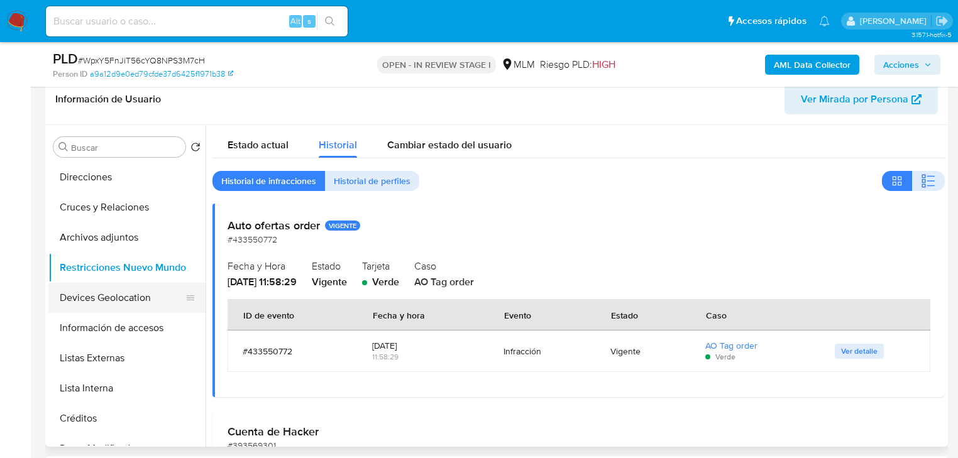
click at [109, 297] on button "Devices Geolocation" at bounding box center [121, 298] width 147 height 30
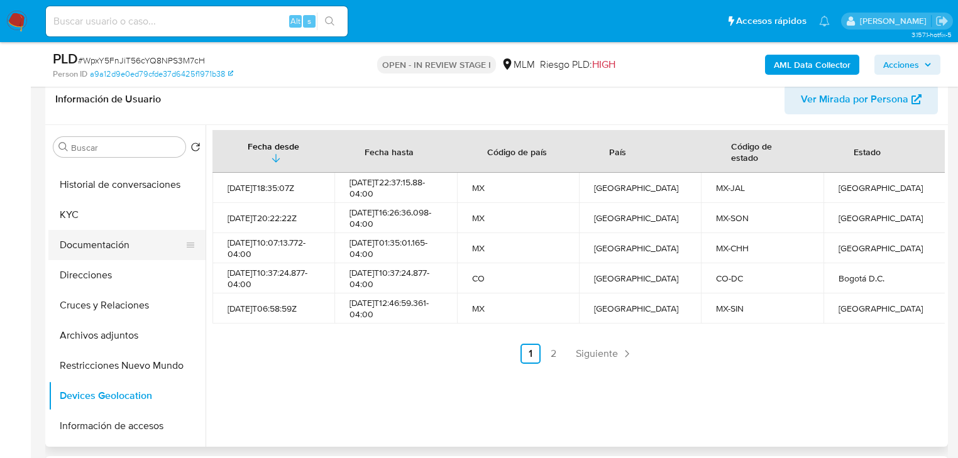
scroll to position [50, 0]
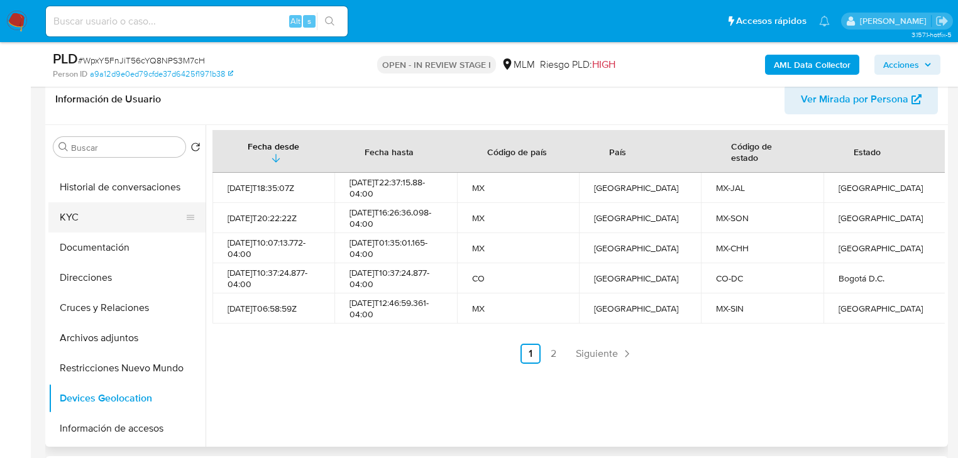
click at [77, 205] on button "KYC" at bounding box center [121, 217] width 147 height 30
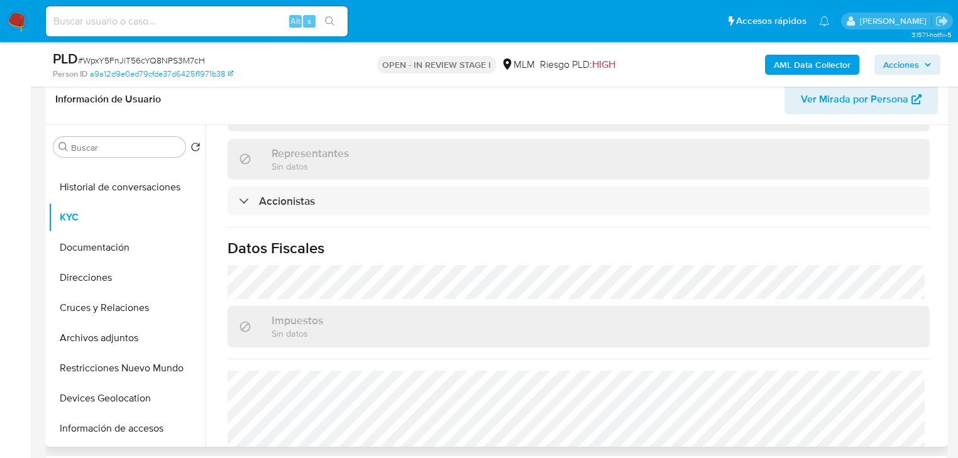
scroll to position [926, 0]
